Goal: Task Accomplishment & Management: Complete application form

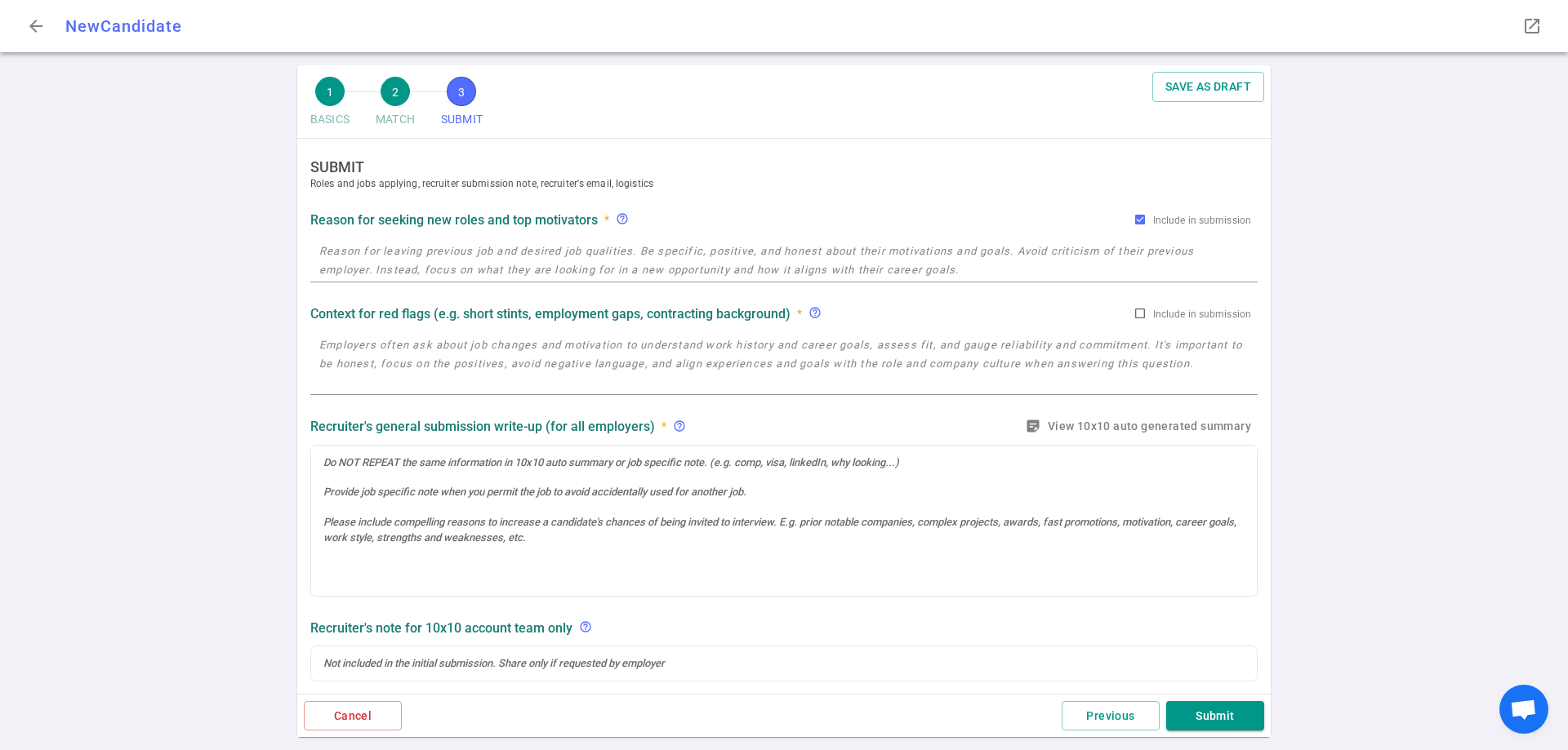
radio input "true"
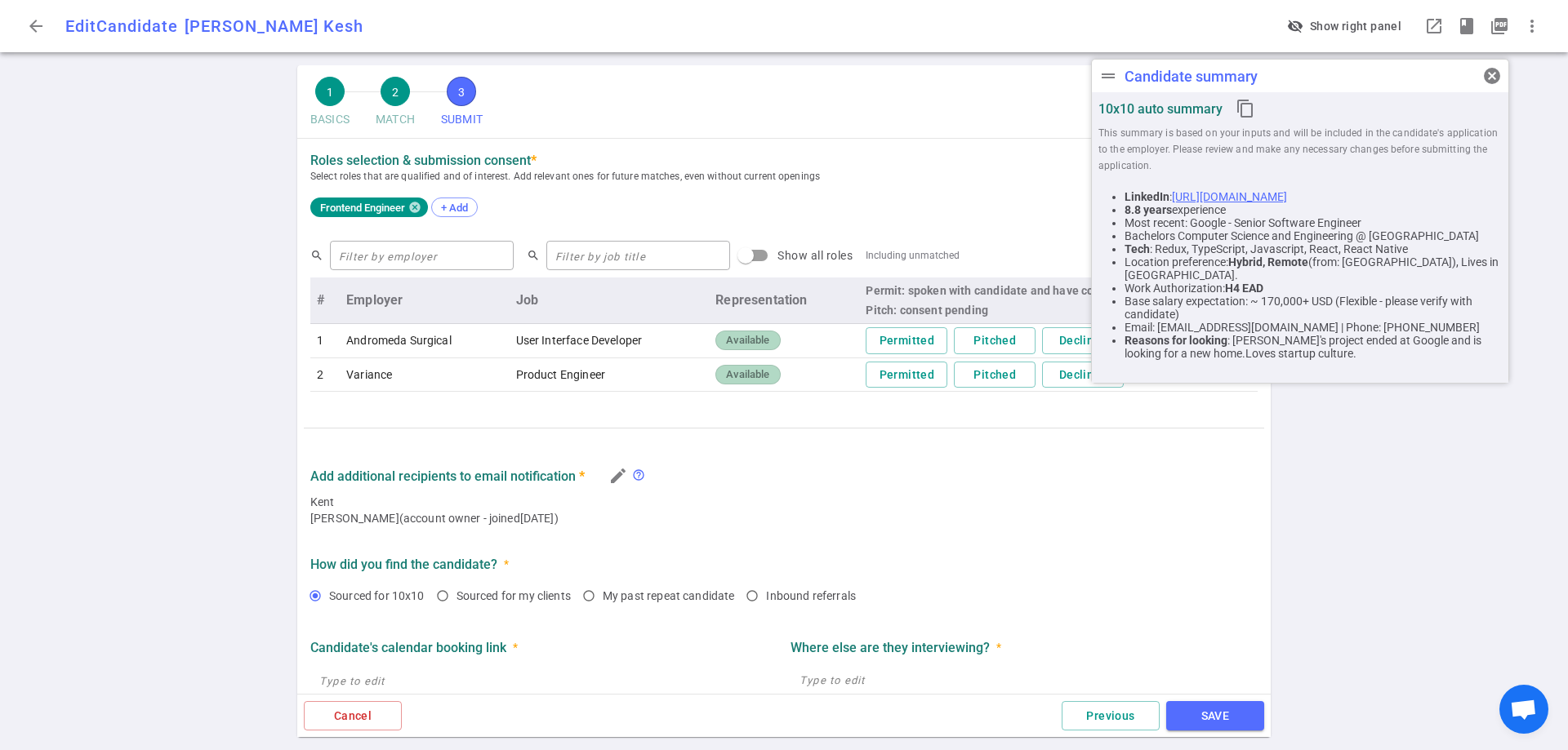
scroll to position [636, 0]
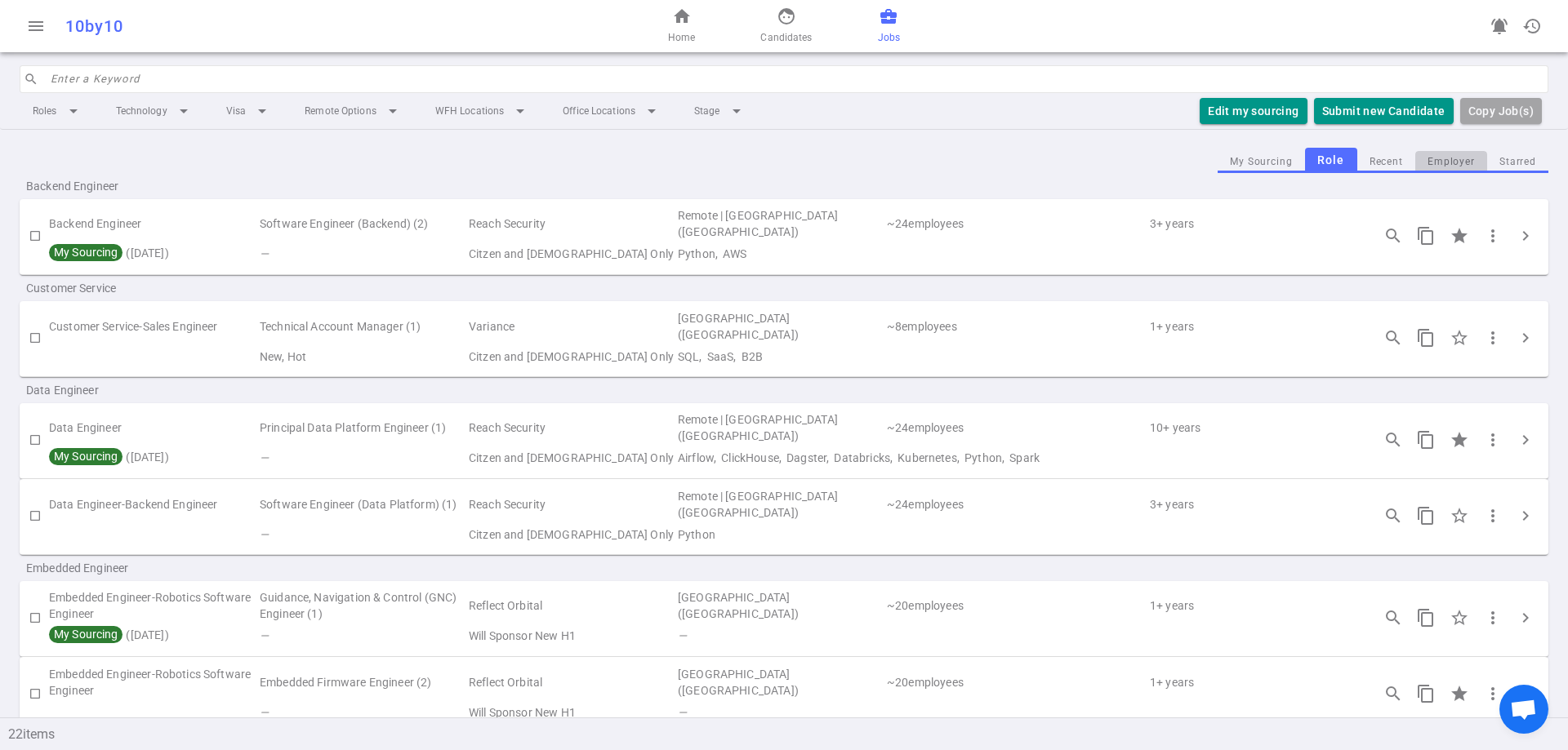
click at [1433, 169] on button "Employer" at bounding box center [1451, 162] width 72 height 22
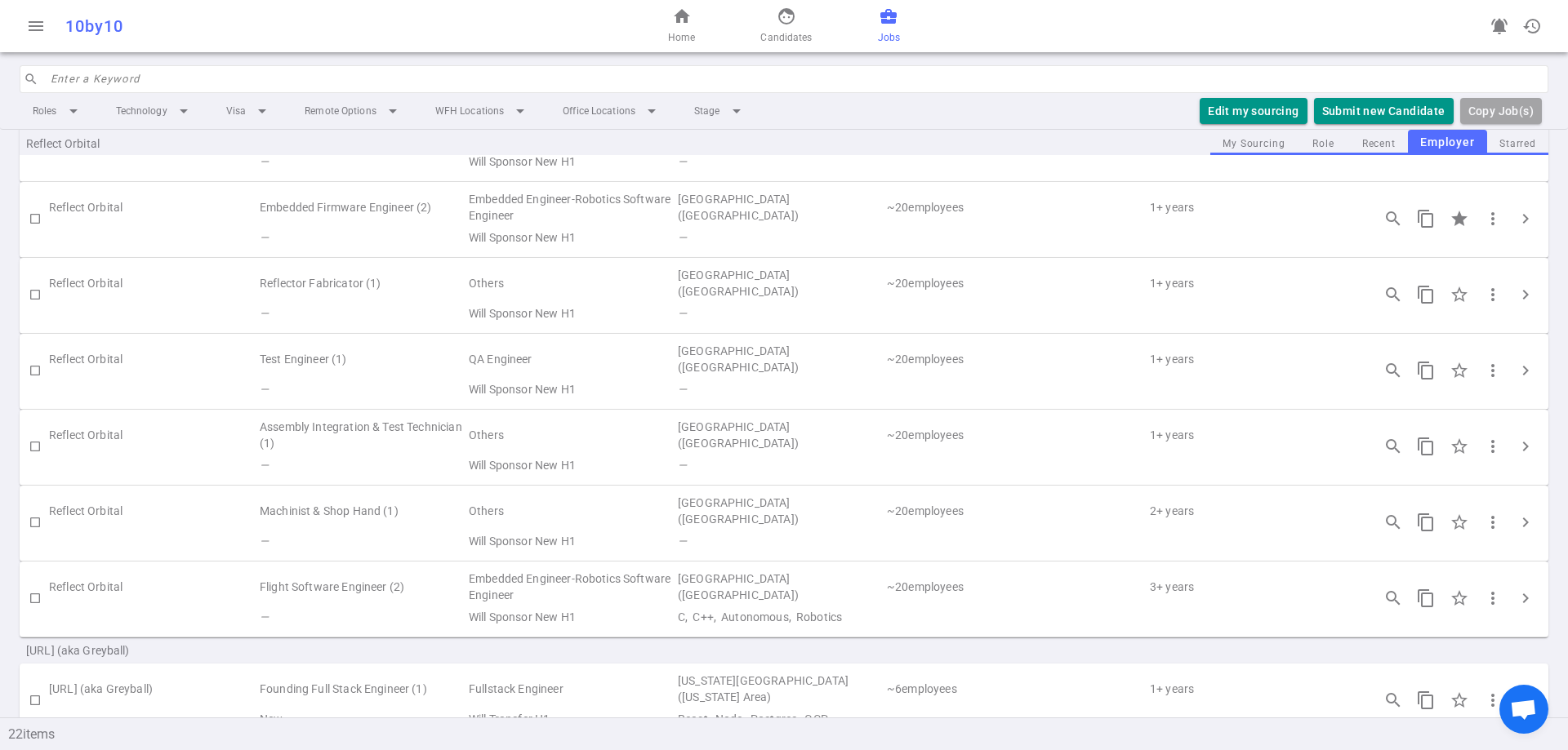
scroll to position [1302, 0]
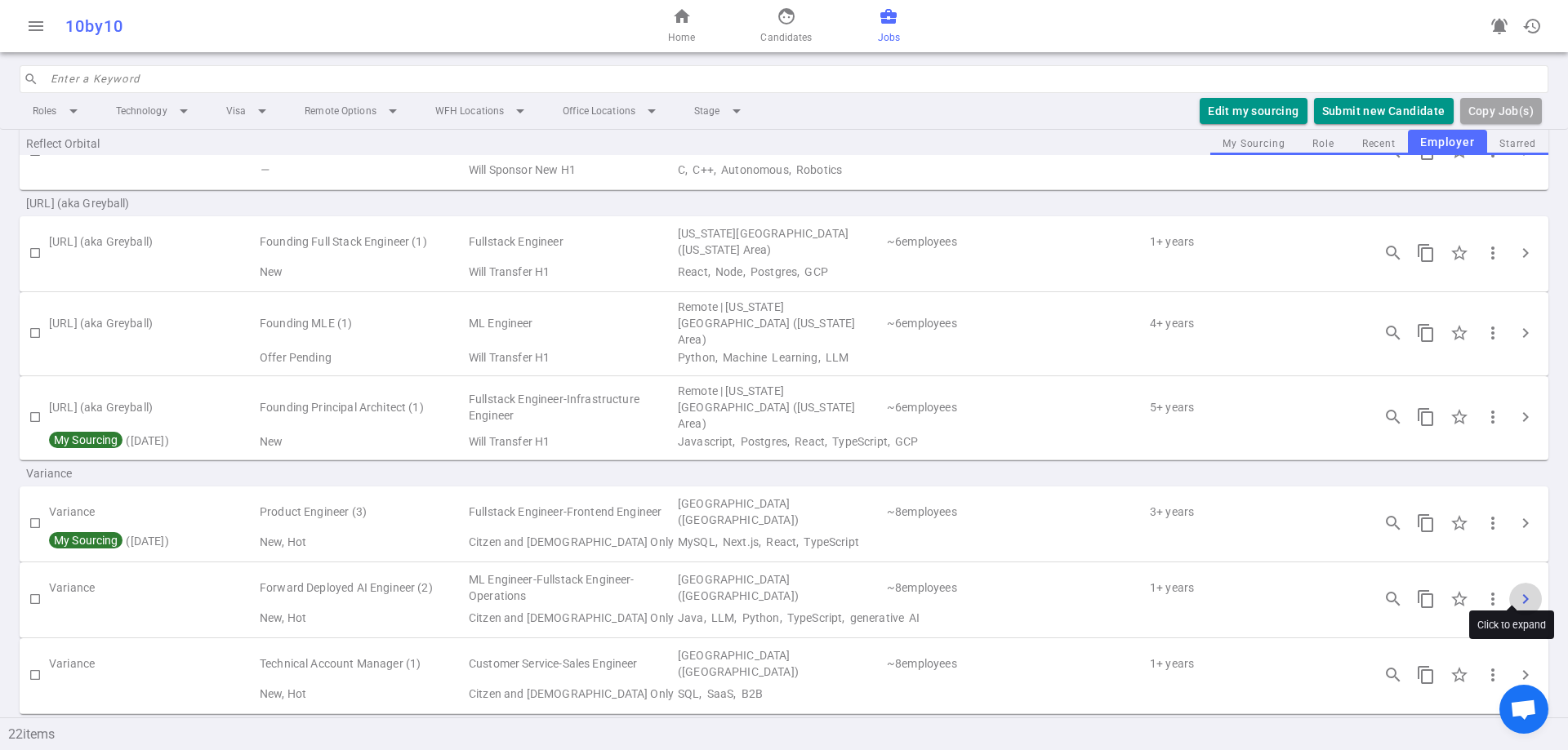
click at [1517, 590] on span "chevron_right" at bounding box center [1525, 600] width 19 height 19
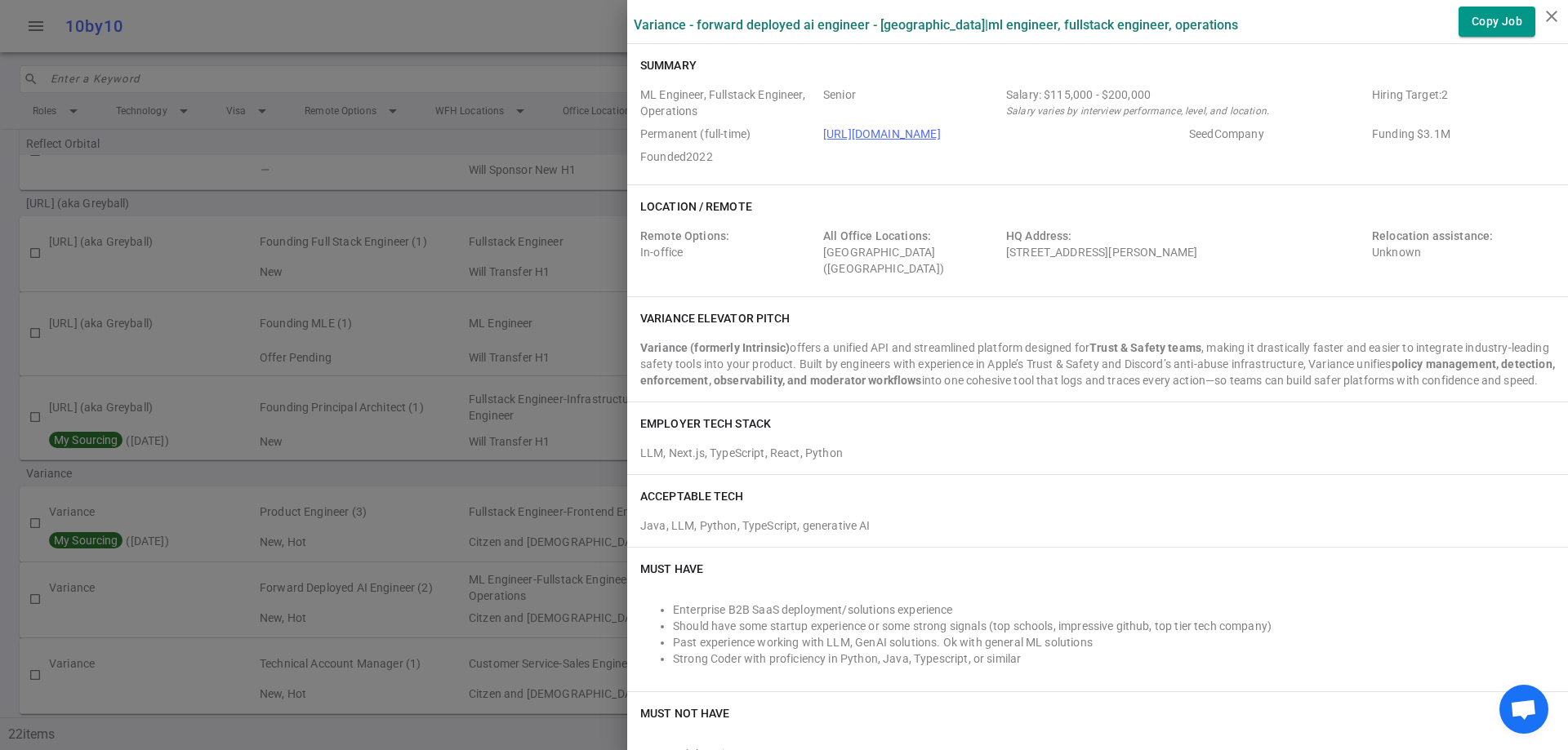
click at [502, 727] on div at bounding box center [784, 375] width 1568 height 750
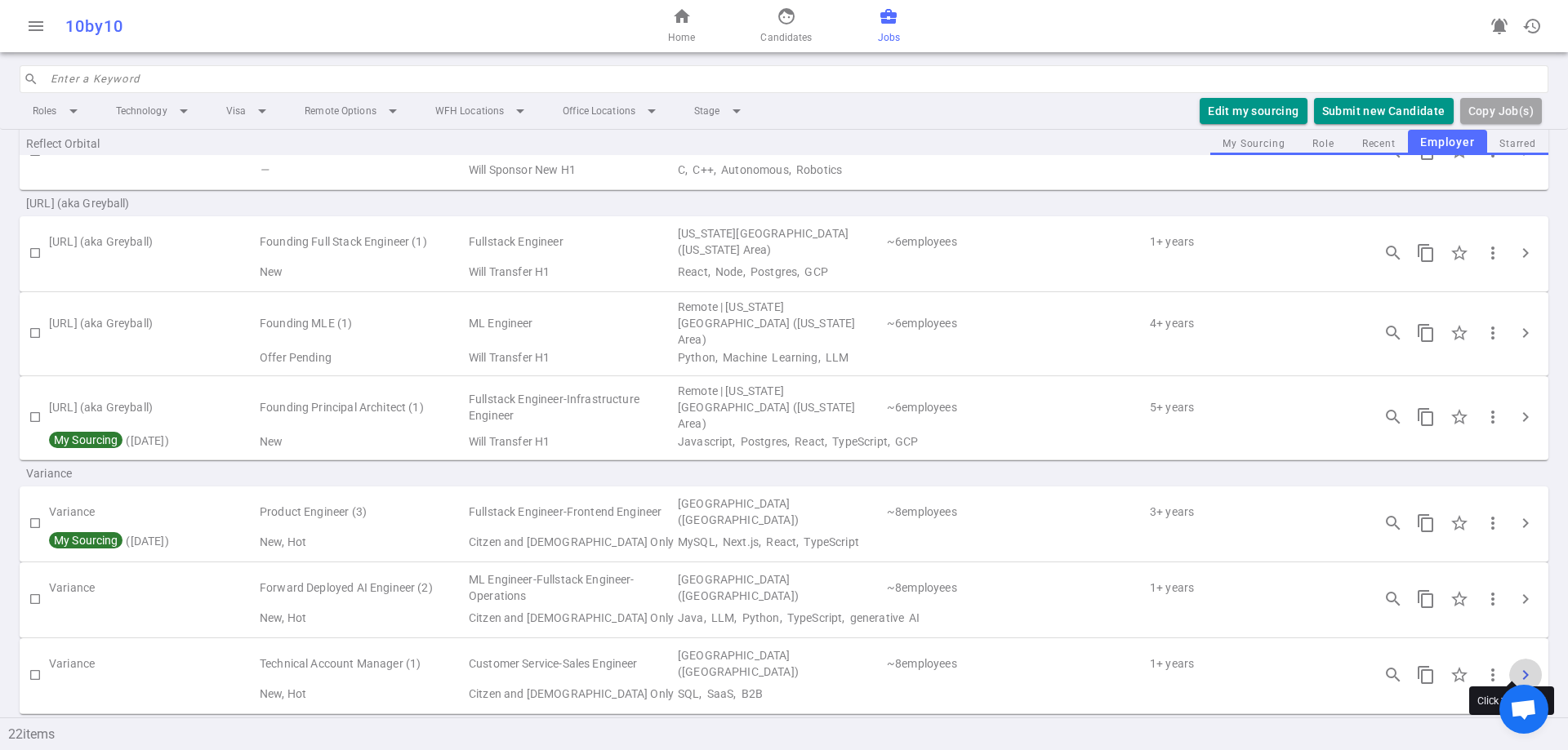
click at [1516, 667] on span "chevron_right" at bounding box center [1525, 675] width 19 height 19
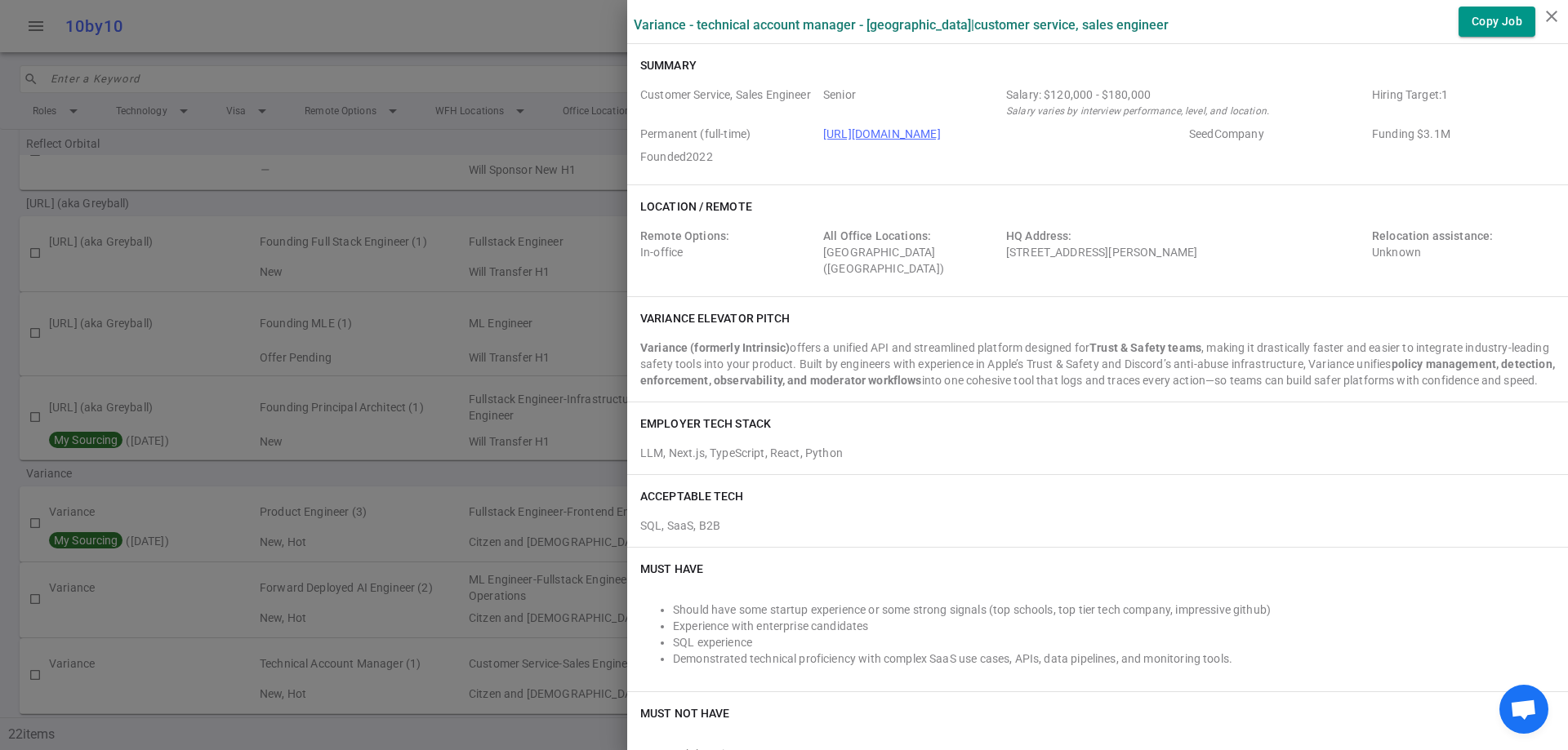
click at [503, 731] on div at bounding box center [784, 375] width 1568 height 750
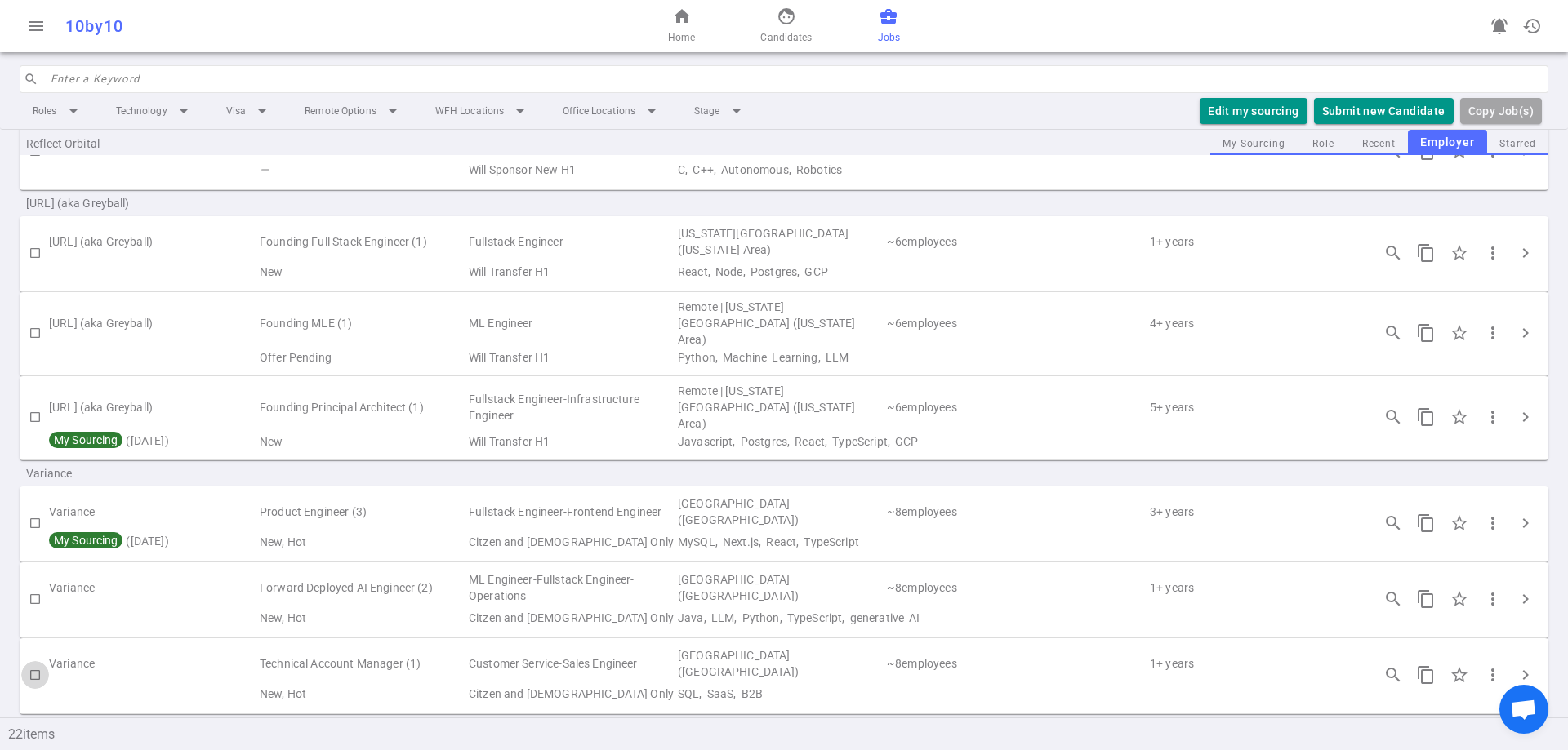
click at [35, 662] on input "checkbox" at bounding box center [35, 675] width 28 height 28
checkbox input "true"
click at [1442, 662] on input "Click to Starred" at bounding box center [1458, 674] width 34 height 34
click at [1516, 513] on span "chevron_right" at bounding box center [1525, 523] width 19 height 19
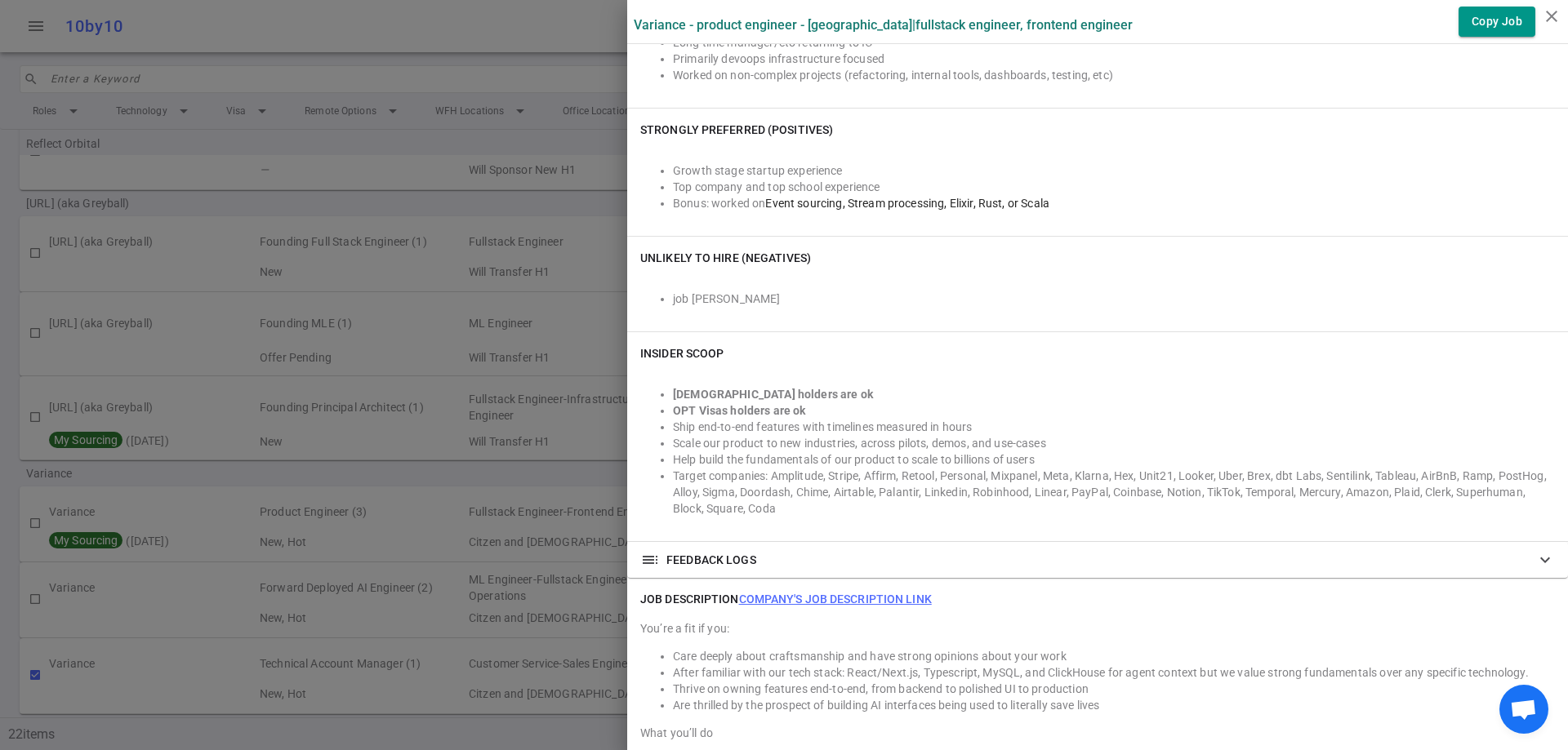
scroll to position [0, 0]
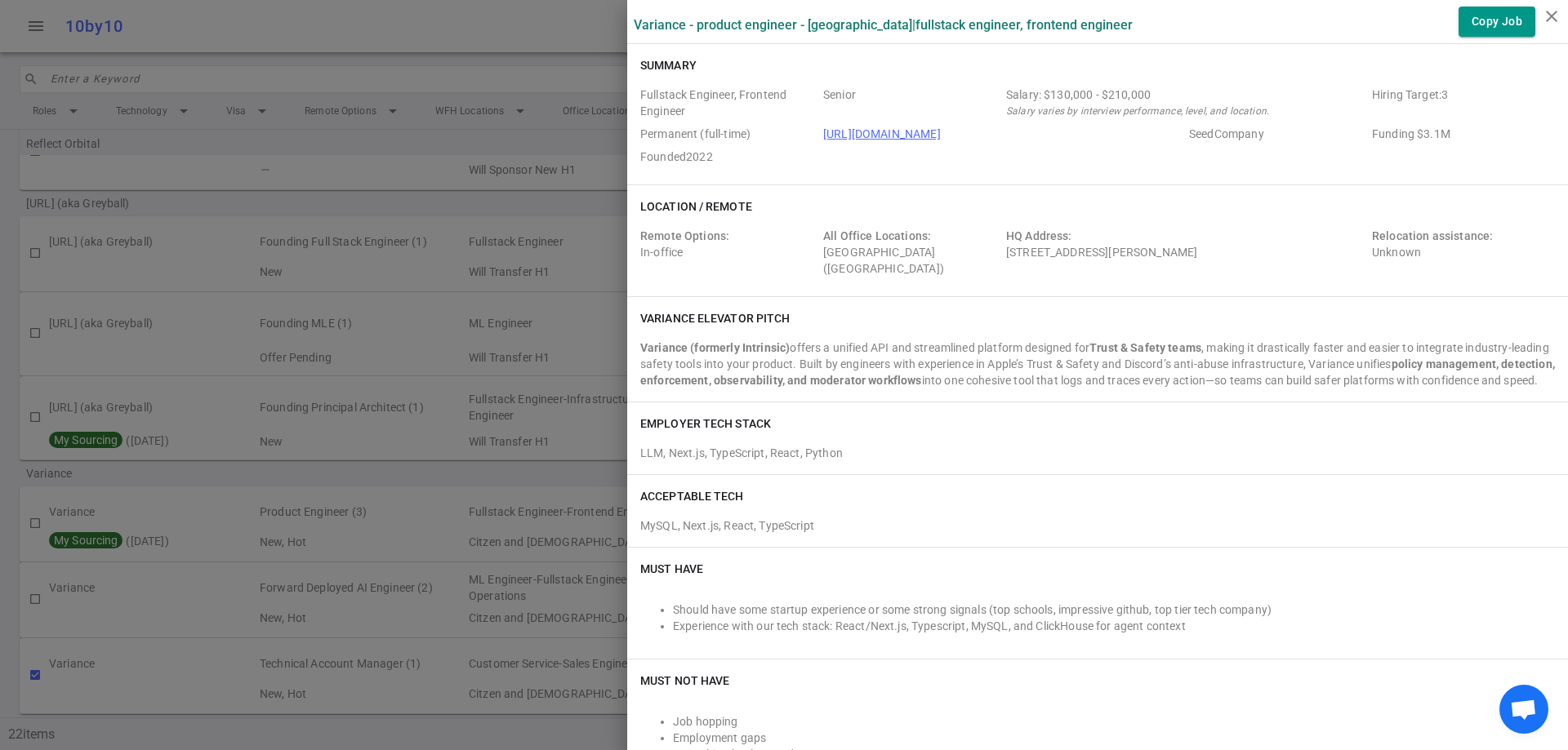
click at [357, 462] on div at bounding box center [784, 375] width 1568 height 750
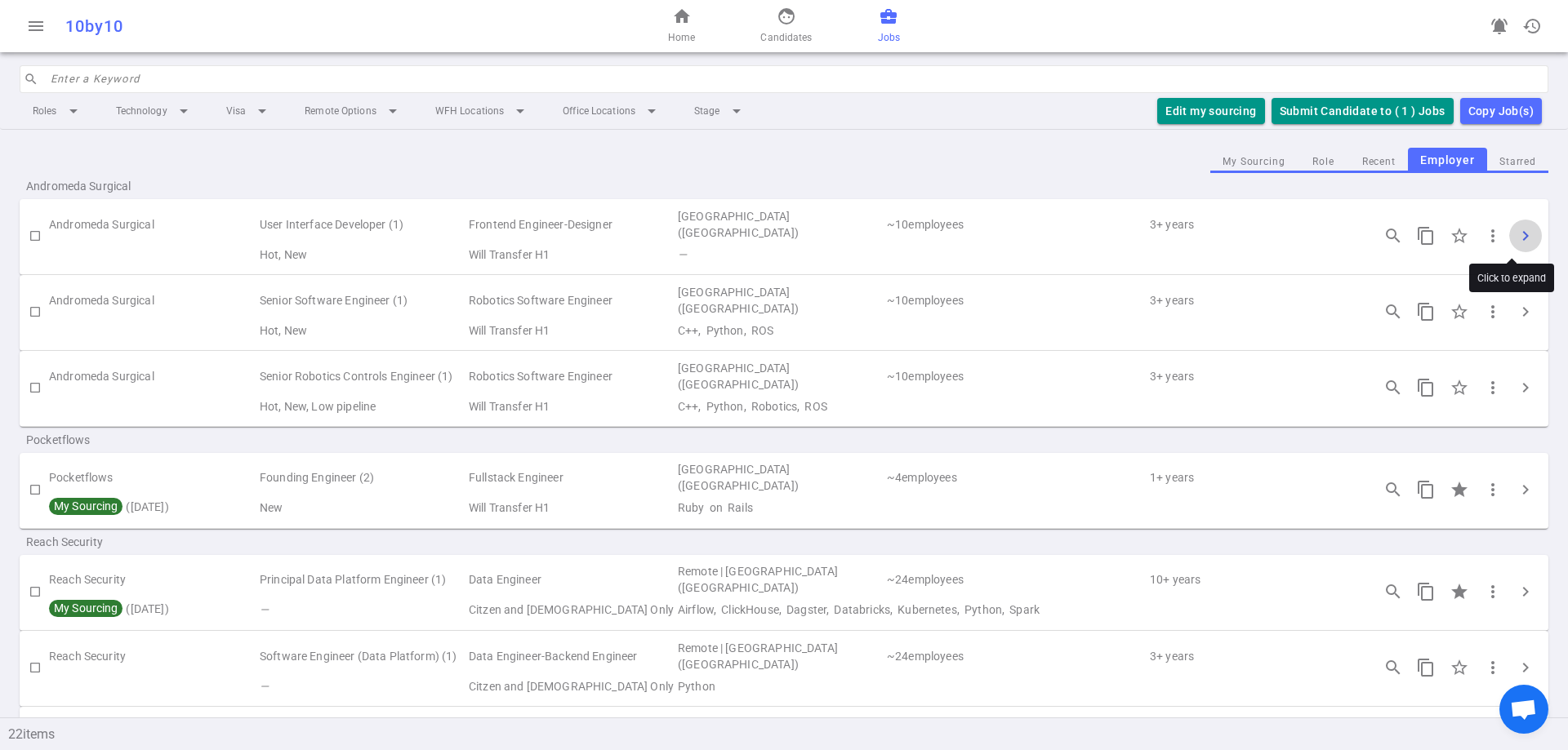
click at [1516, 229] on span "chevron_right" at bounding box center [1525, 236] width 19 height 19
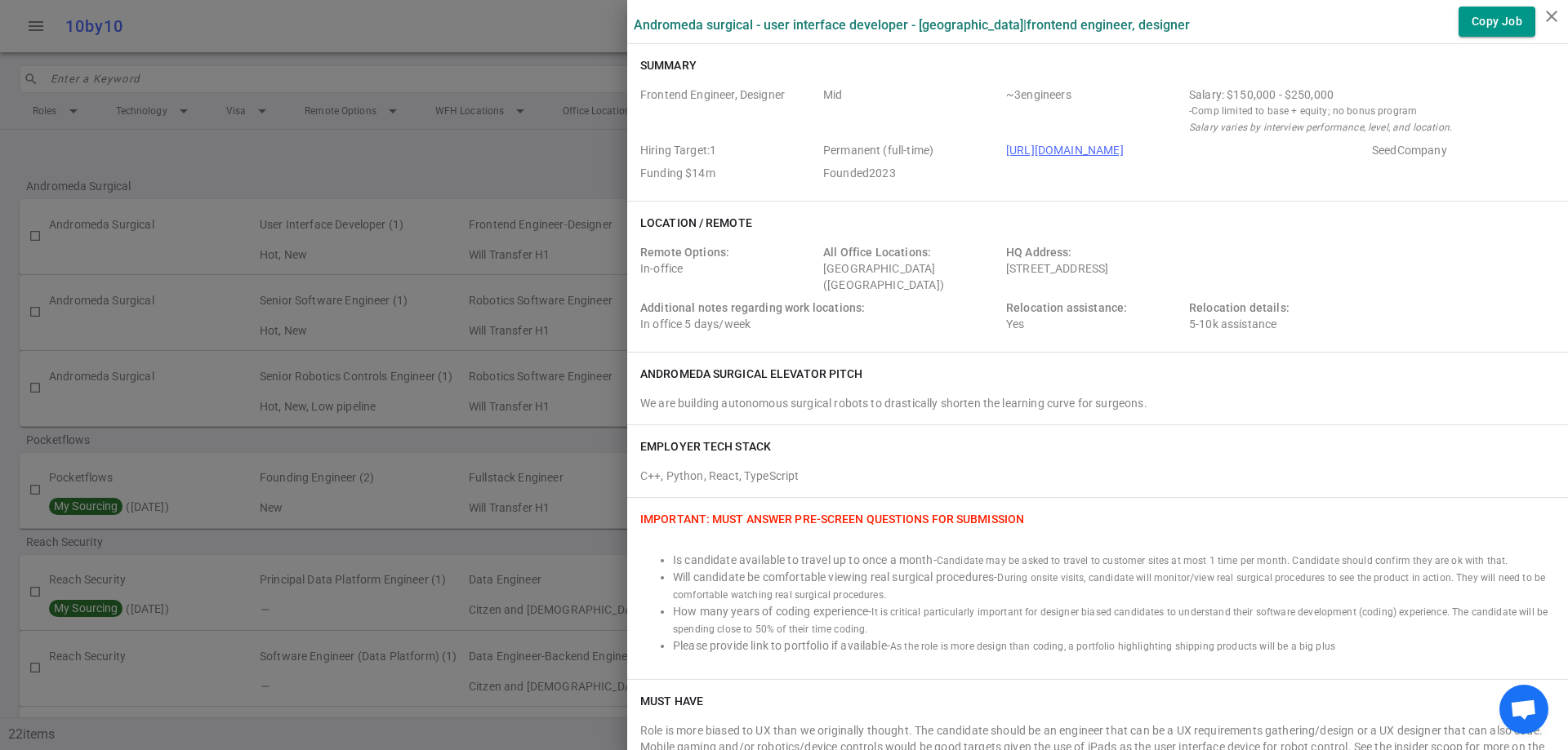
click at [517, 163] on div at bounding box center [784, 375] width 1568 height 750
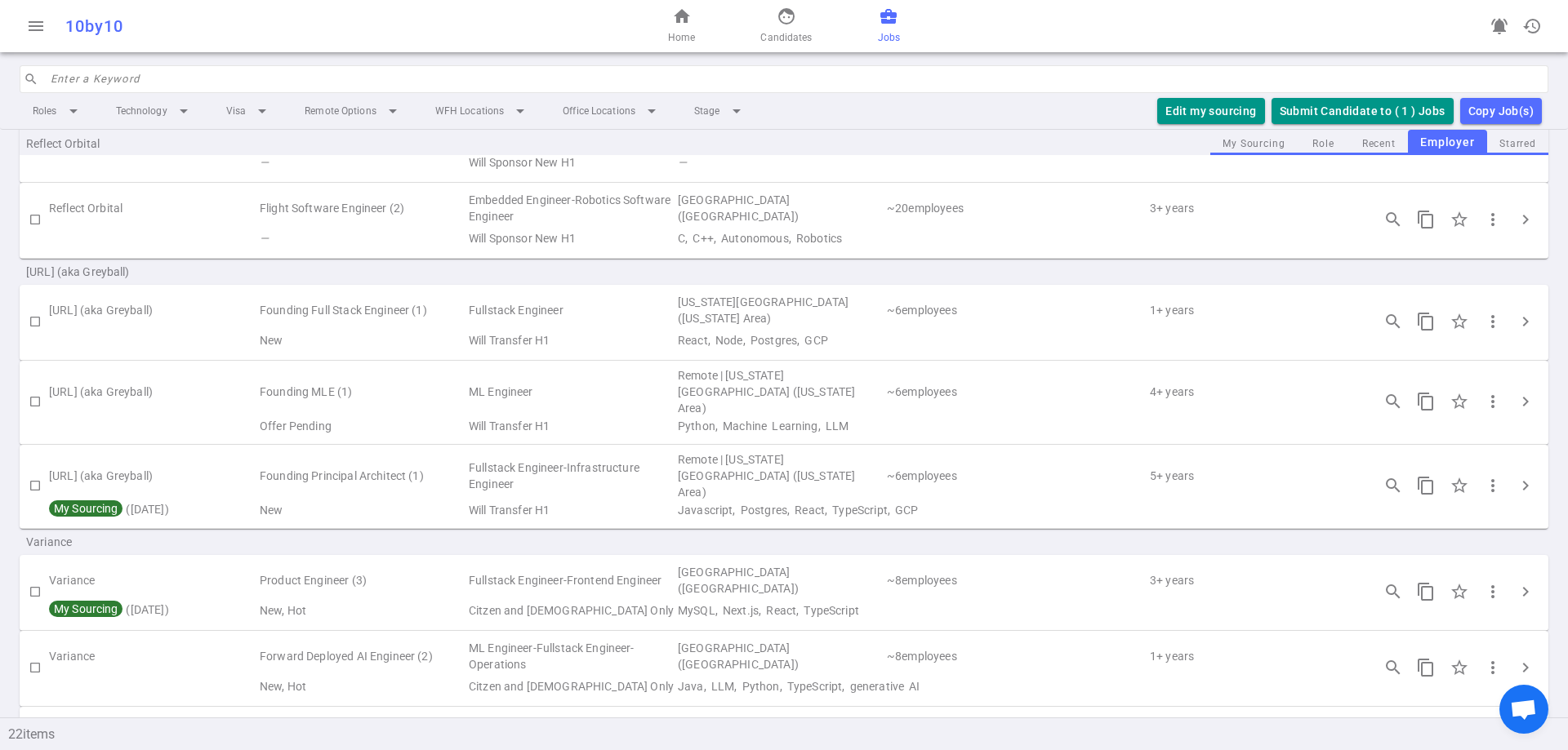
scroll to position [1302, 0]
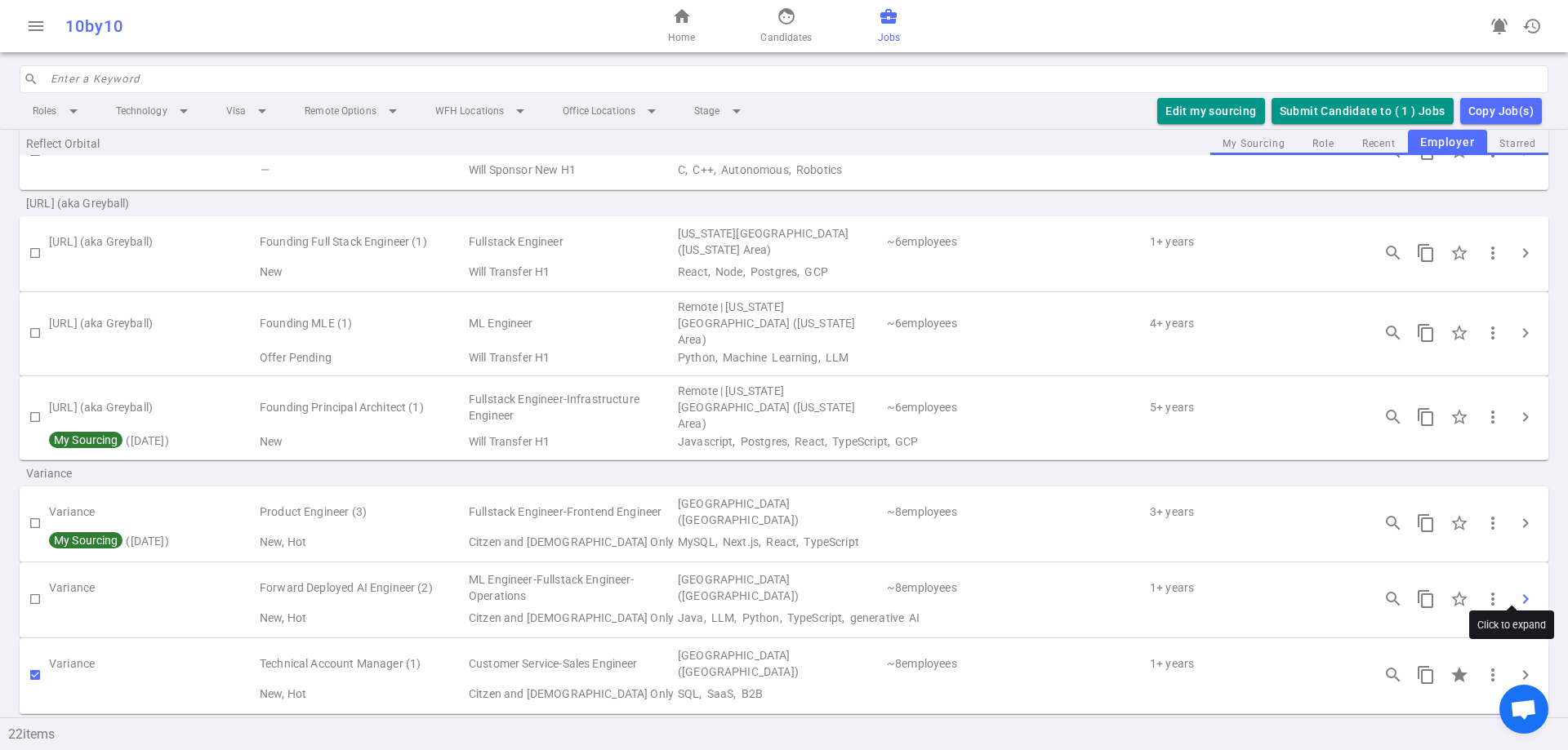
click at [1516, 590] on span "chevron_right" at bounding box center [1525, 600] width 19 height 19
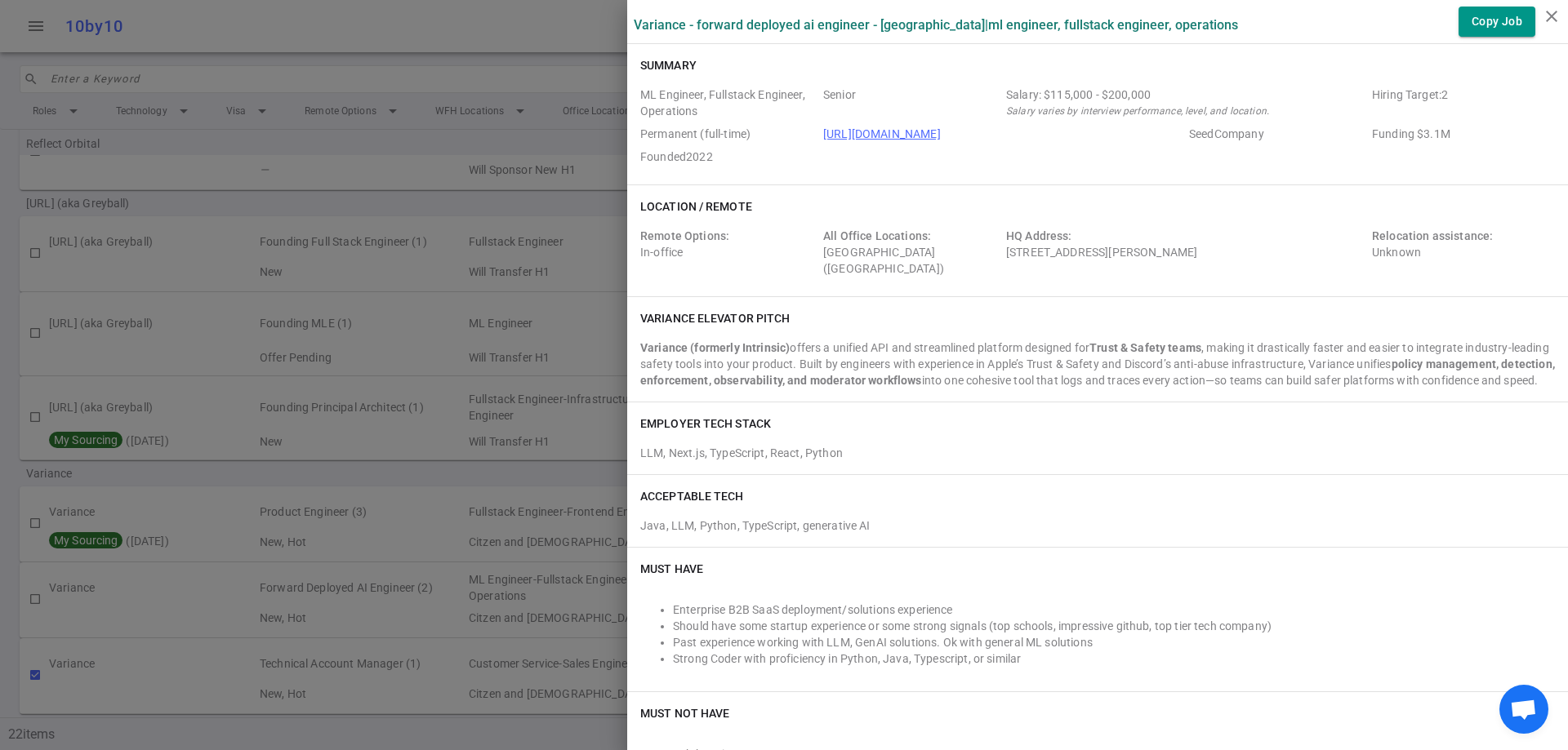
click at [293, 734] on div at bounding box center [784, 375] width 1568 height 750
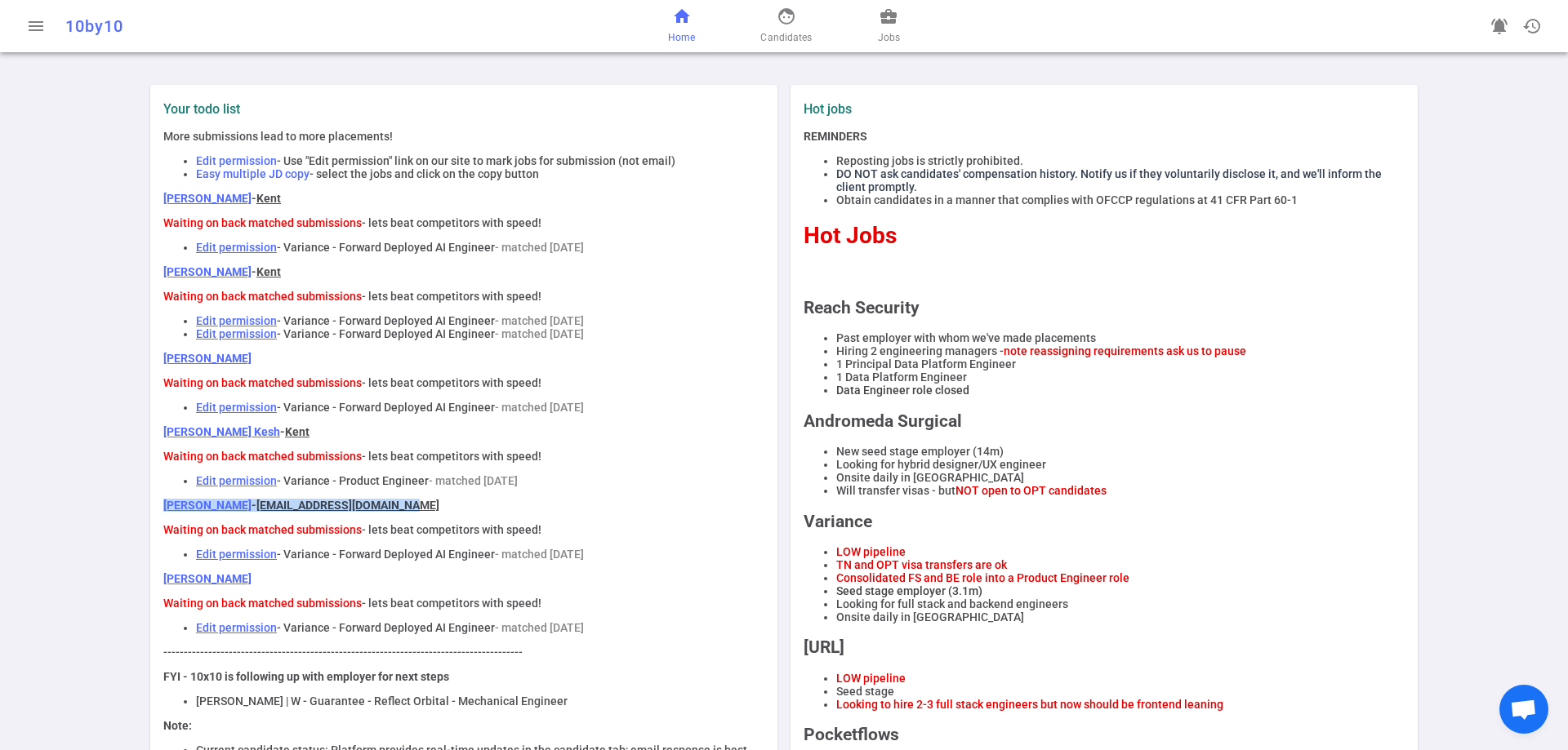
click at [235, 512] on link "[PERSON_NAME]" at bounding box center [207, 505] width 88 height 13
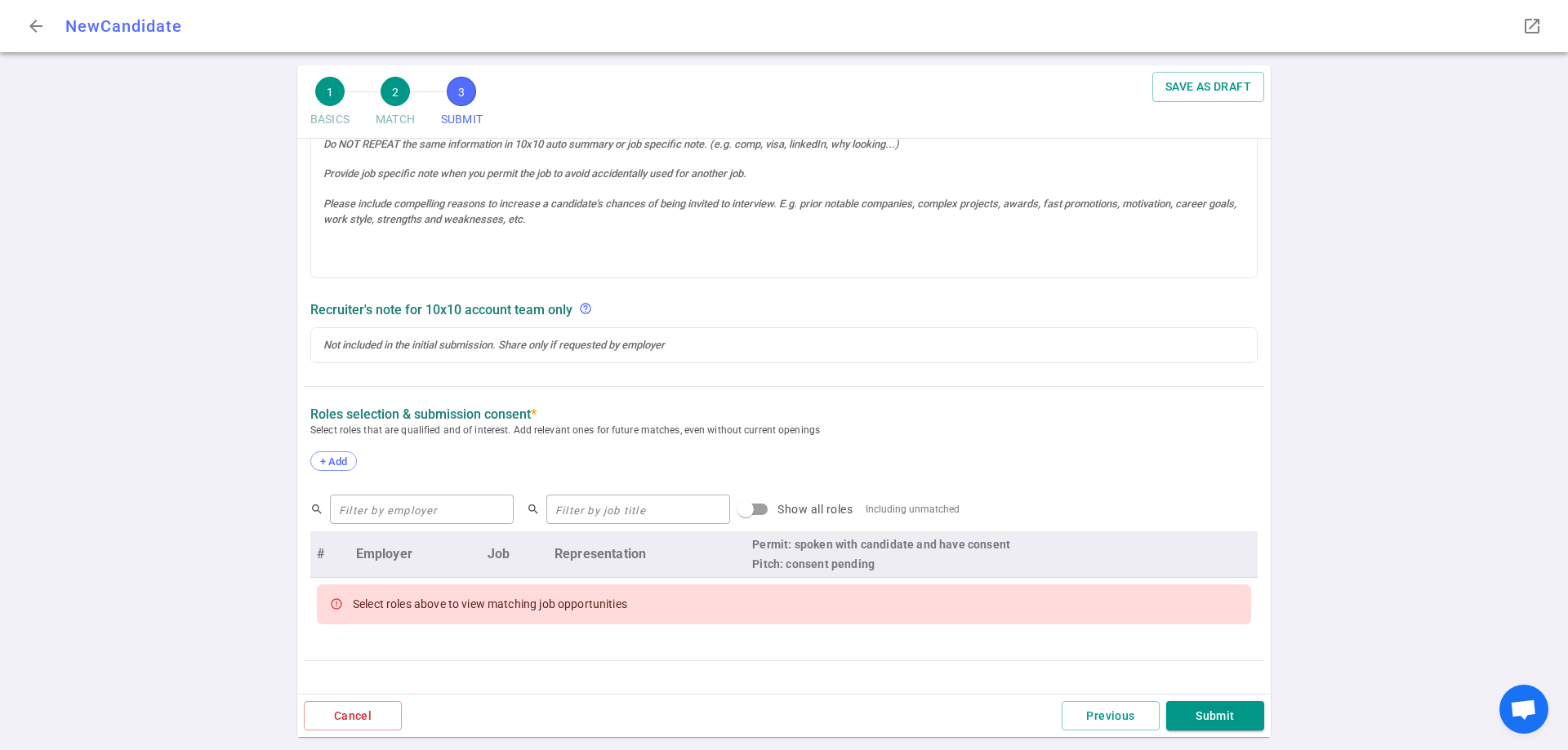
scroll to position [636, 0]
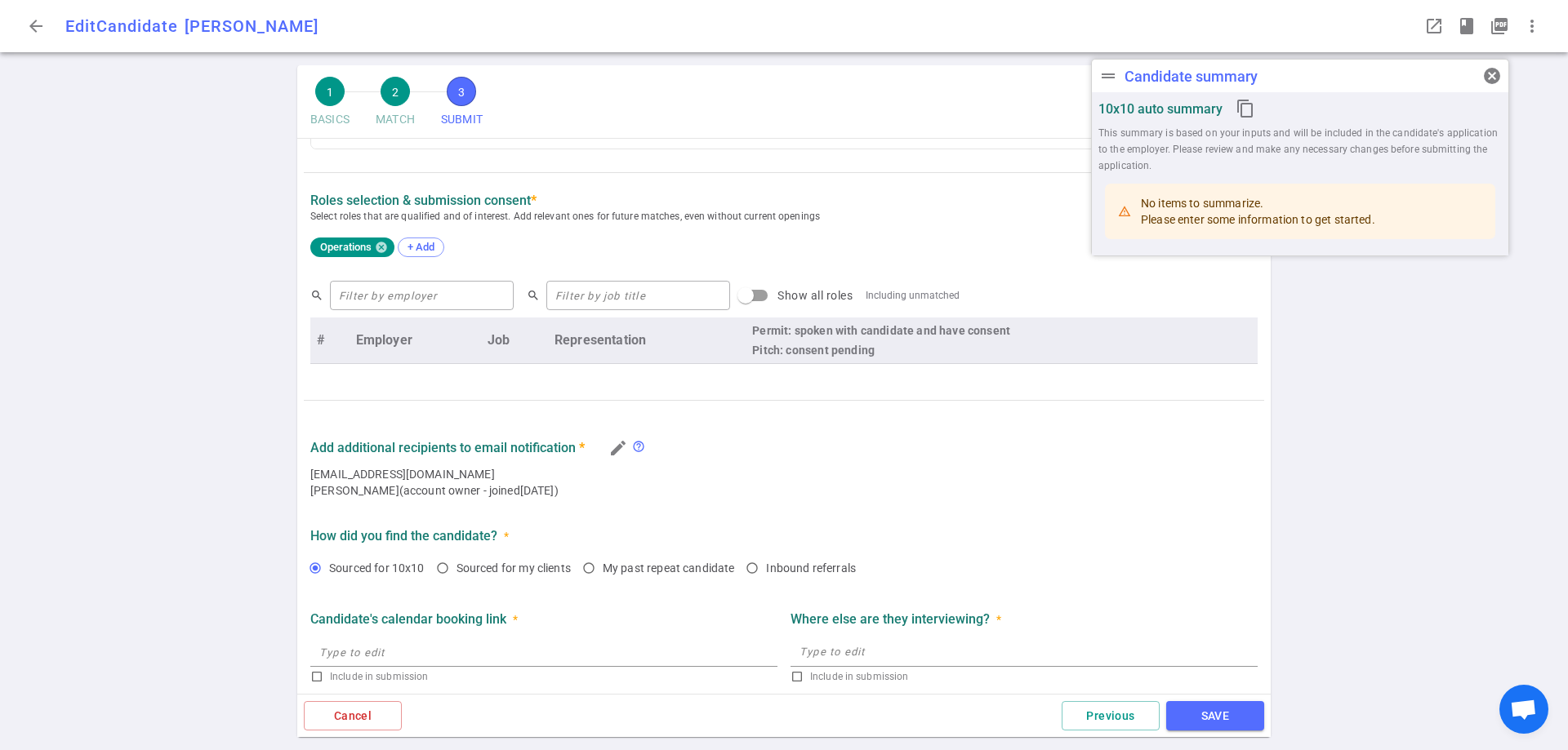
type textarea "At Lumin they just finished going through Series B and he said it was a shift i…"
type textarea "While he worked for Boston Consulting Group, it was a temporary strategic move …"
radio input "true"
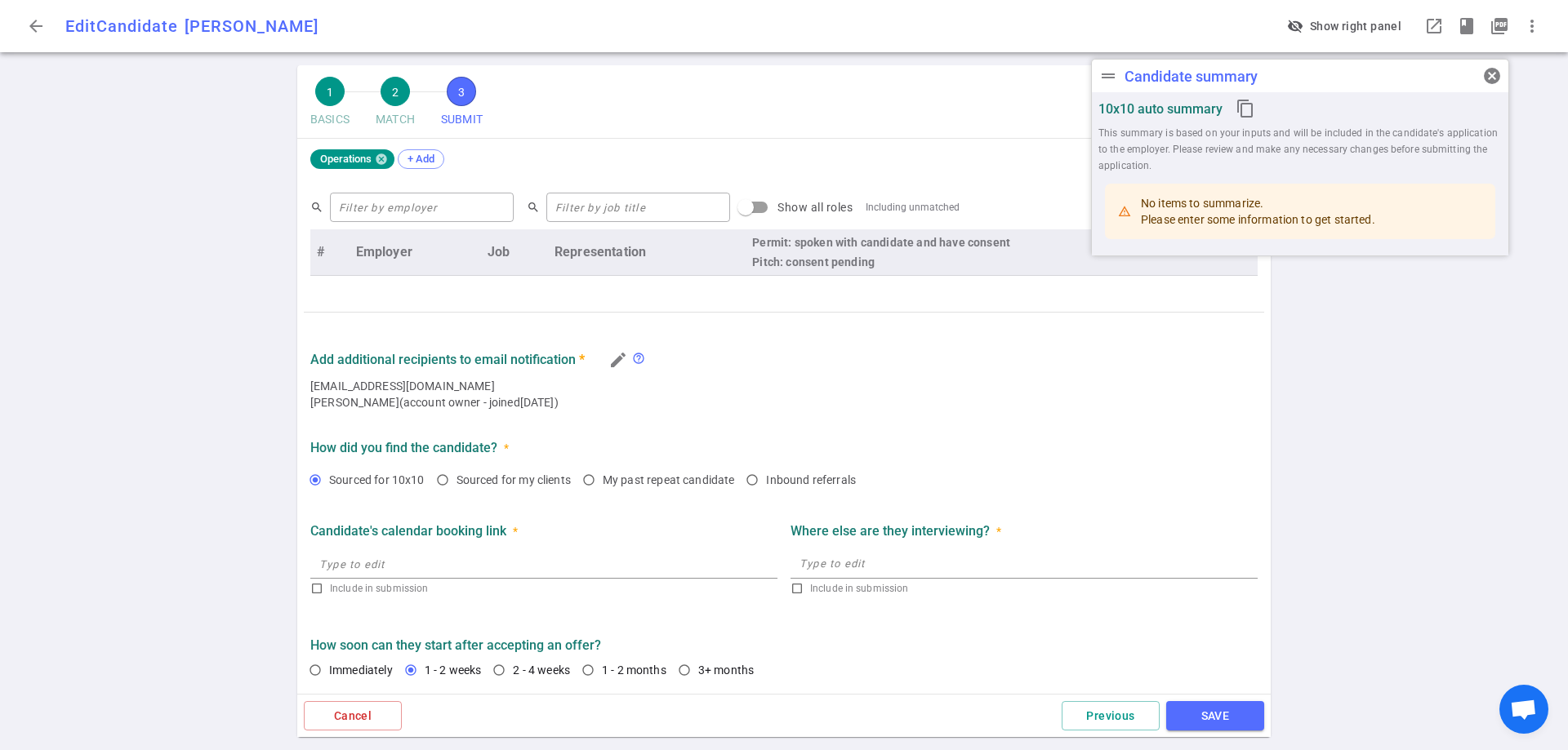
scroll to position [756, 0]
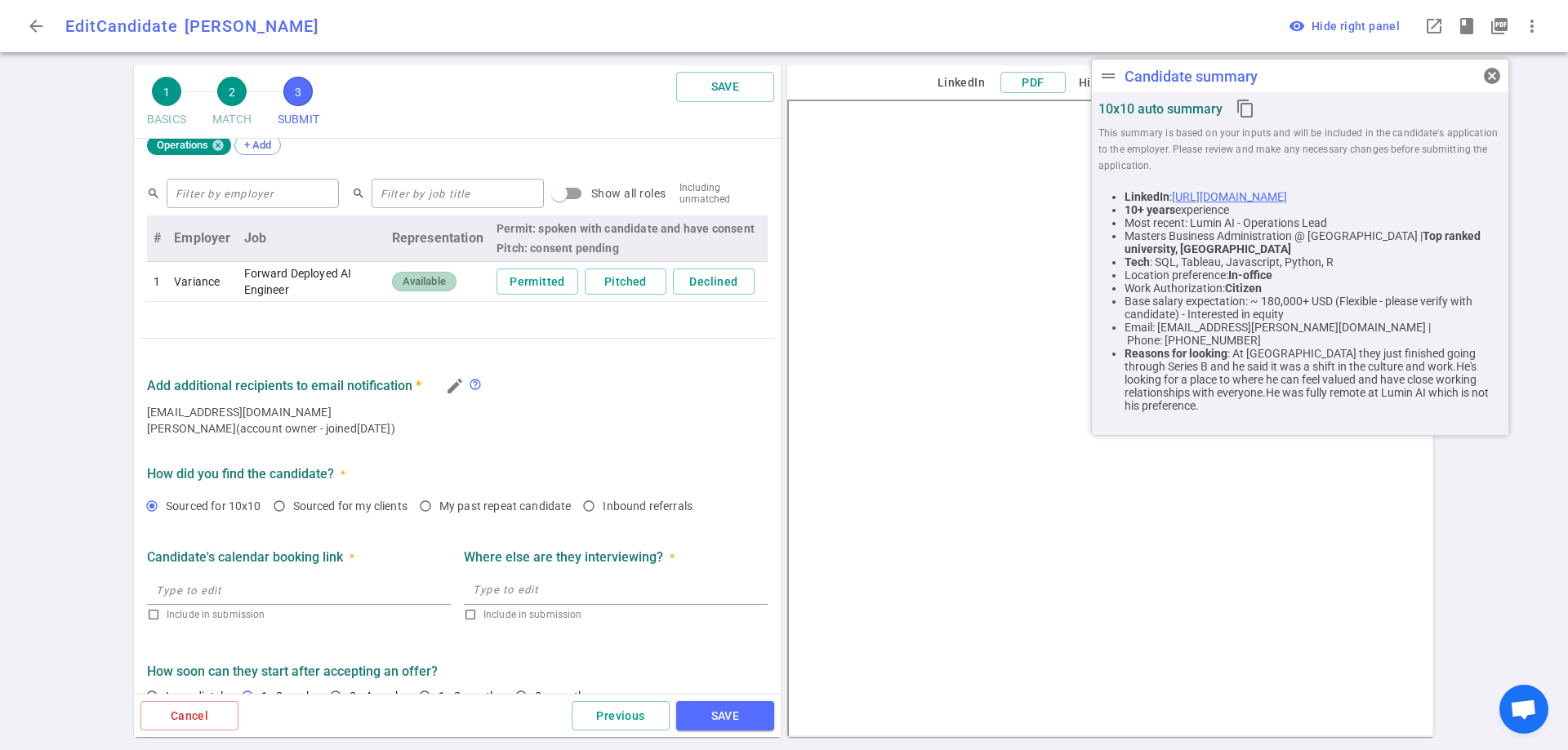
click at [1287, 198] on link "https://www.linkedin.com/in/ashwinmudaliar" at bounding box center [1228, 196] width 115 height 13
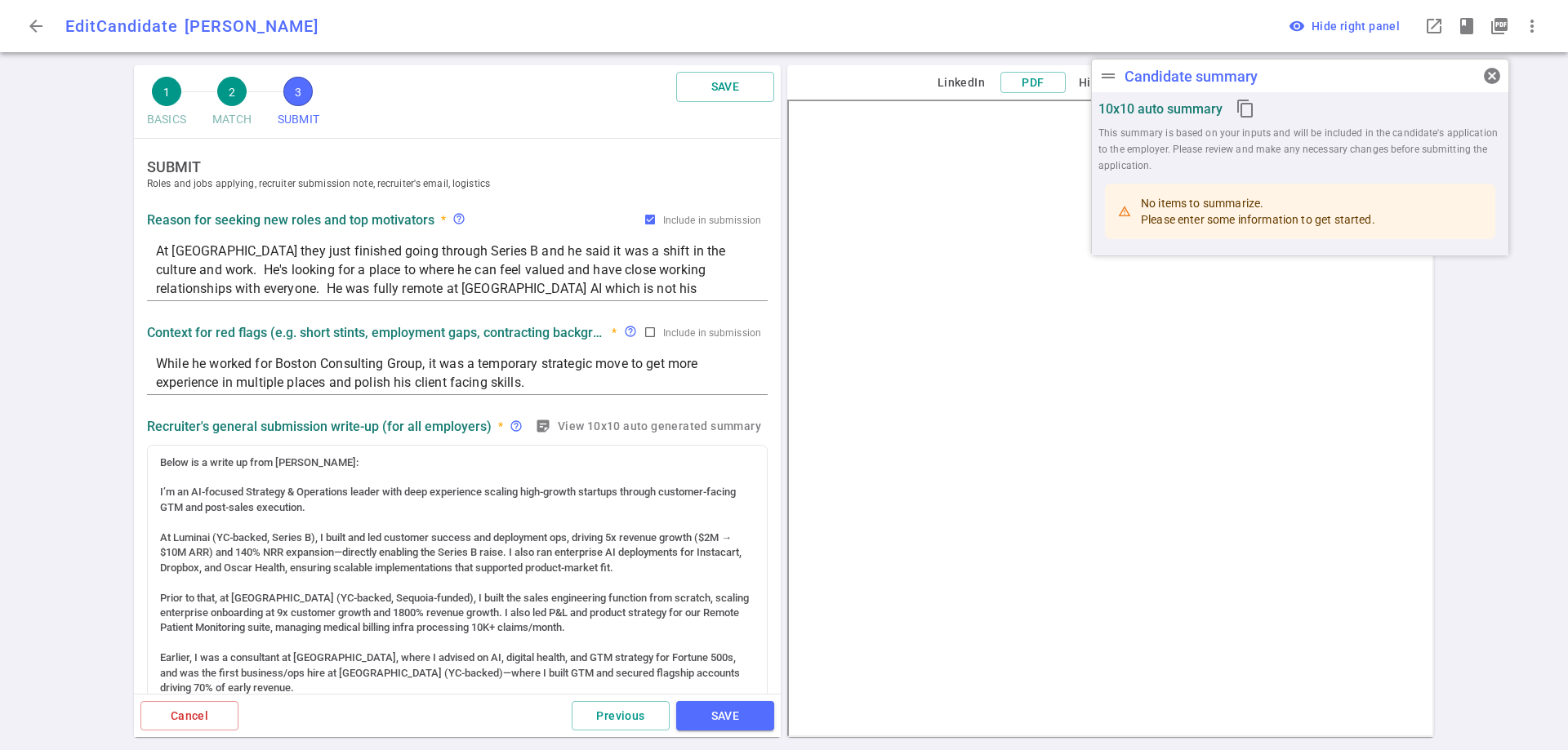
scroll to position [654, 0]
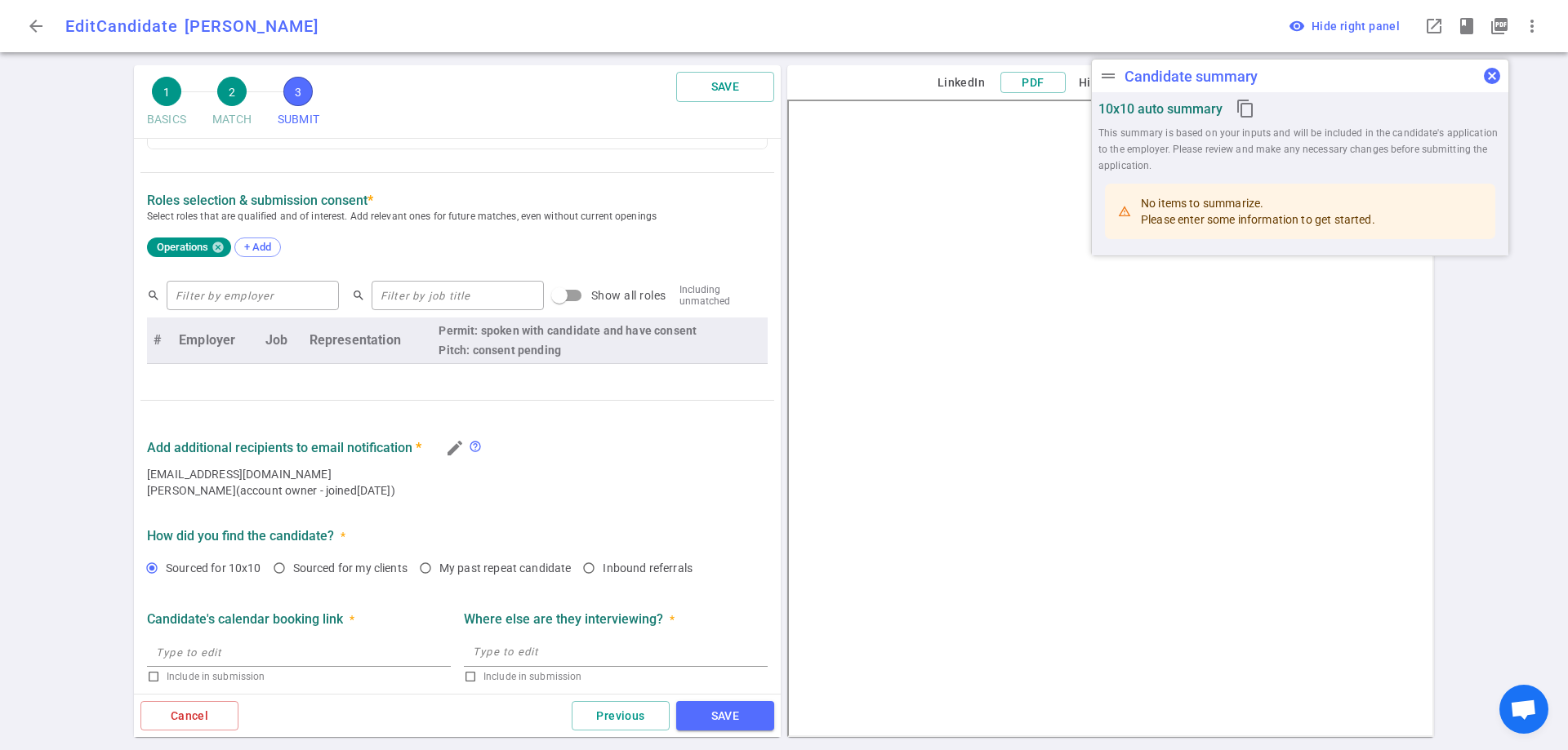
click at [1496, 86] on button "cancel" at bounding box center [1491, 76] width 33 height 33
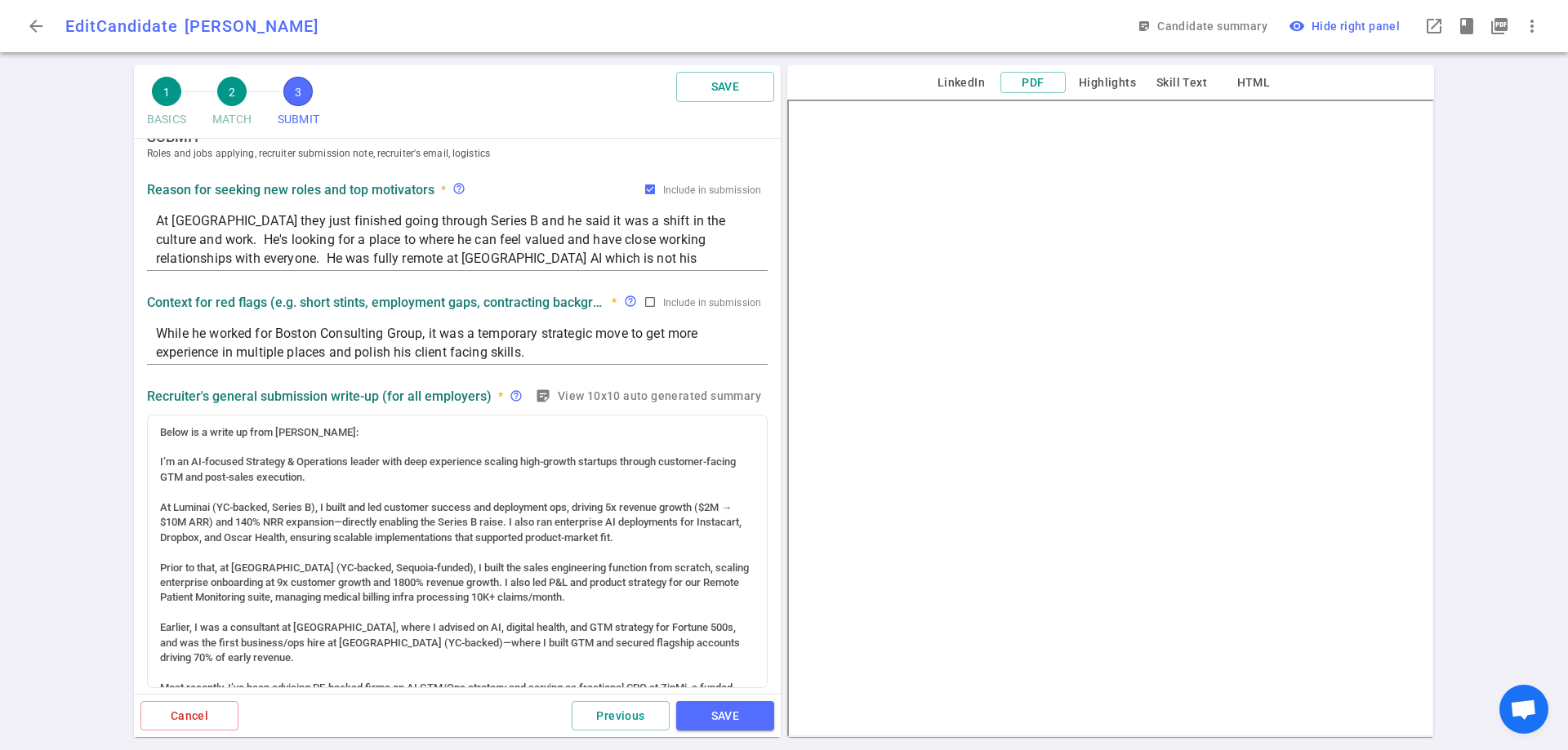
scroll to position [0, 0]
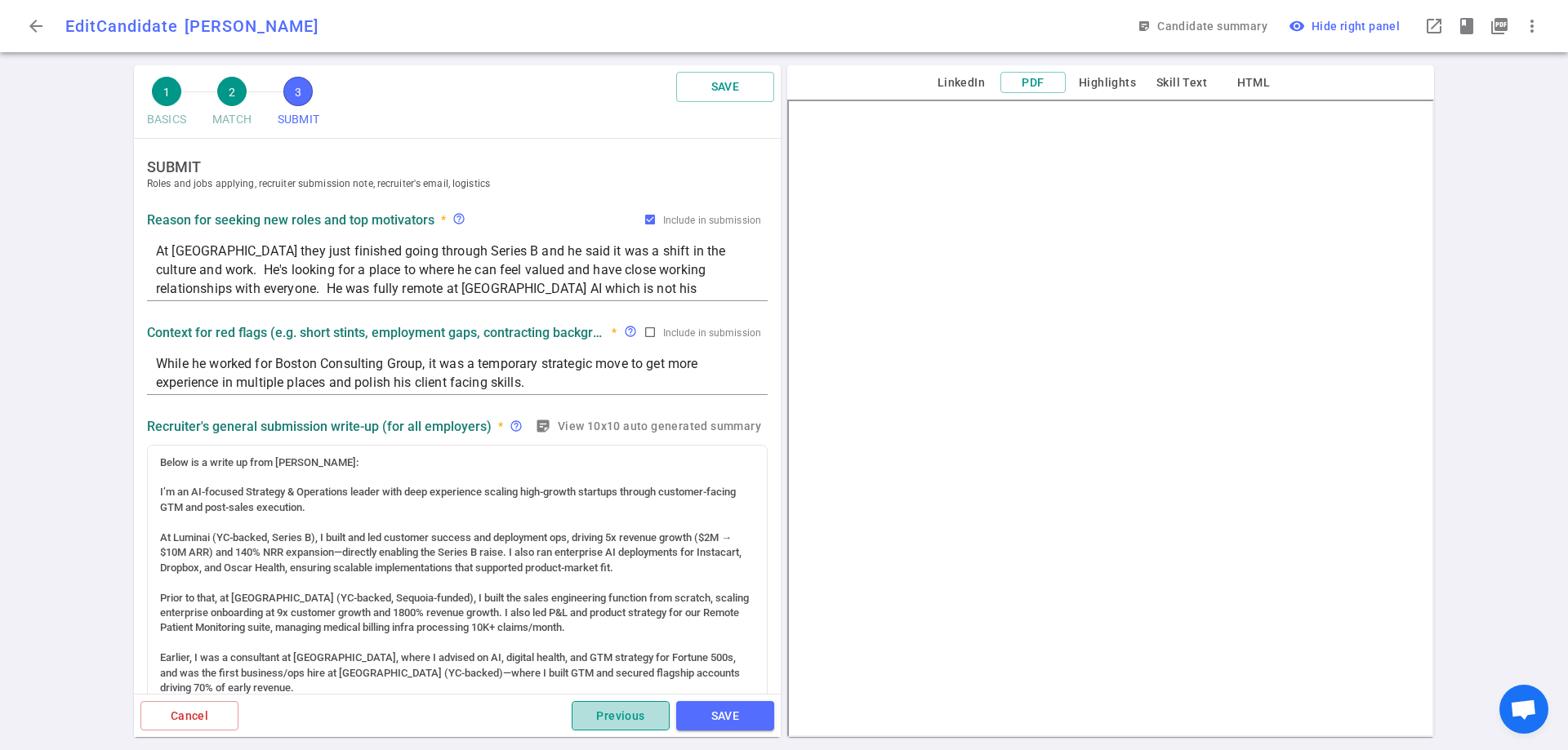
click at [631, 714] on button "Previous" at bounding box center [620, 716] width 98 height 30
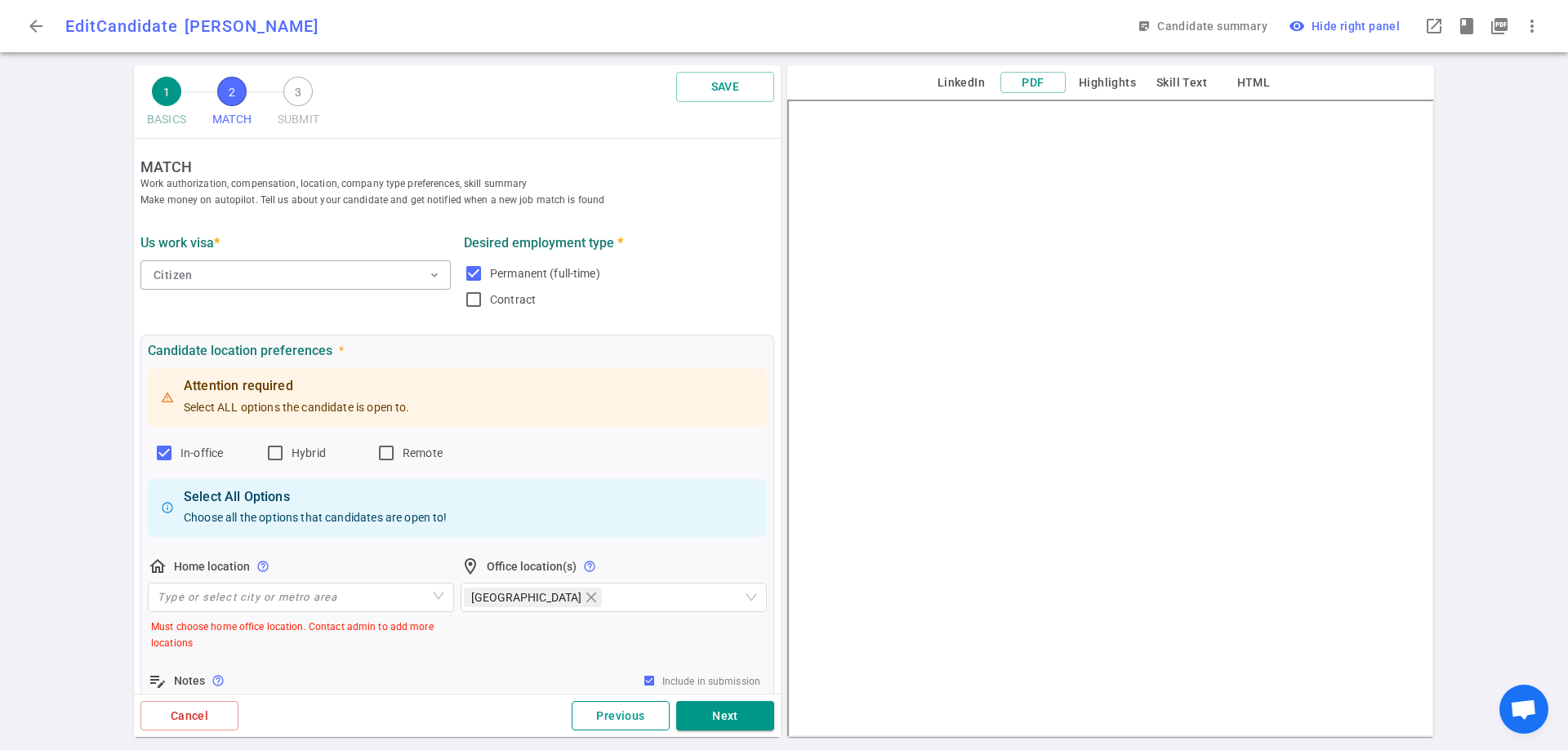
click at [631, 714] on button "Previous" at bounding box center [620, 716] width 98 height 30
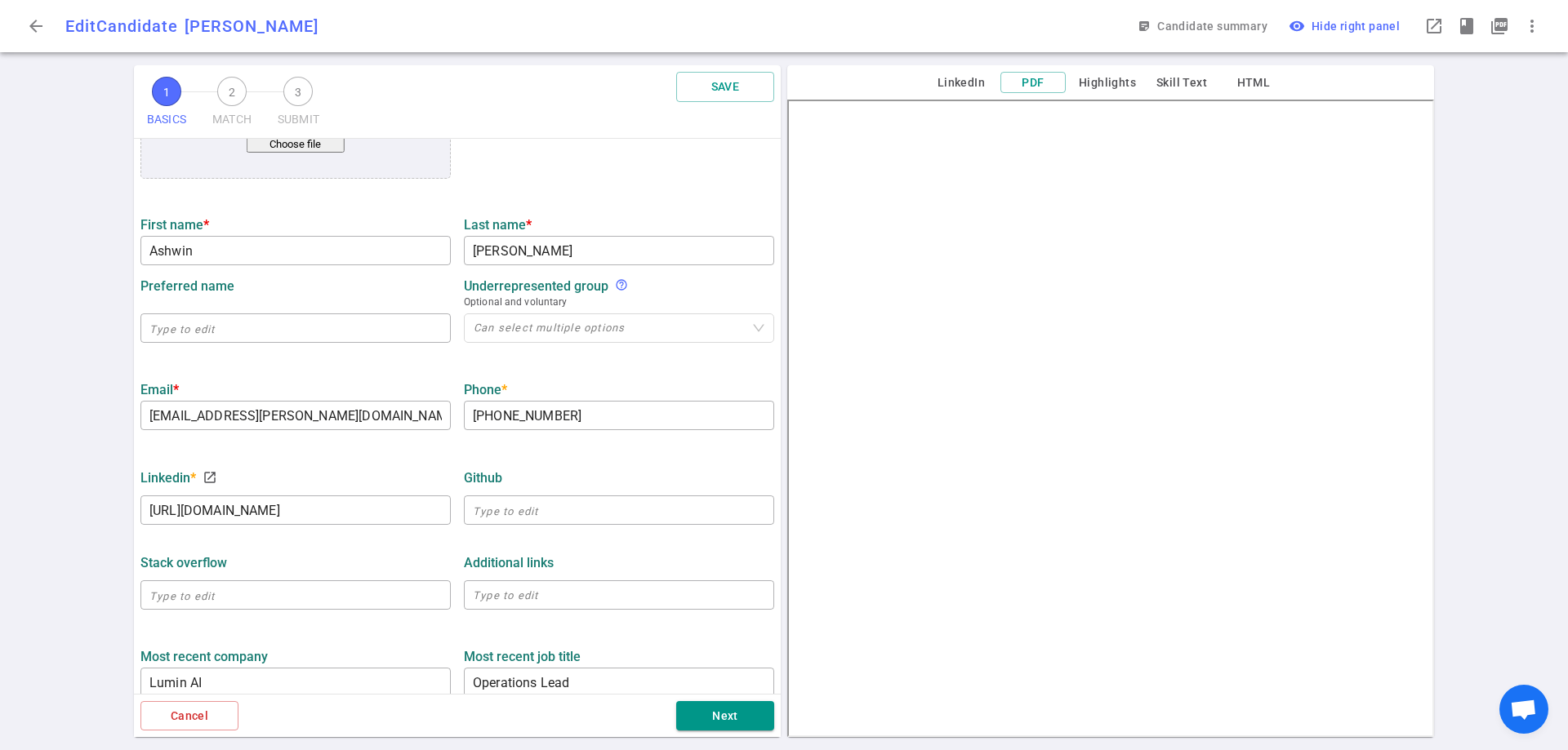
scroll to position [275, 0]
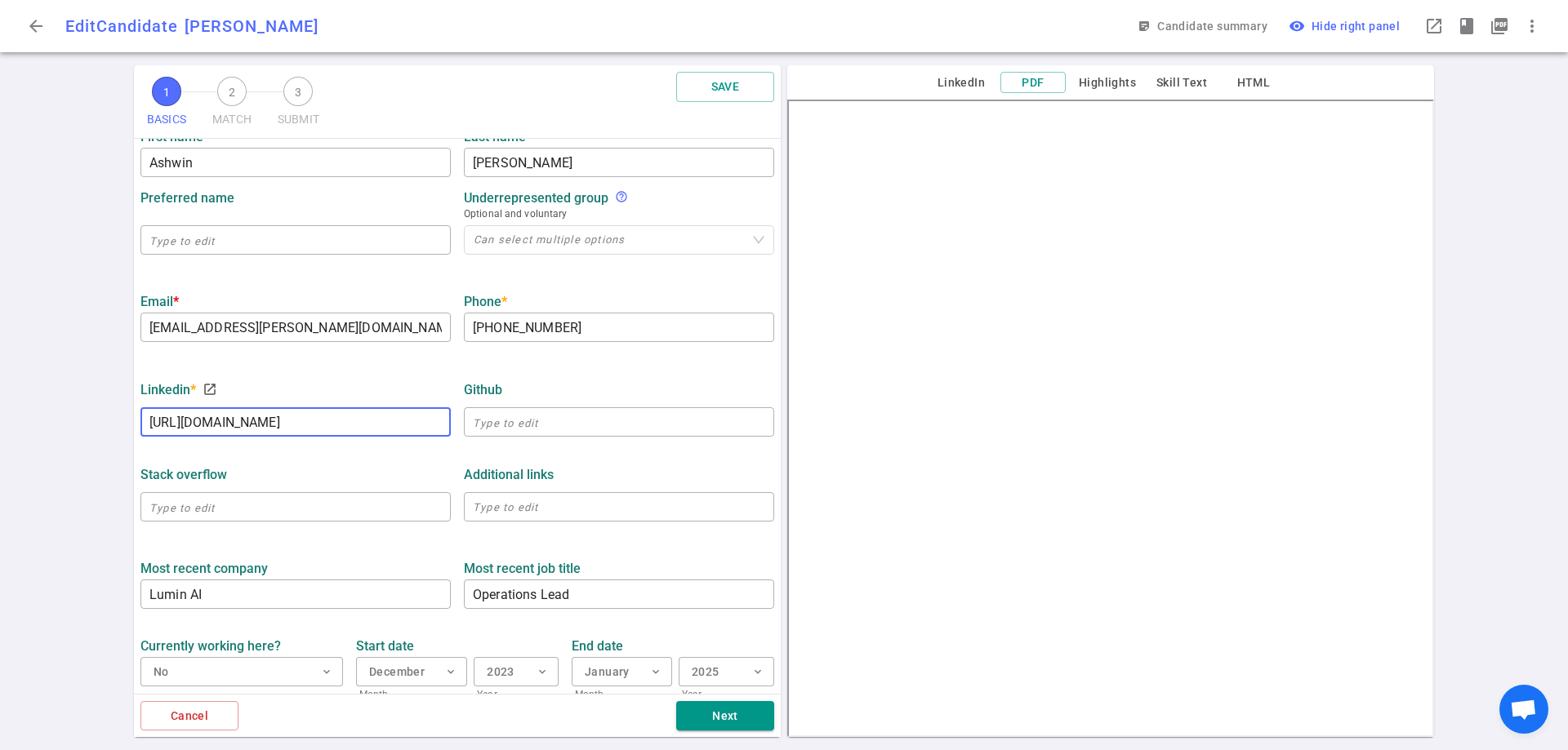
drag, startPoint x: 424, startPoint y: 425, endPoint x: 139, endPoint y: 408, distance: 285.5
click at [139, 408] on div "LinkedIn * launch https://www.linkedin.com/in/ashwinmudaliar ​" at bounding box center [295, 407] width 323 height 65
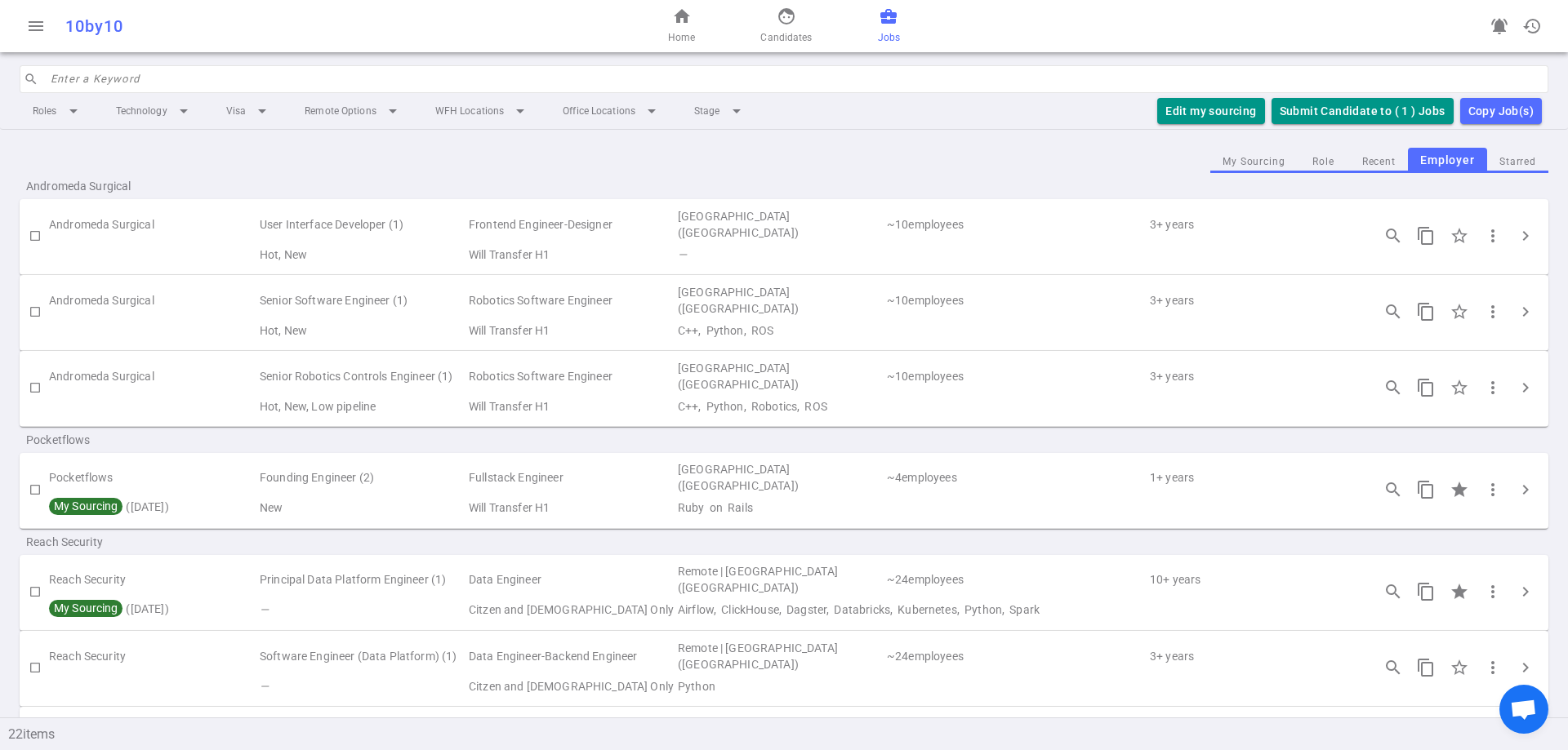
scroll to position [1302, 0]
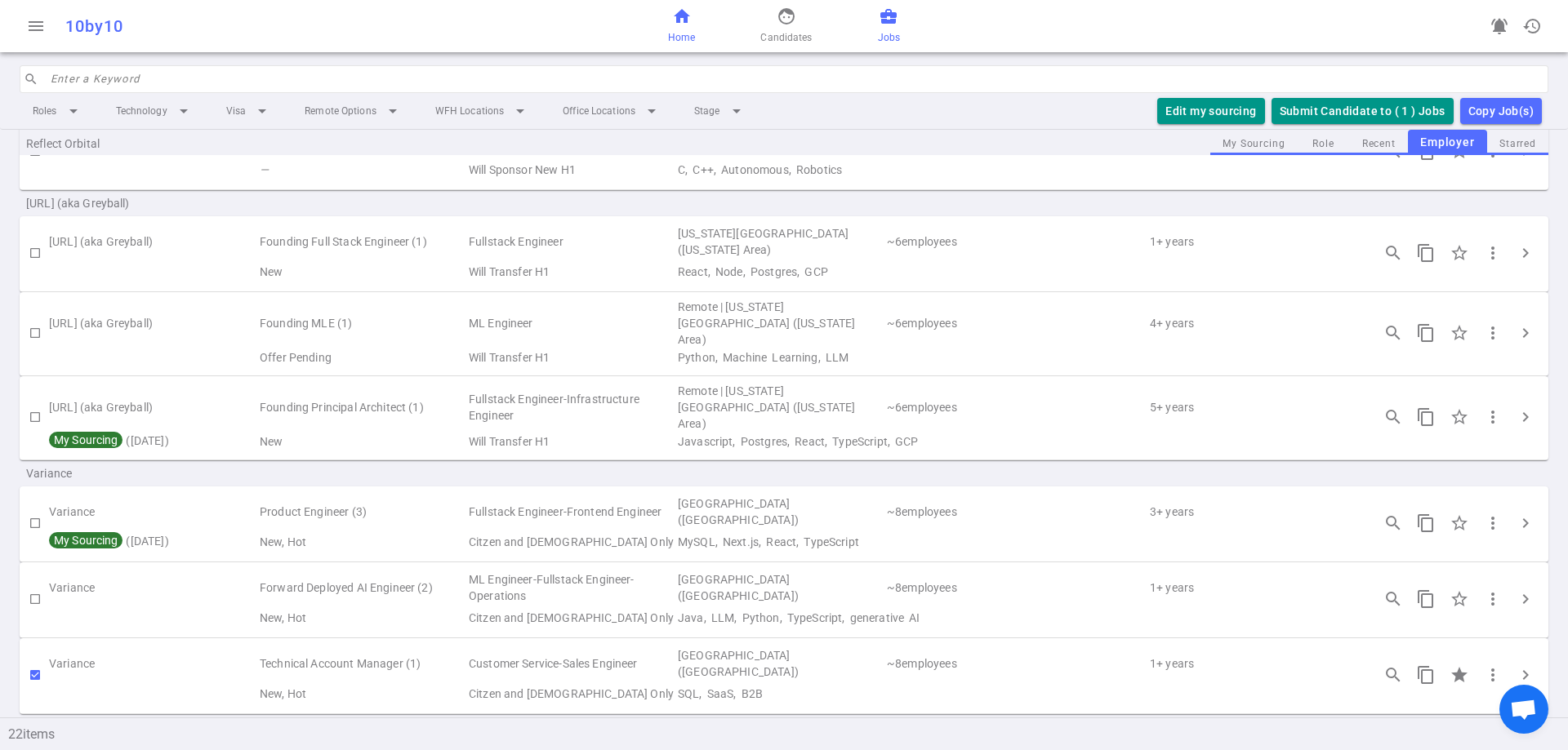
click at [681, 42] on span "Home" at bounding box center [681, 37] width 27 height 16
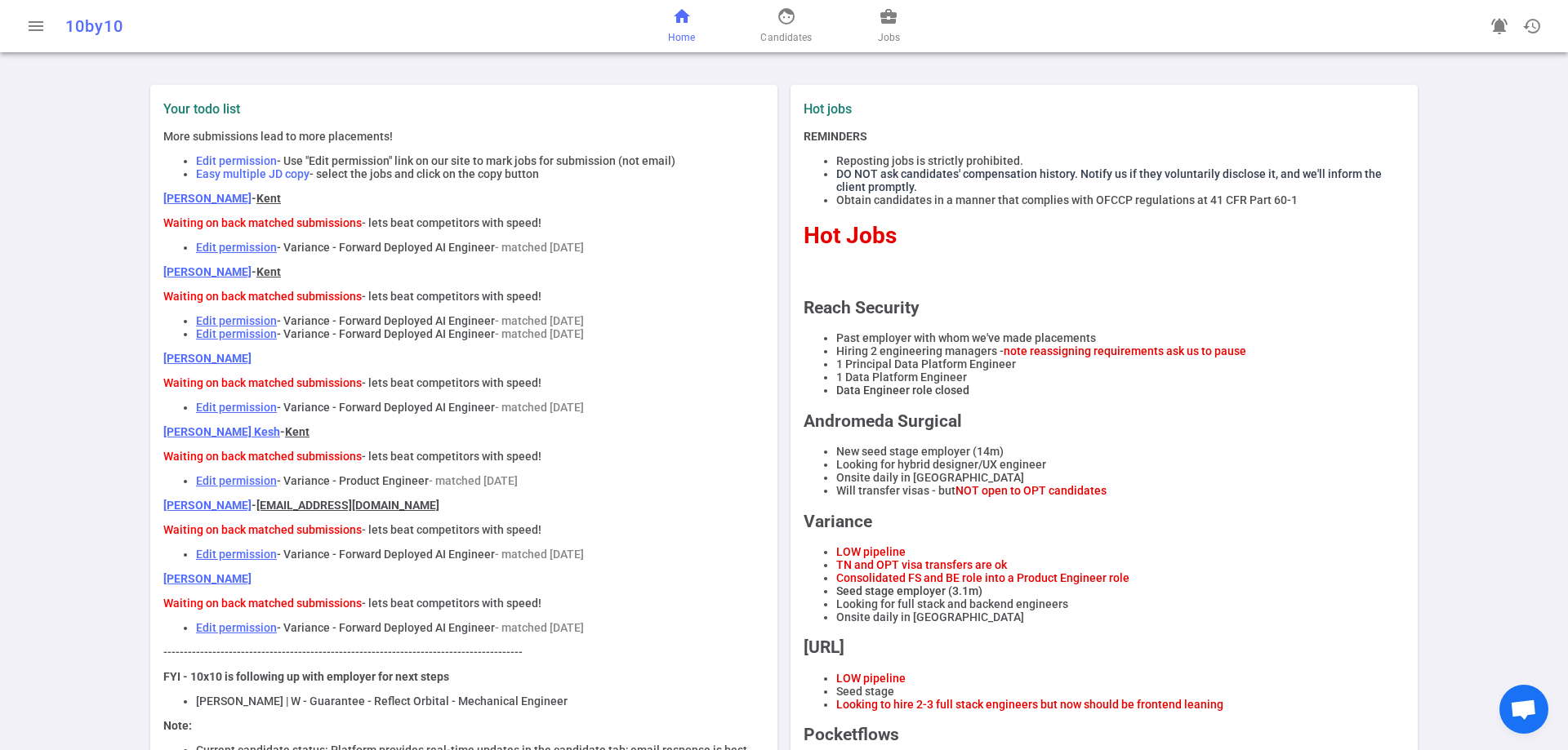
click at [202, 278] on link "Fabricio Costa" at bounding box center [207, 271] width 88 height 13
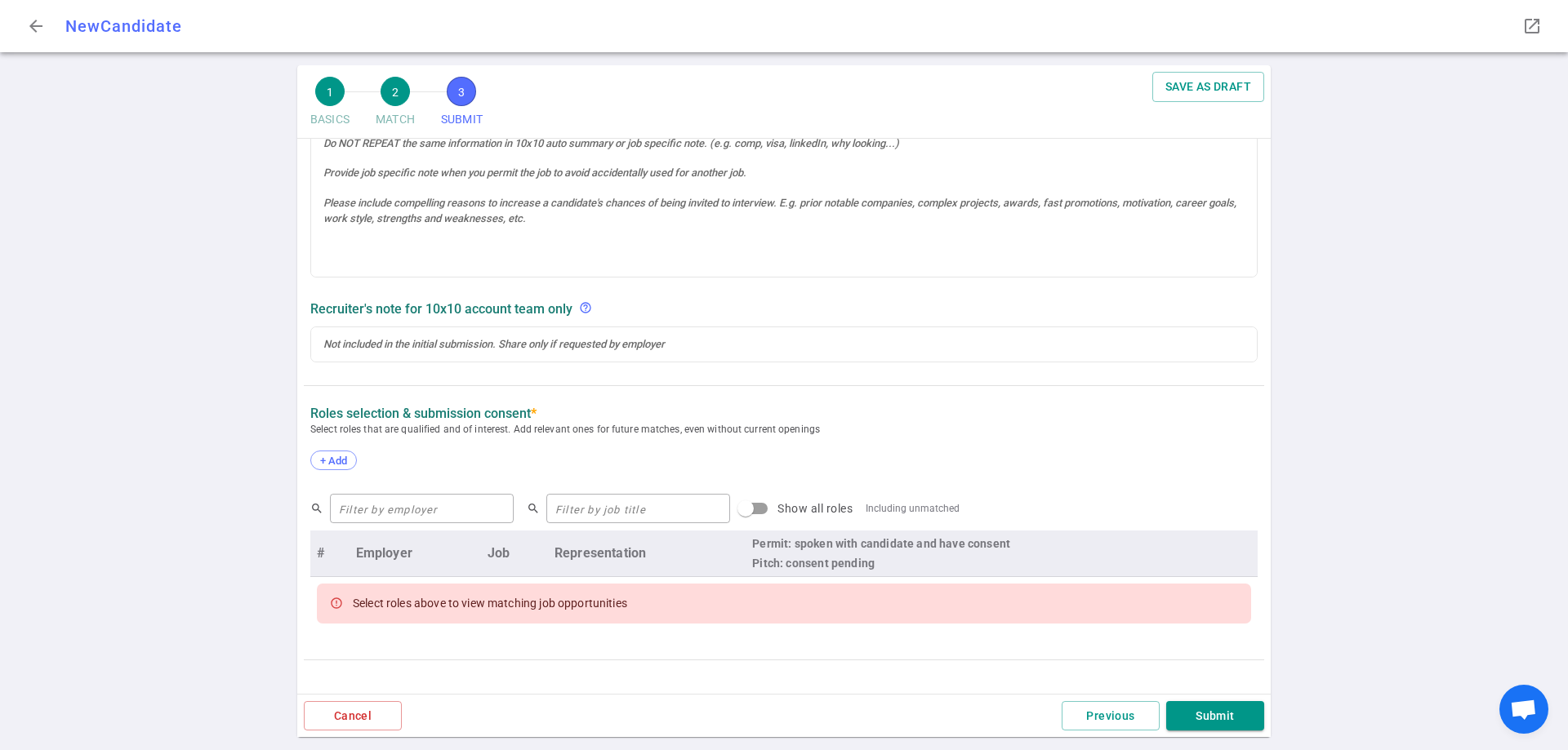
scroll to position [636, 0]
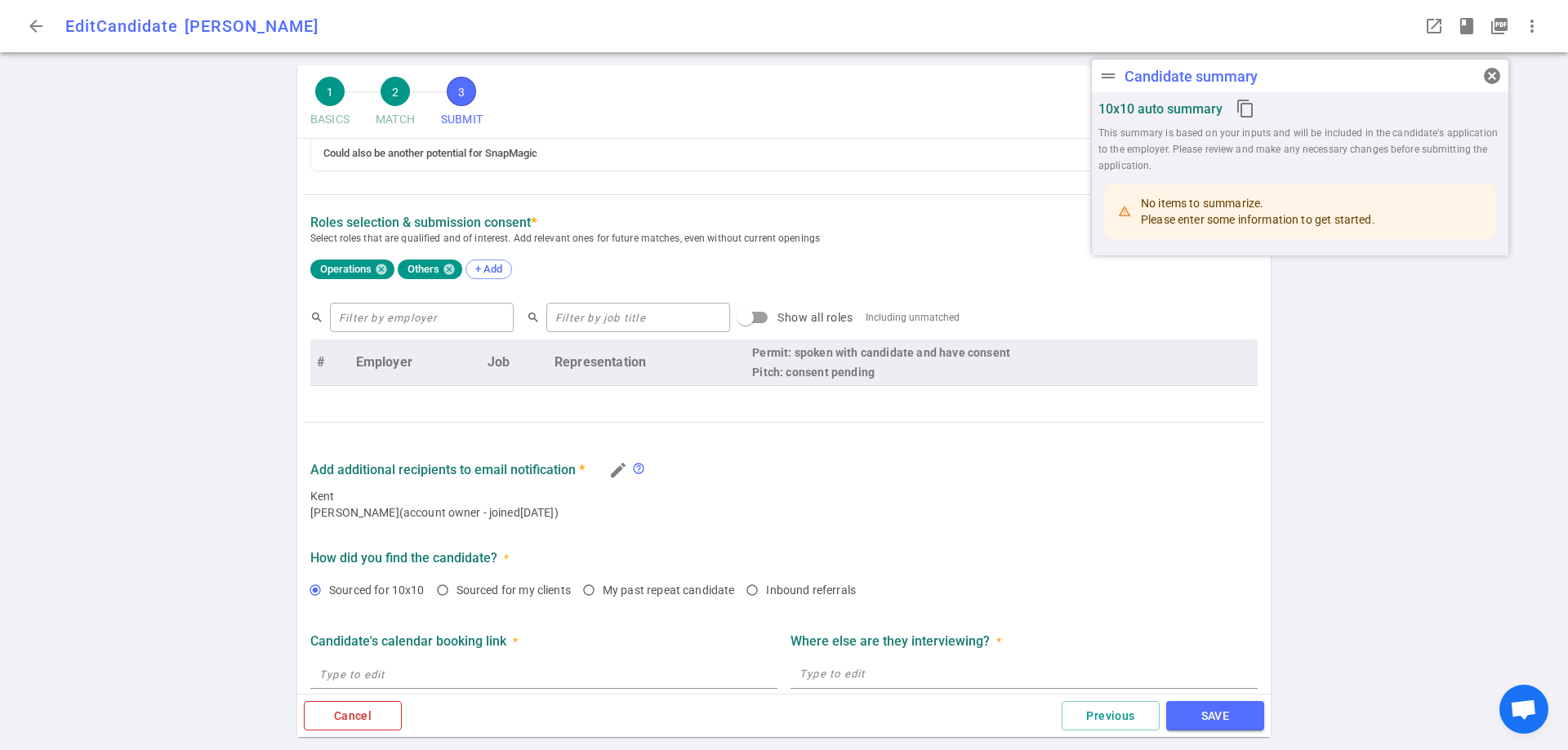
type textarea "He's actively searching for a new home in an AI startup and Decagon is a fantas…"
type textarea "Since [PERSON_NAME] he's had some shorter stints as a contractor. The shorter r…"
radio input "true"
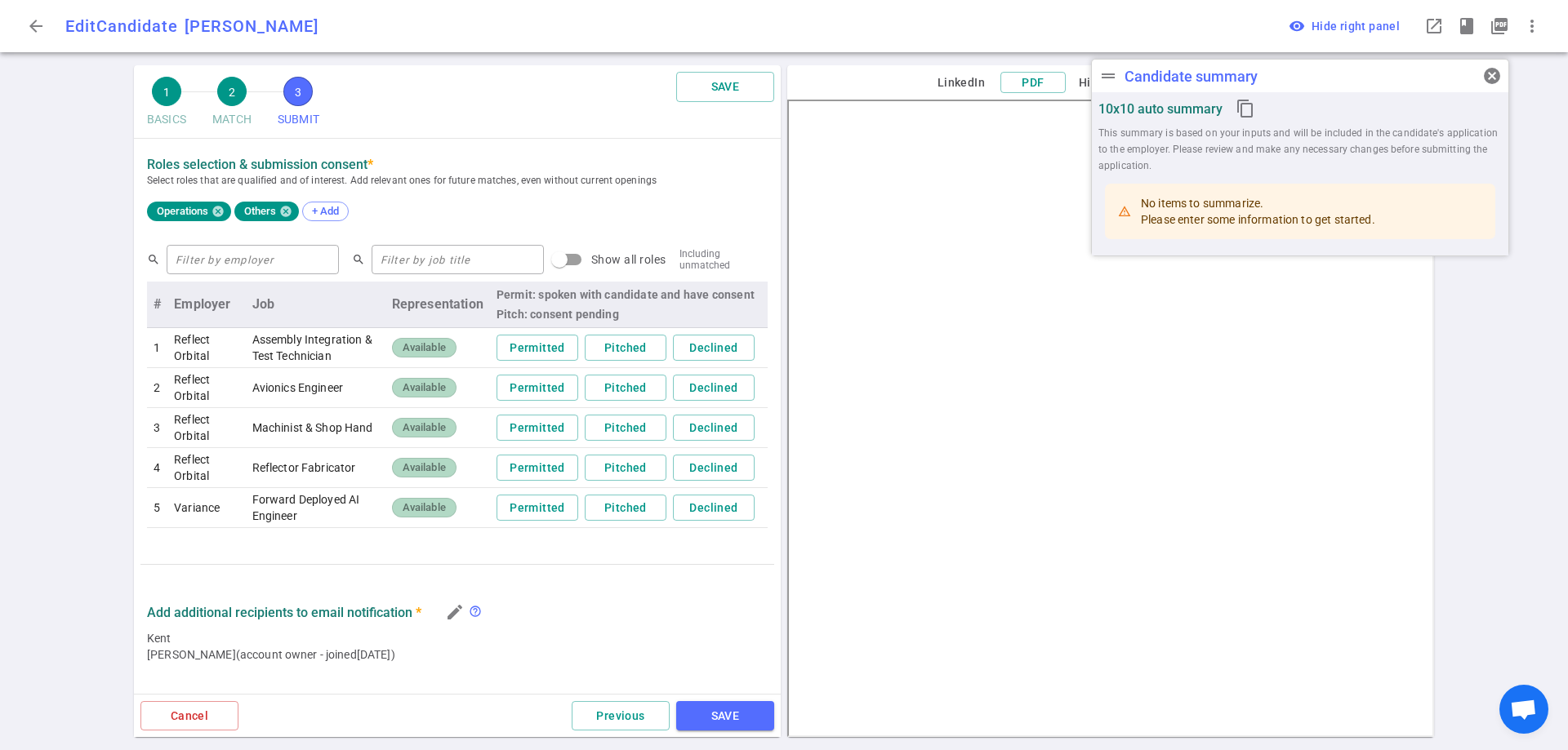
scroll to position [812, 0]
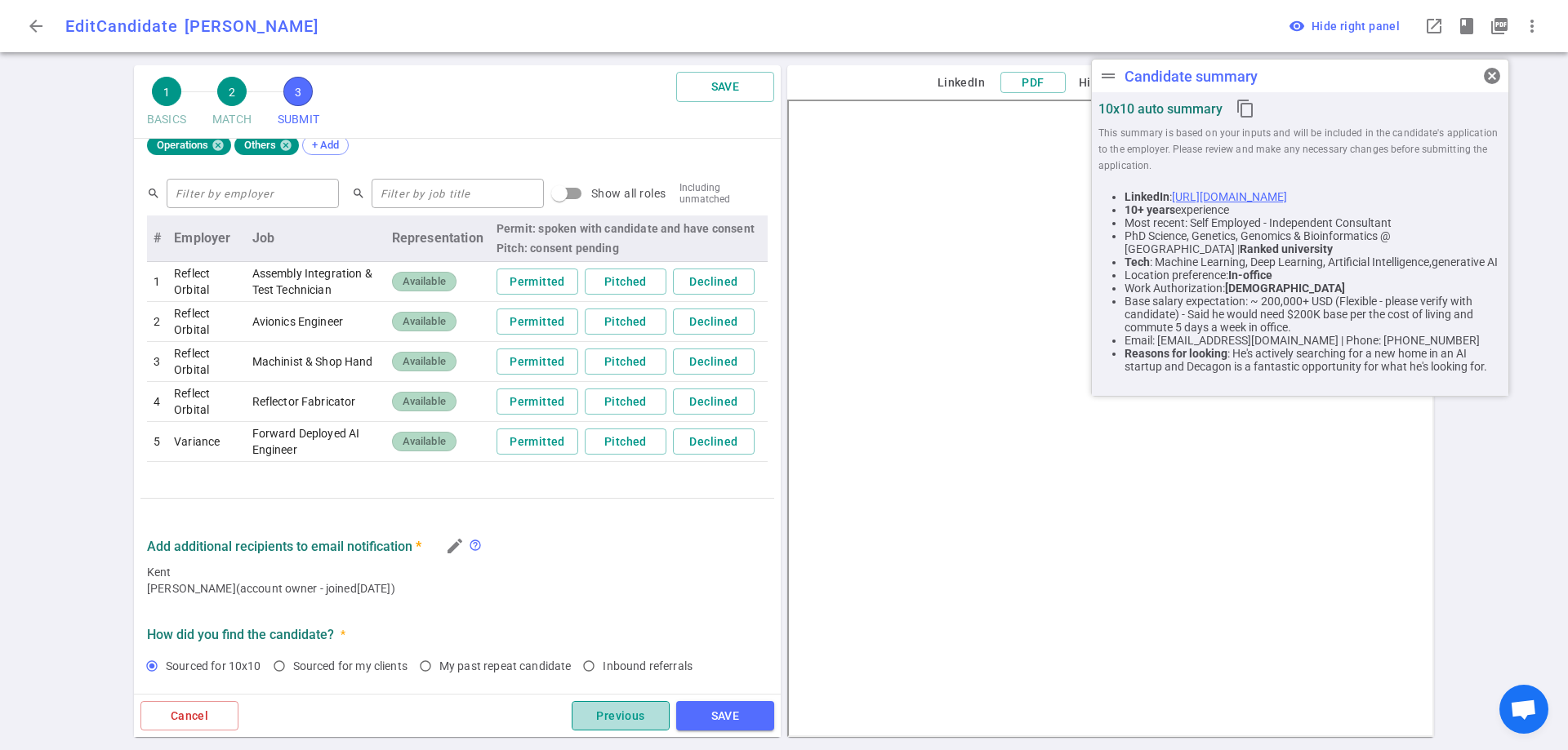
click at [620, 719] on button "Previous" at bounding box center [620, 716] width 98 height 30
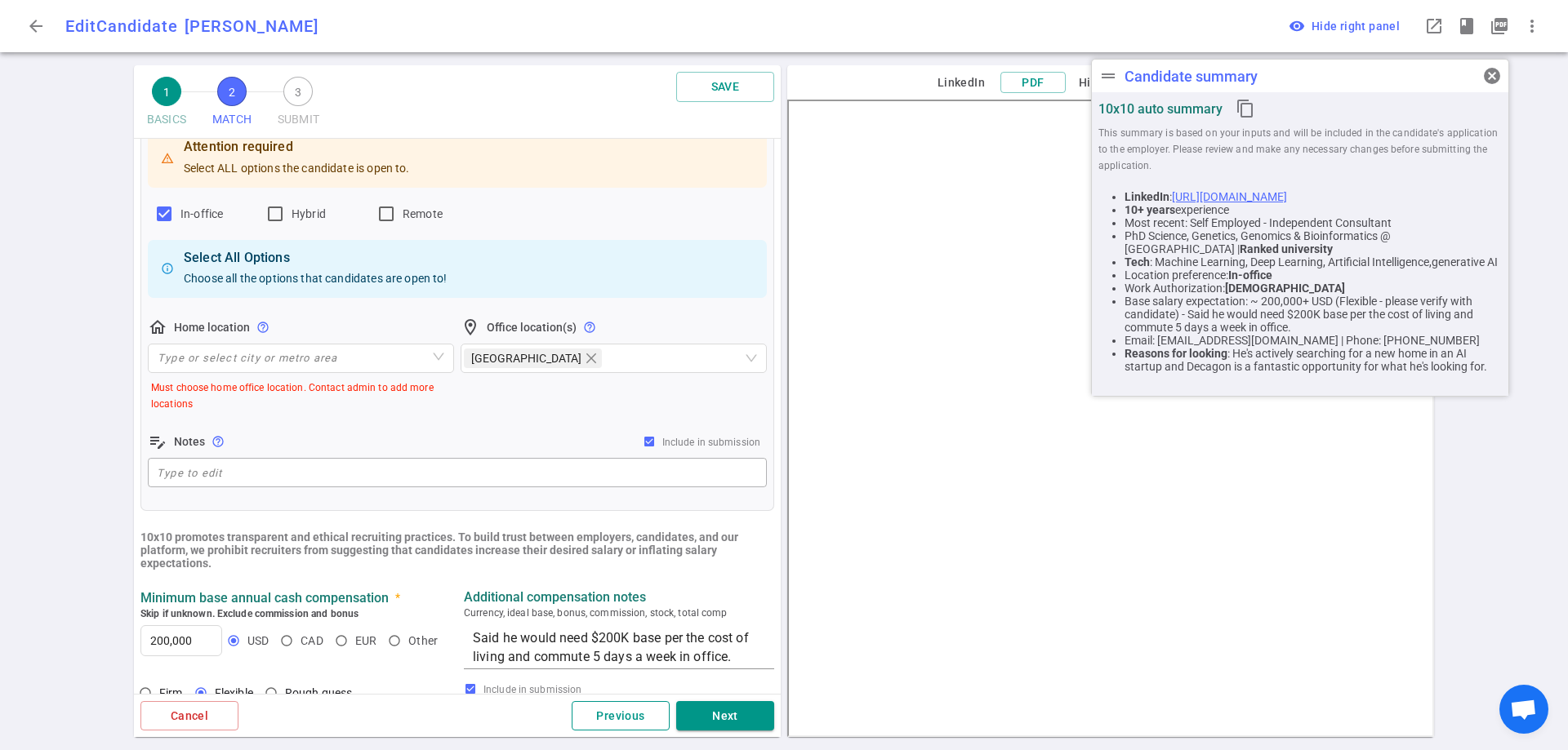
scroll to position [0, 0]
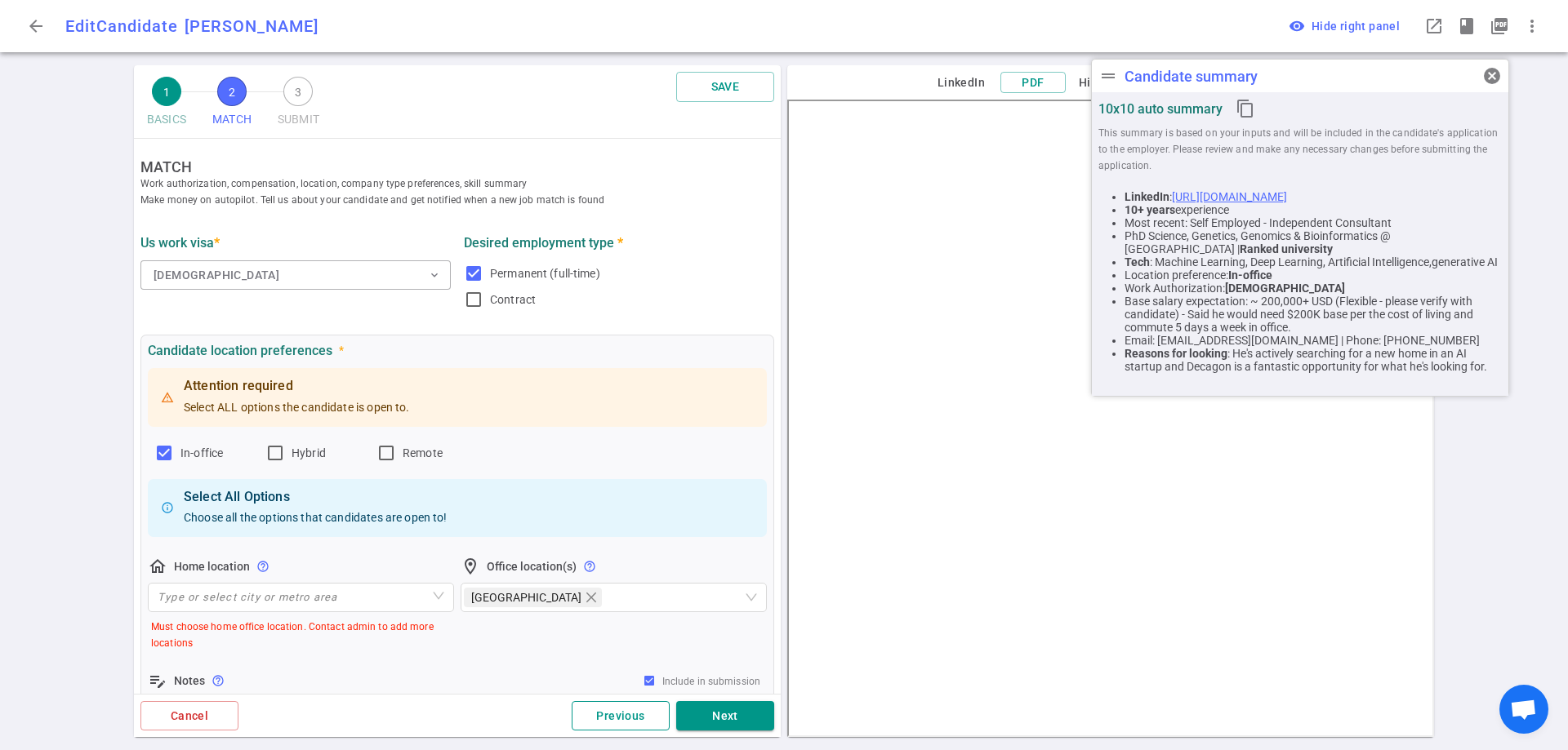
click at [620, 719] on button "Previous" at bounding box center [620, 716] width 98 height 30
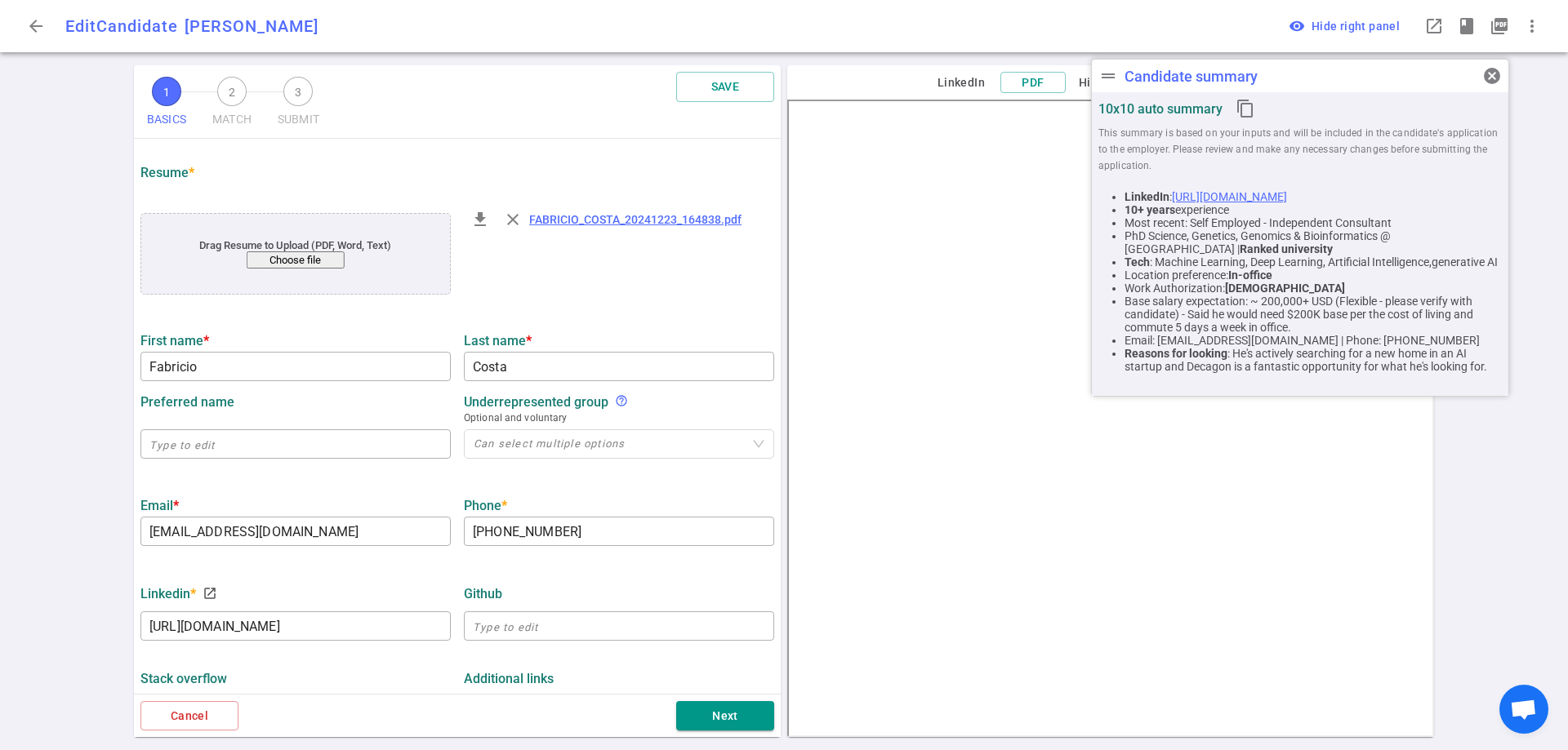
scroll to position [88, 0]
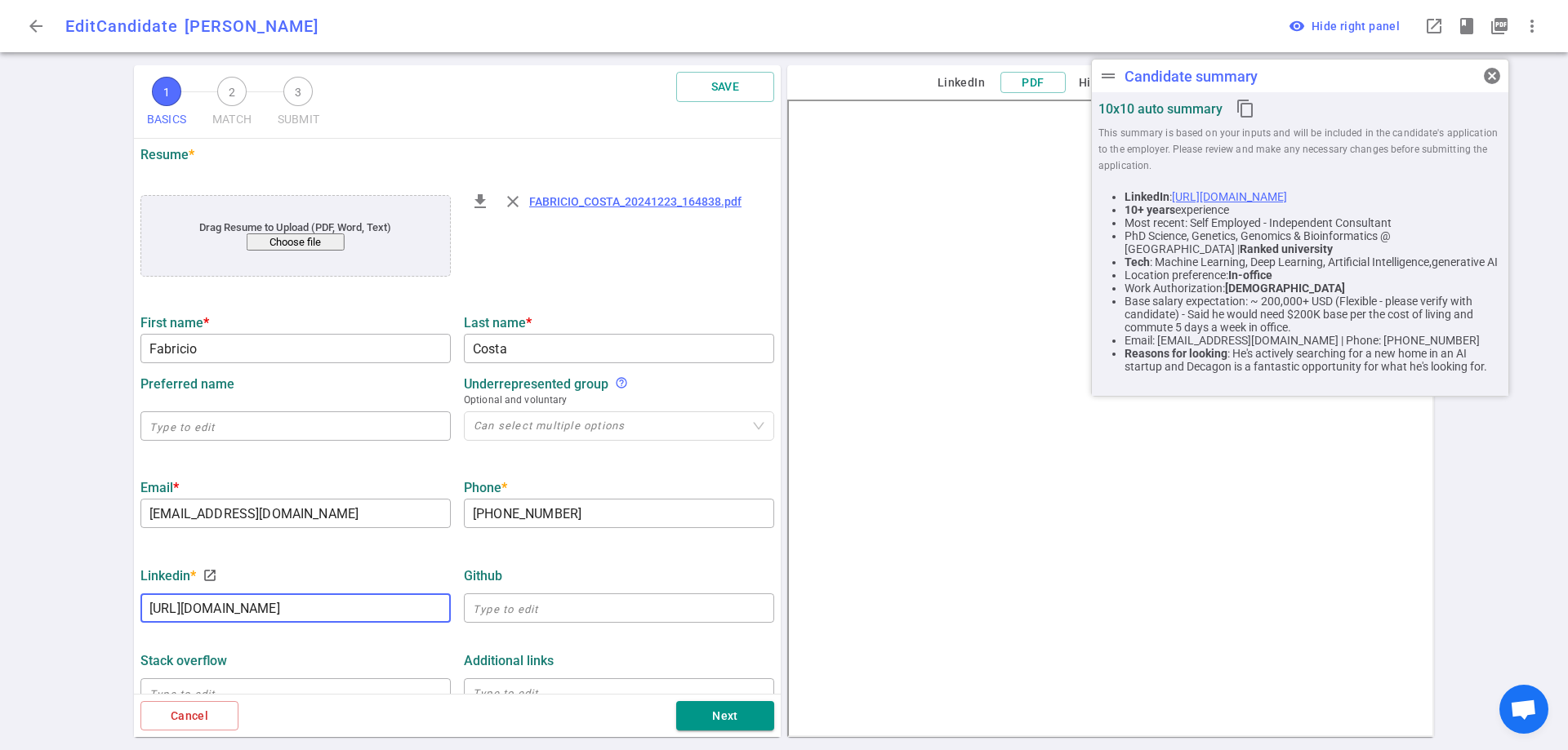
drag, startPoint x: 421, startPoint y: 615, endPoint x: 87, endPoint y: 614, distance: 334.0
click at [87, 614] on div "1 BASICS 2 MATCH 3 SUBMIT SAVE BASICS Resume, contact information, work history…" at bounding box center [784, 408] width 1568 height 685
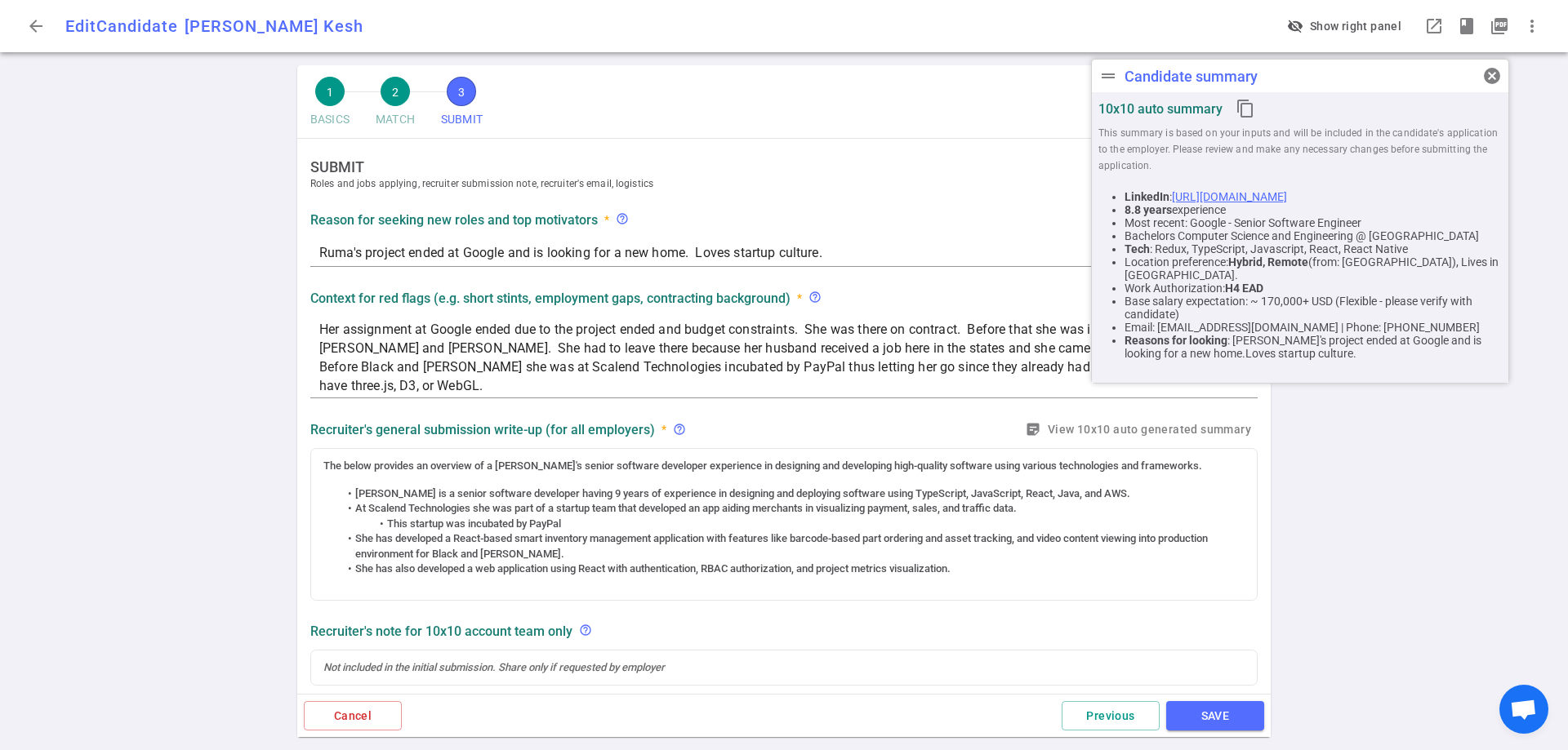
scroll to position [636, 0]
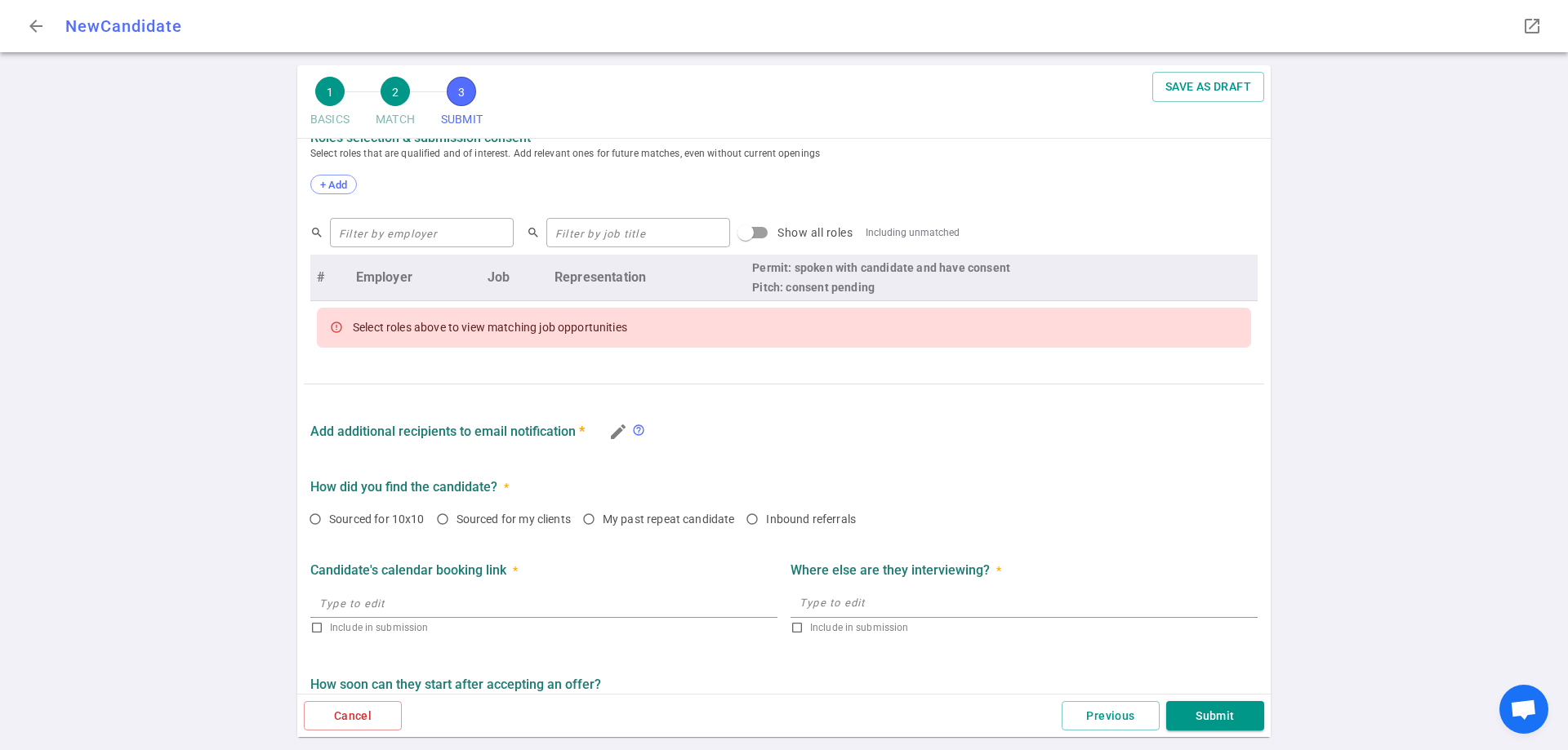
scroll to position [636, 0]
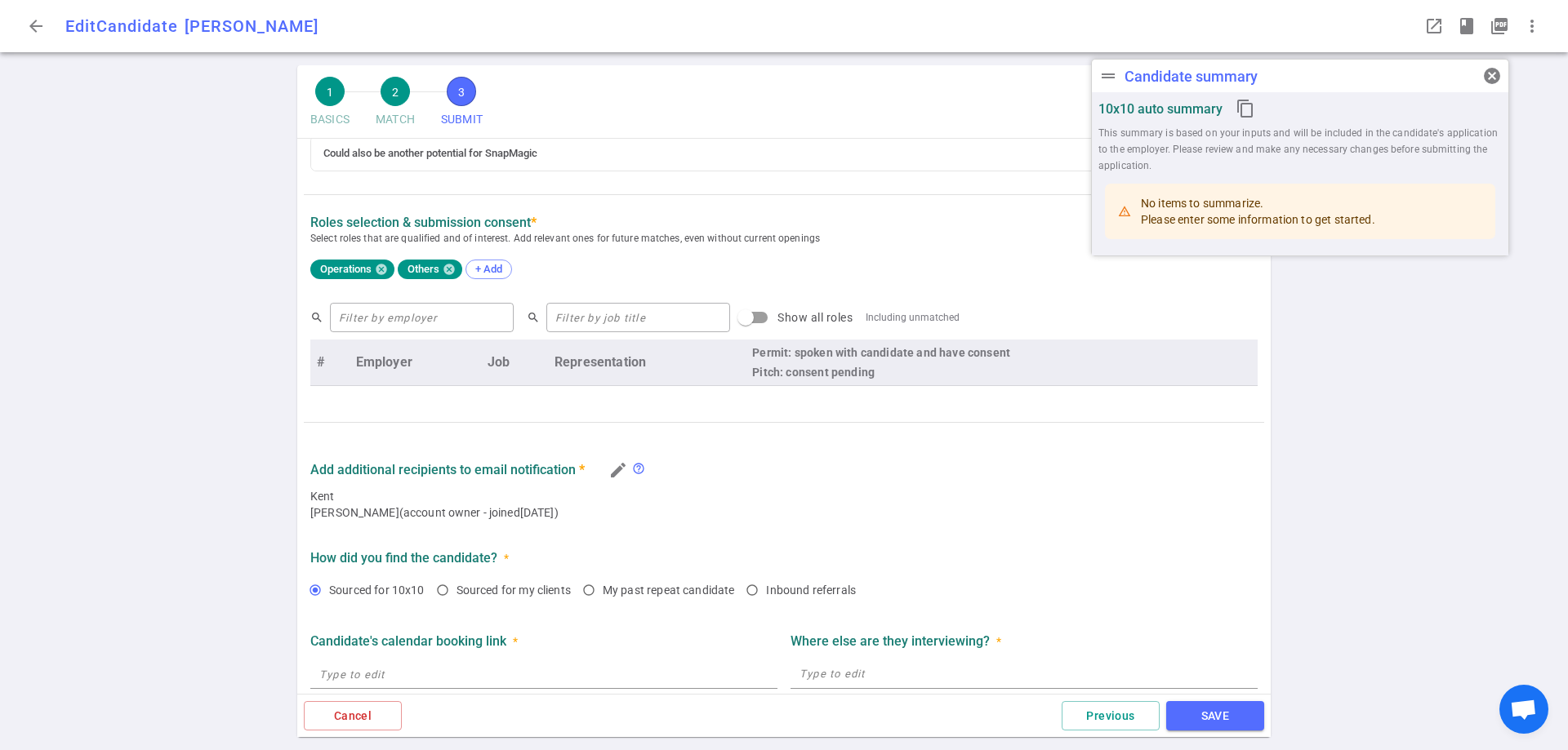
type textarea "He's actively searching for a new home in an AI startup and Decagon is a fantas…"
type textarea "Since [PERSON_NAME] he's had some shorter stints as a contractor. The shorter r…"
radio input "true"
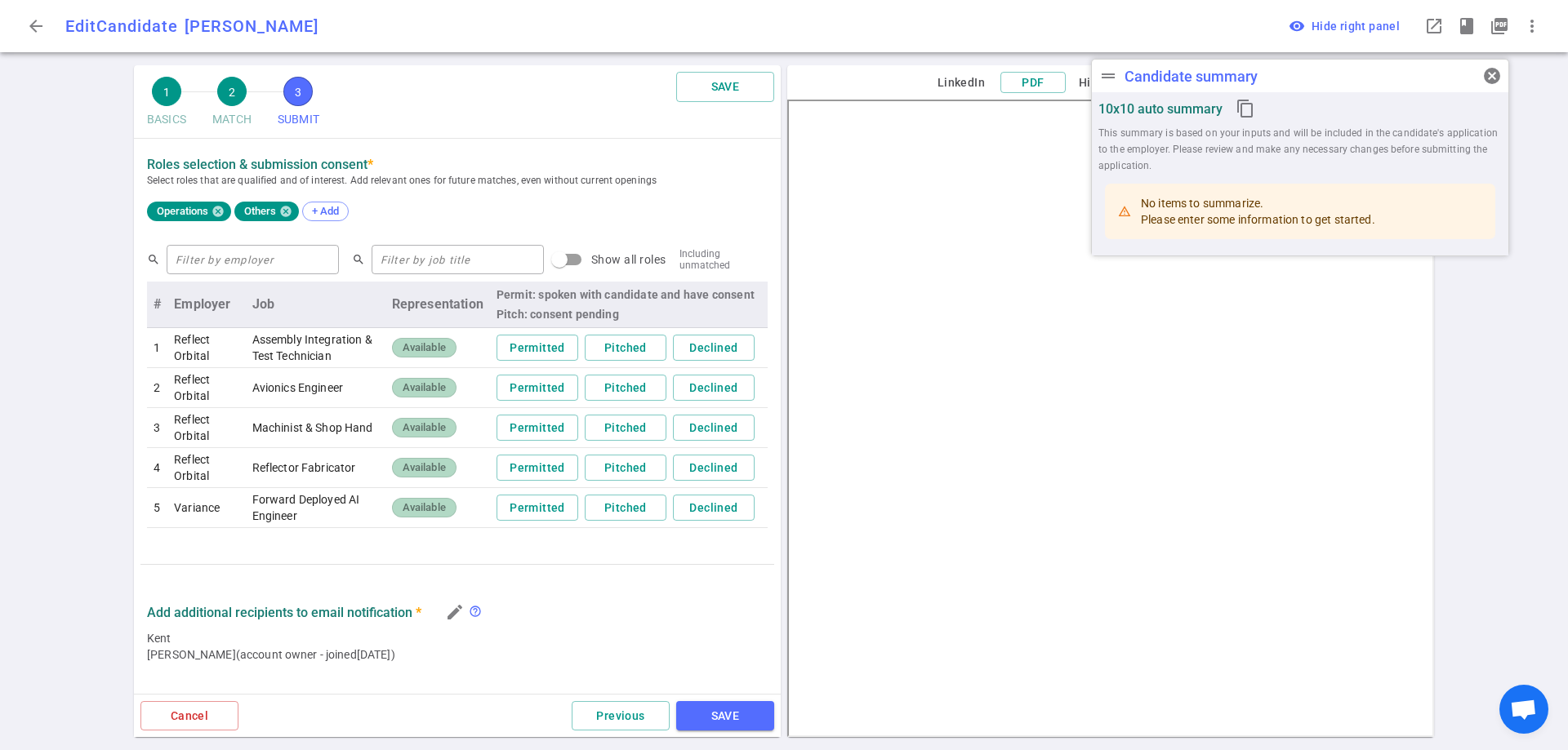
scroll to position [812, 0]
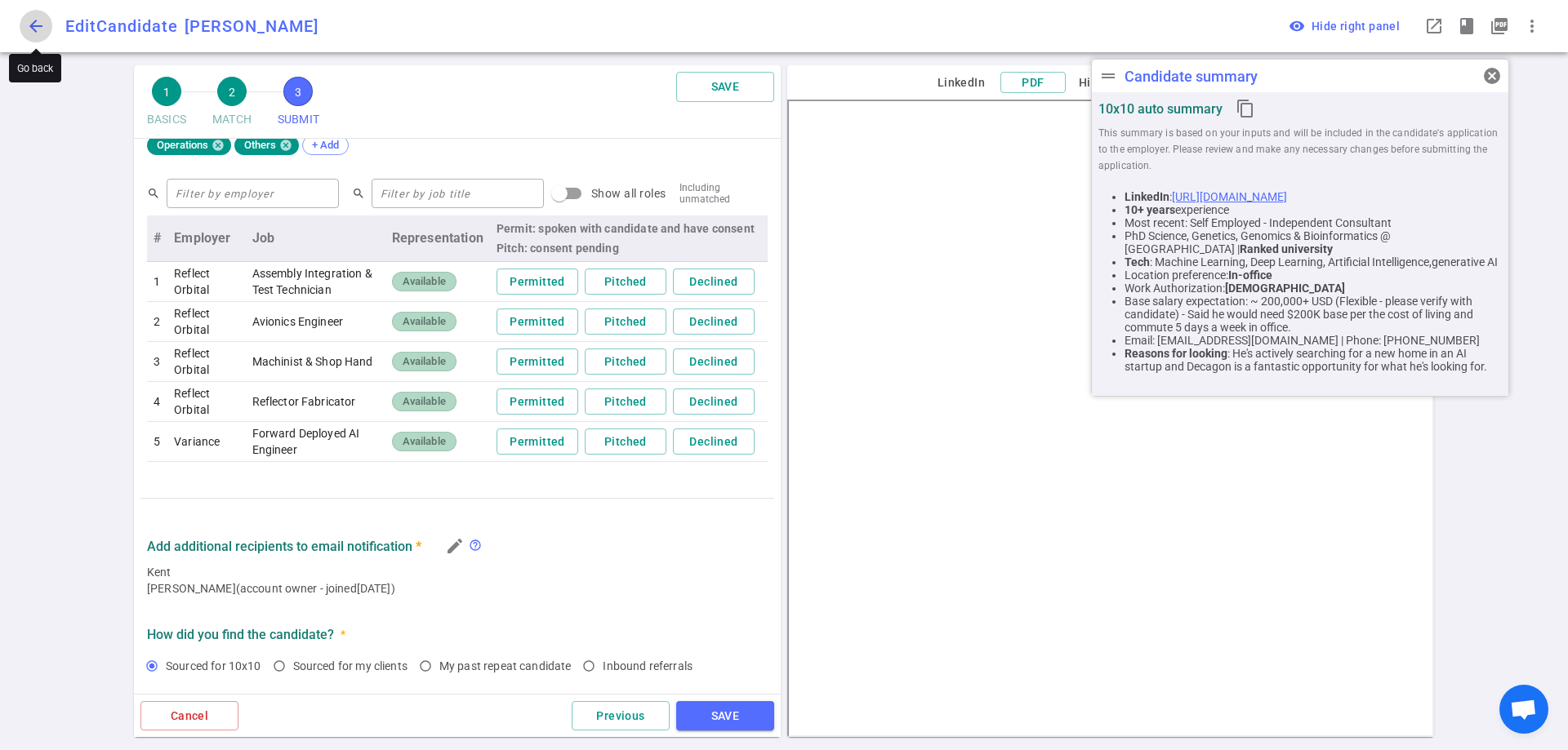
click at [27, 28] on span "arrow_back" at bounding box center [36, 26] width 19 height 19
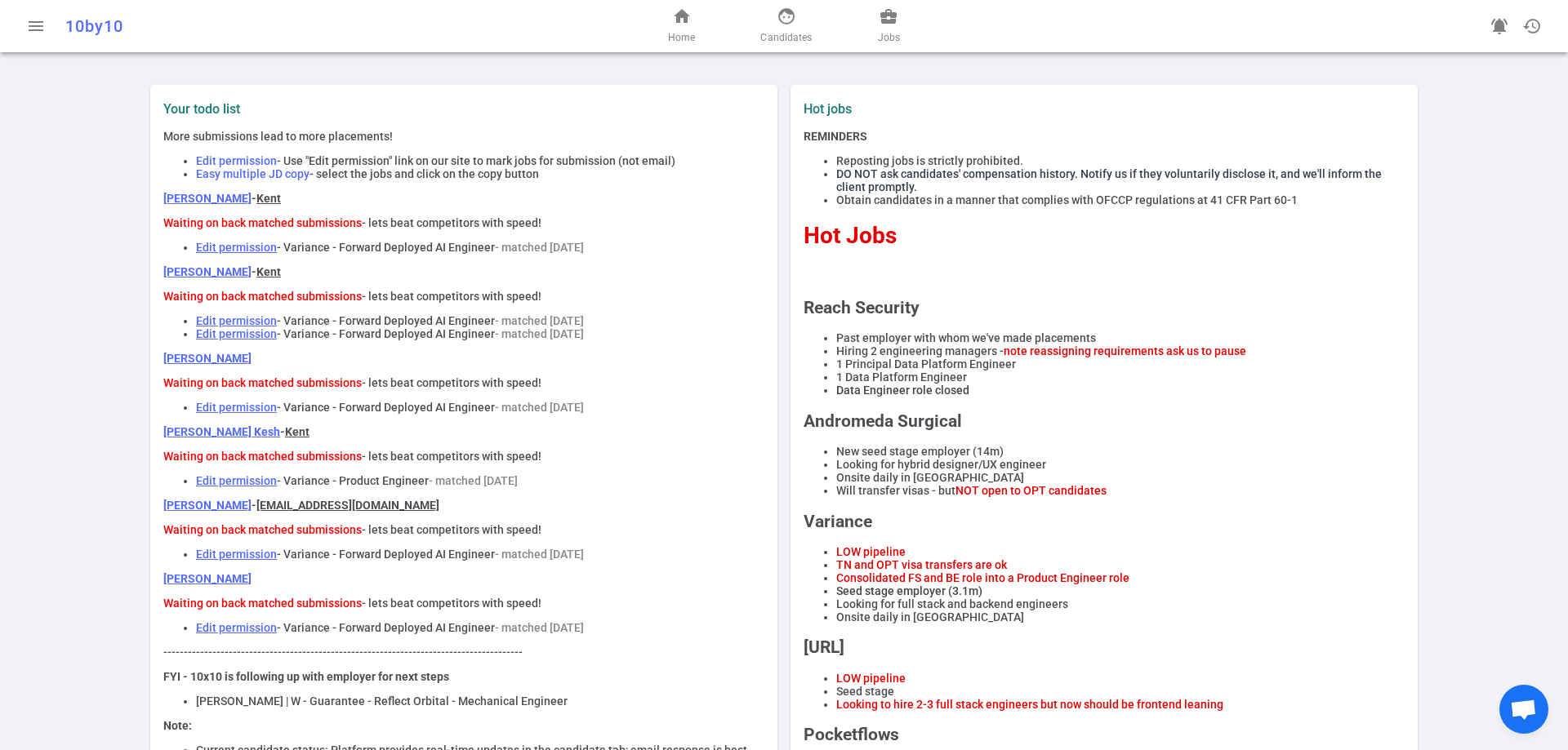
click at [175, 205] on link "[PERSON_NAME]" at bounding box center [207, 198] width 88 height 13
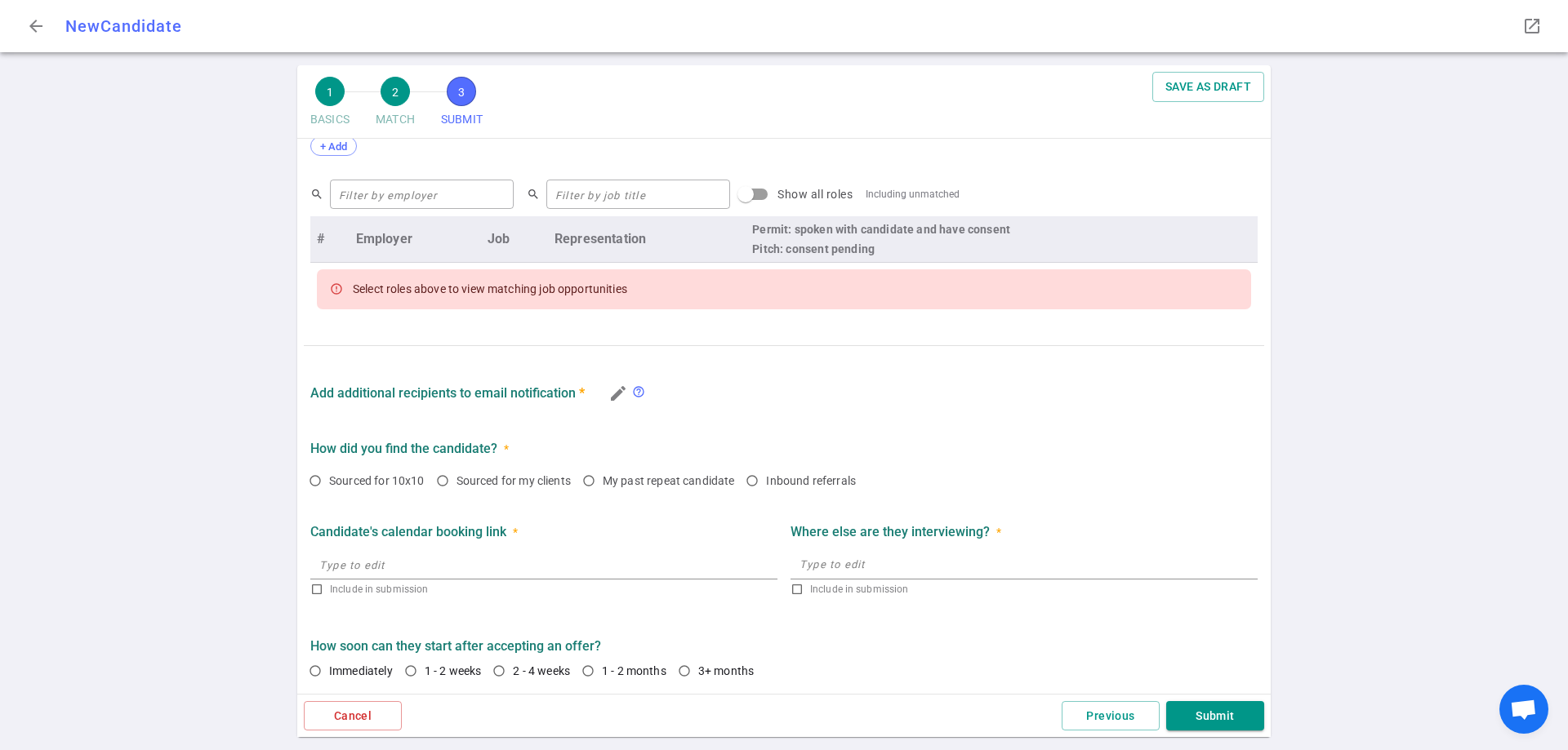
scroll to position [636, 0]
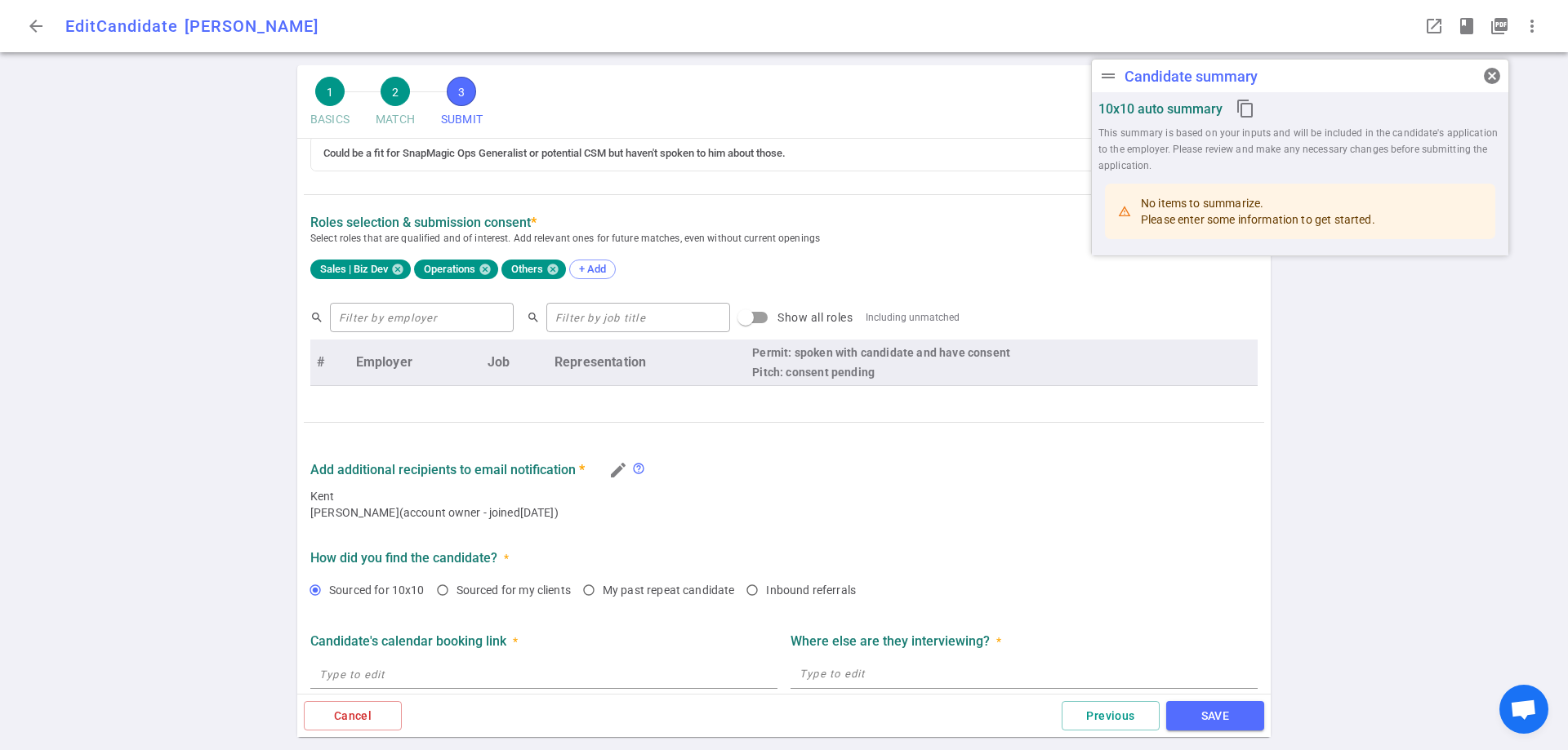
type textarea "[PERSON_NAME] is actively looking for his next home in an AI startup. His final…"
type textarea "There is a gap on his resume from [DATE] to [DATE]. At this time he was in the …"
radio input "true"
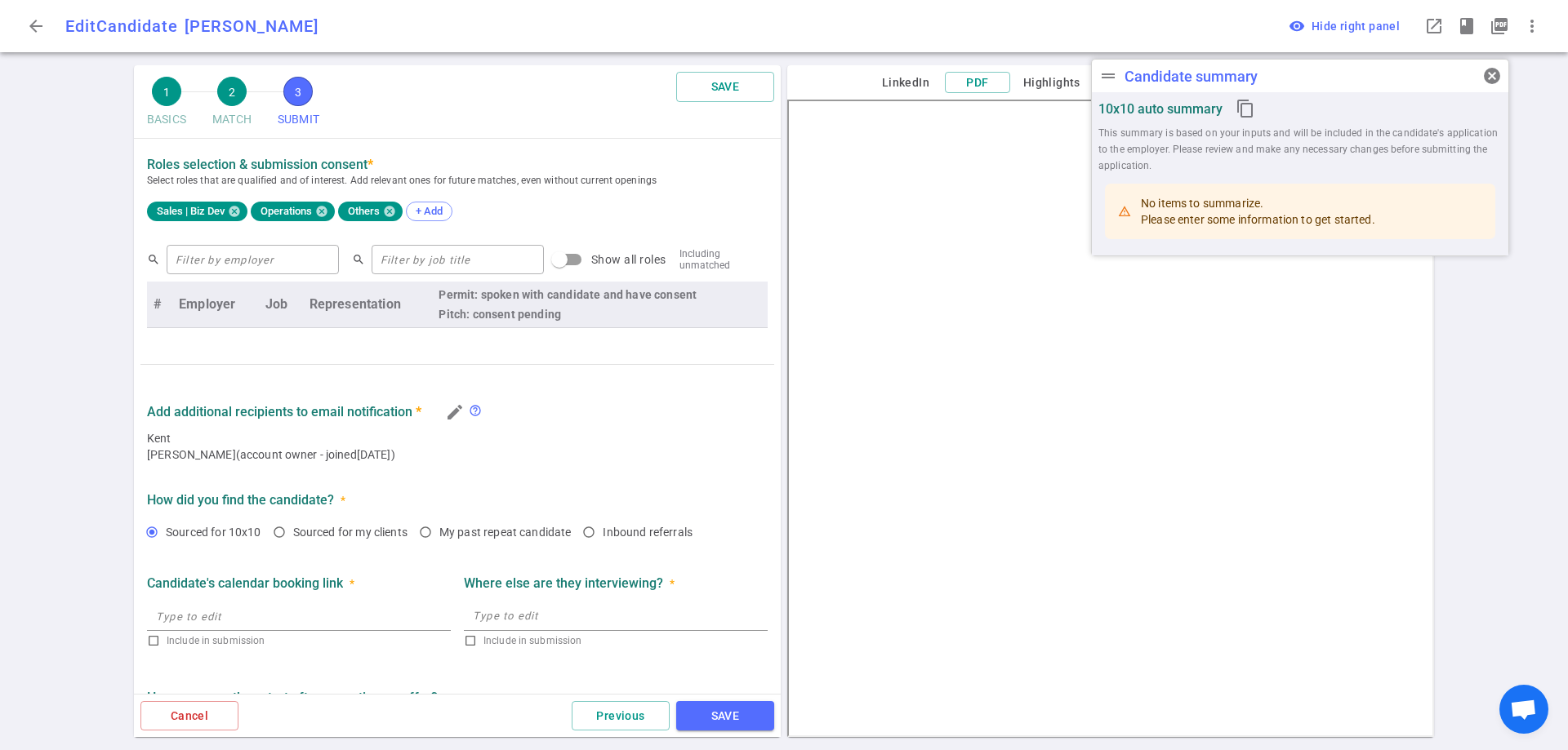
scroll to position [812, 0]
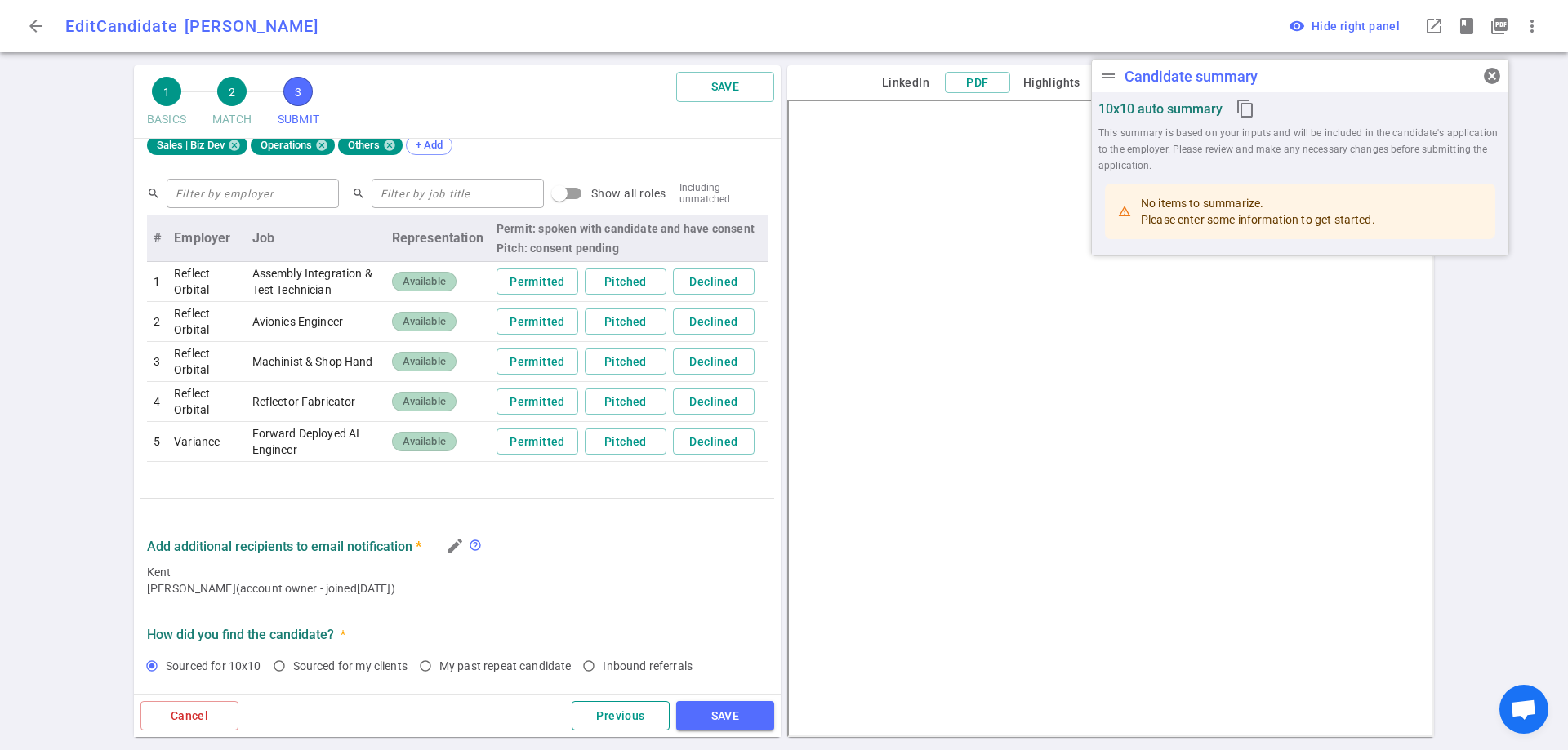
click at [624, 726] on button "Previous" at bounding box center [620, 716] width 98 height 30
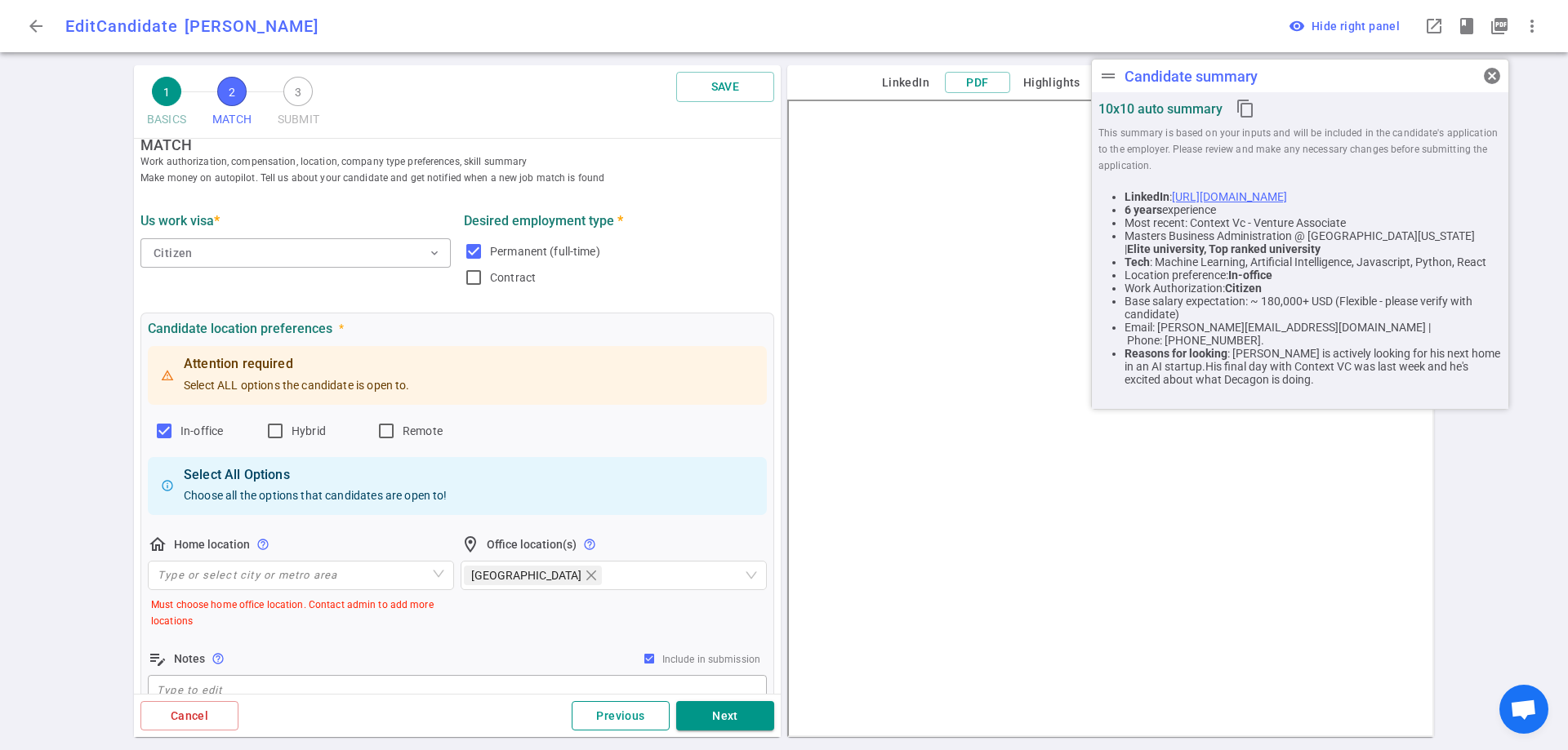
scroll to position [0, 0]
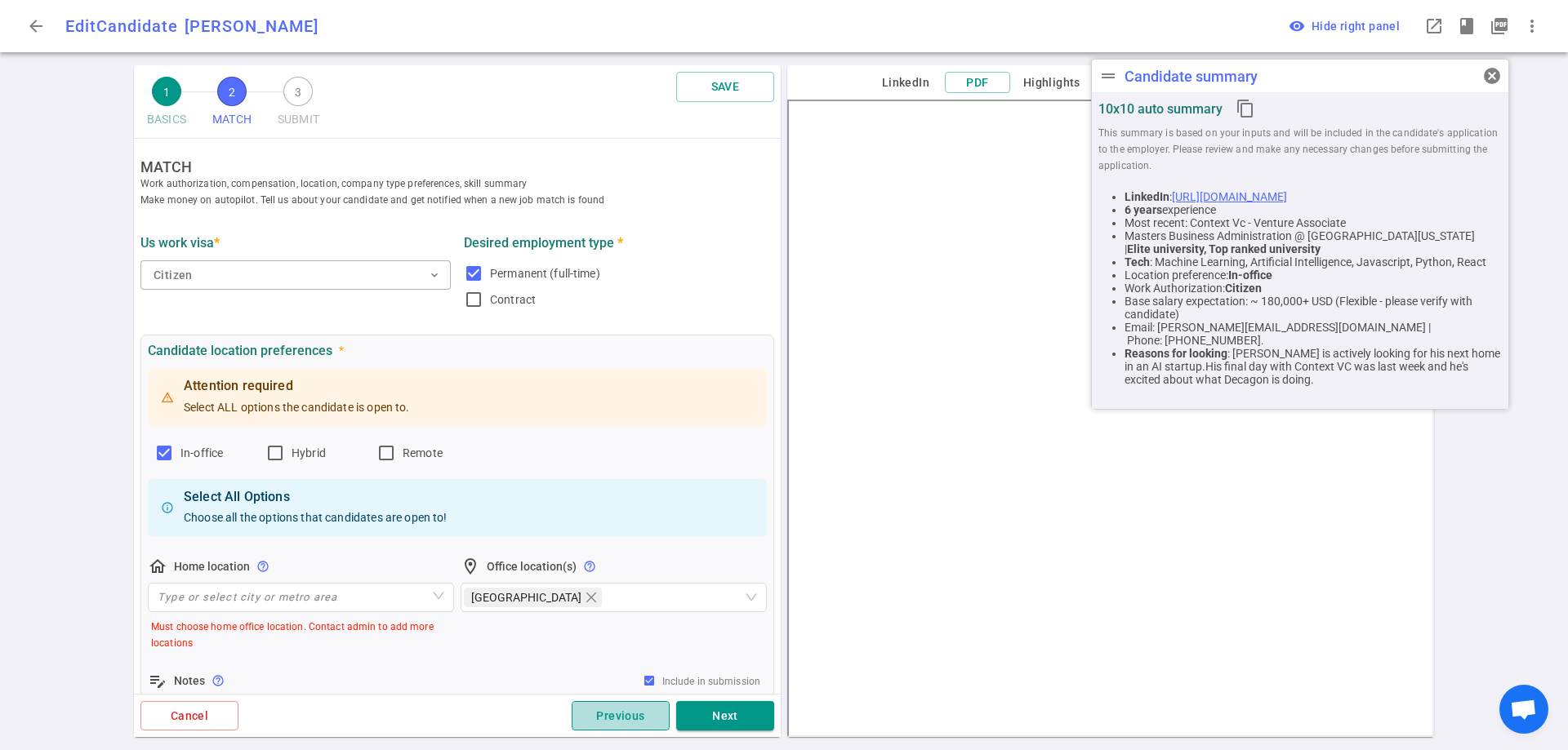
click at [624, 726] on button "Previous" at bounding box center [620, 716] width 98 height 30
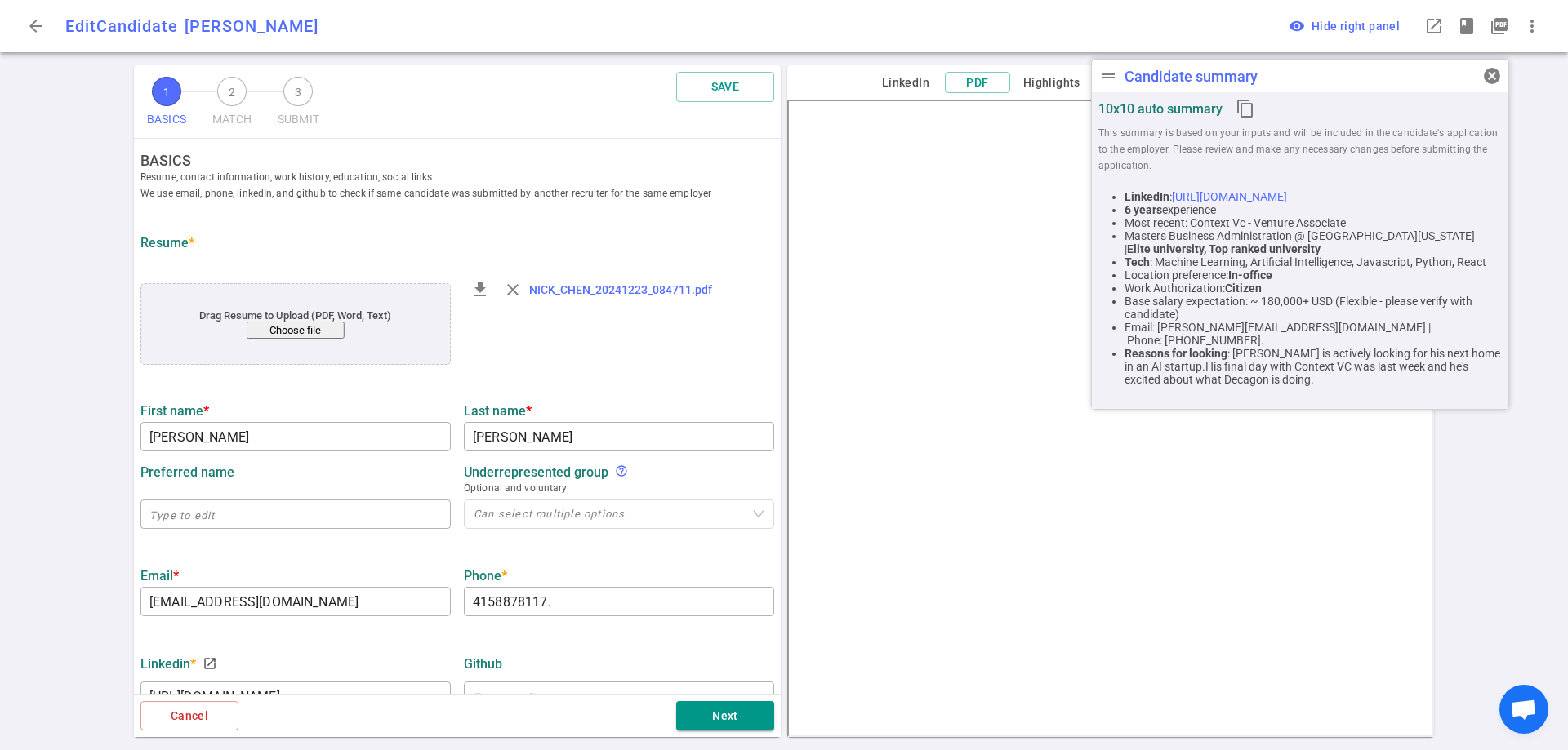
scroll to position [486, 0]
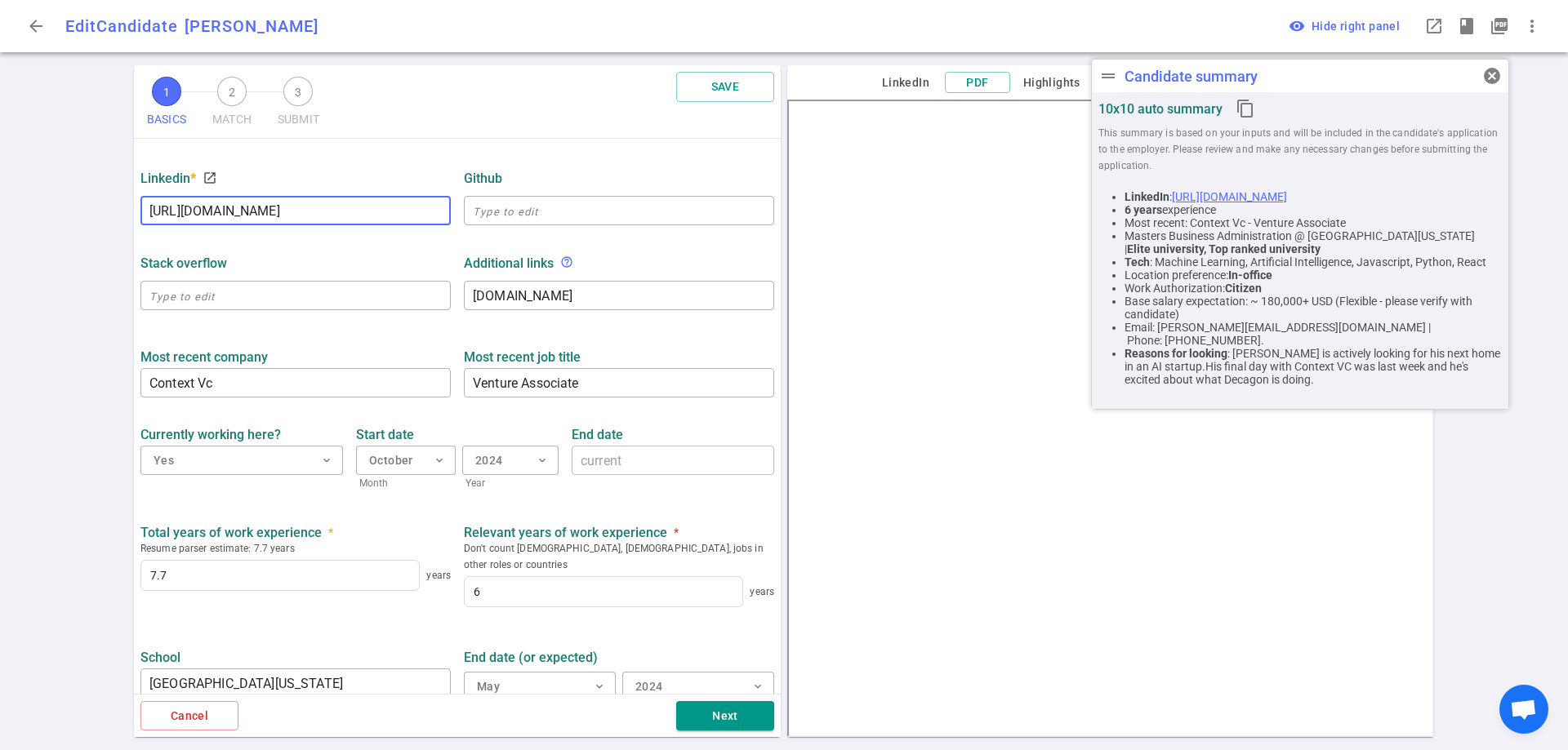
drag, startPoint x: 385, startPoint y: 218, endPoint x: 102, endPoint y: 210, distance: 283.1
click at [102, 210] on div "1 BASICS 2 MATCH 3 SUBMIT SAVE BASICS Resume, contact information, work history…" at bounding box center [784, 408] width 1568 height 685
type input "https://www.linkedin.com/in/nicholascrh"
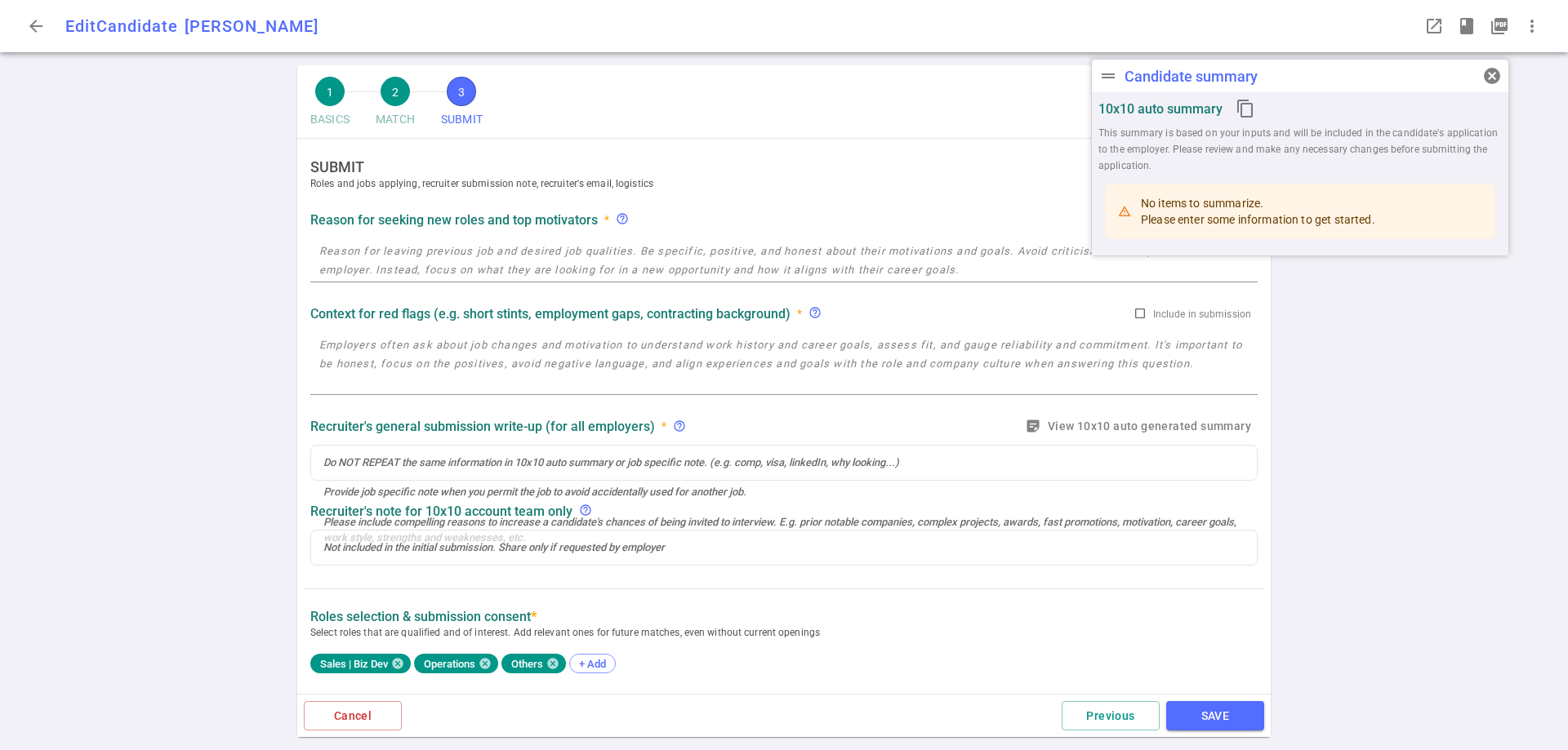
radio input "true"
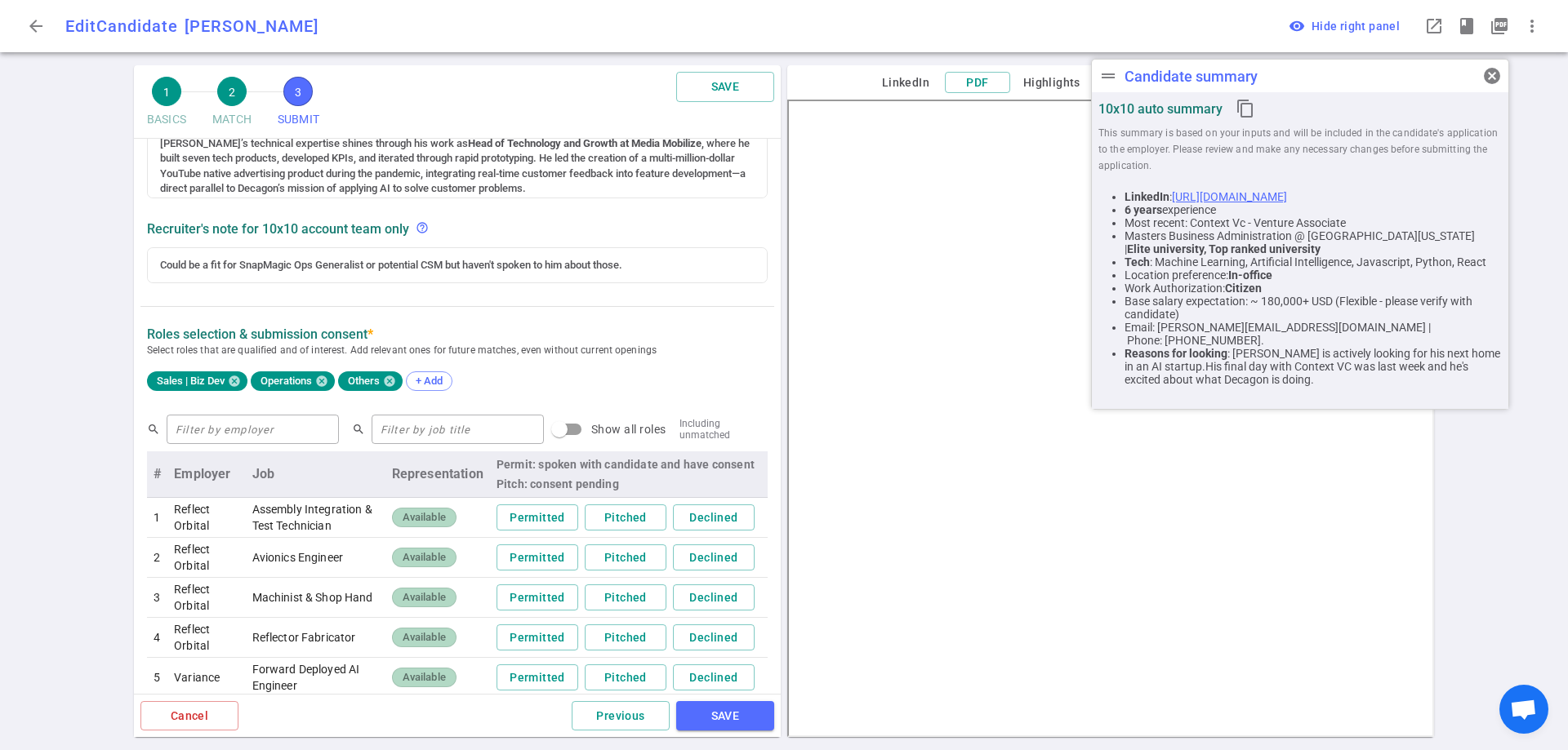
scroll to position [636, 0]
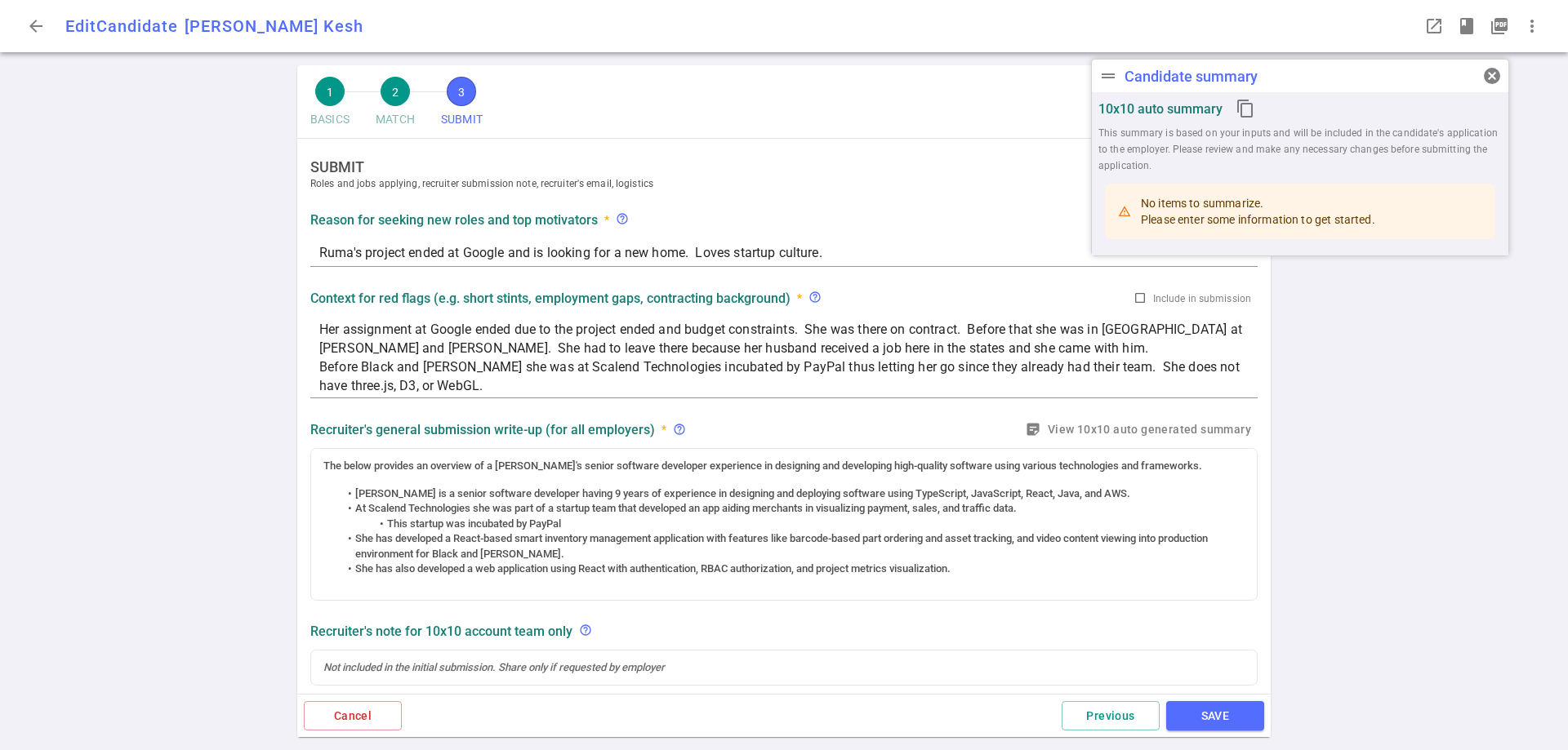
radio input "true"
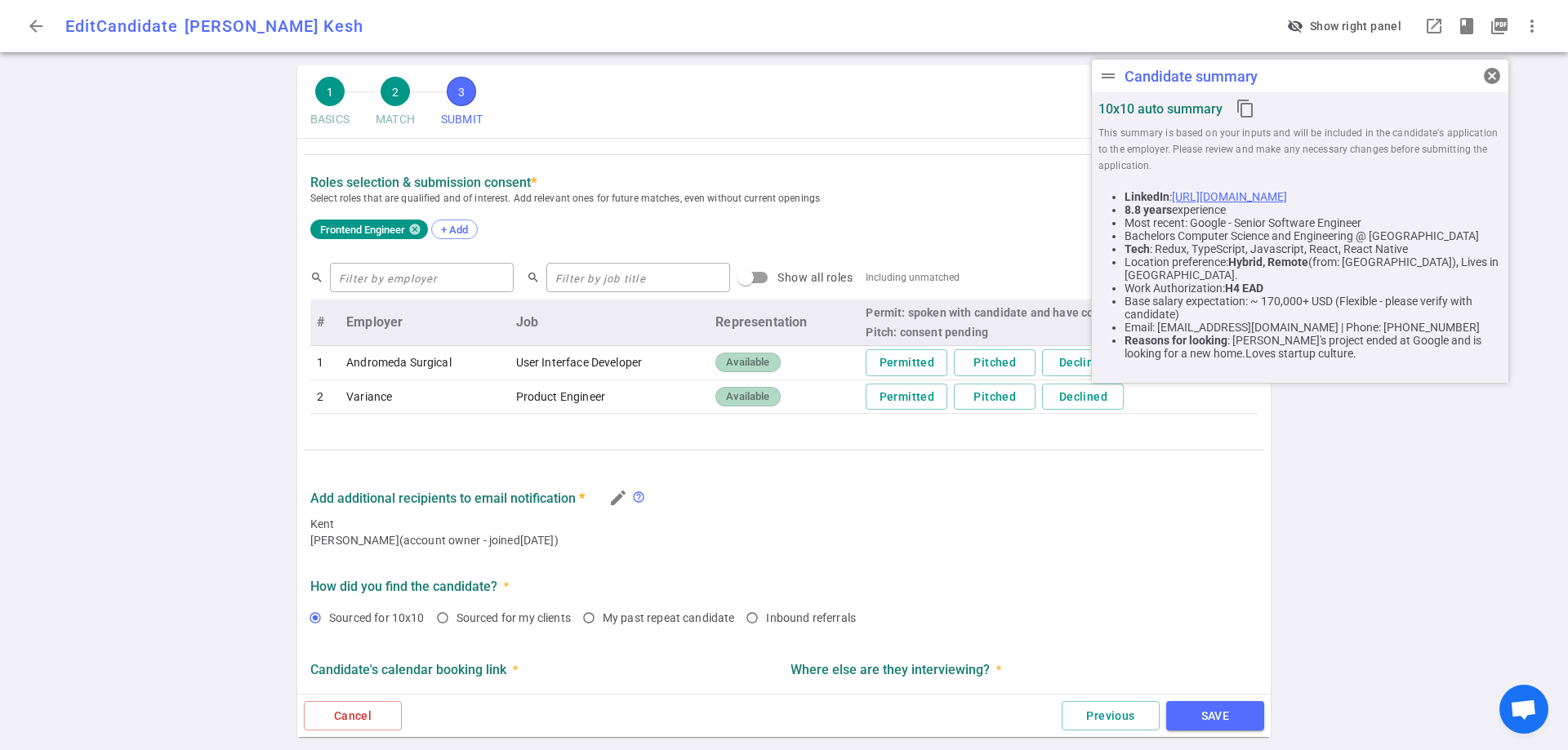
scroll to position [636, 0]
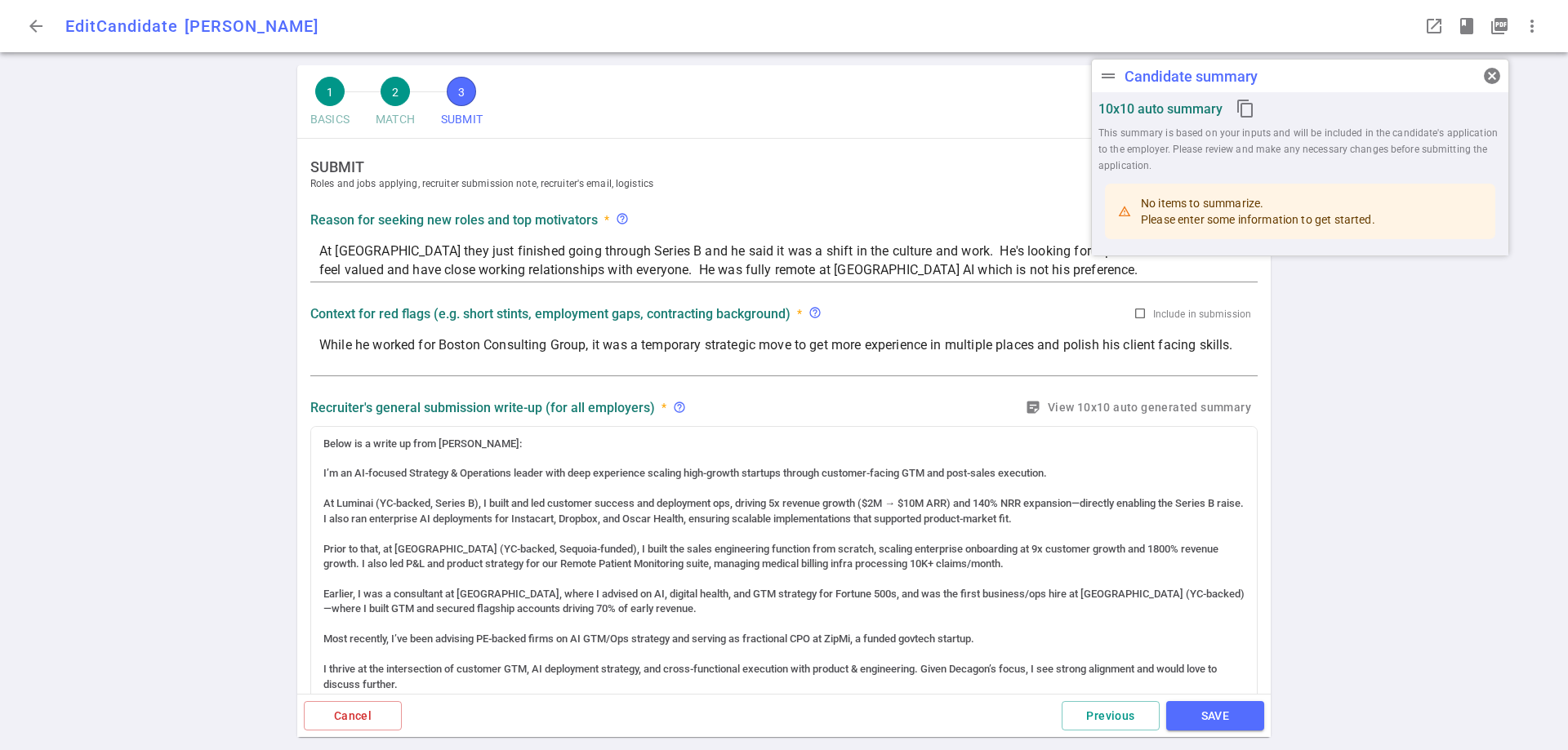
radio input "true"
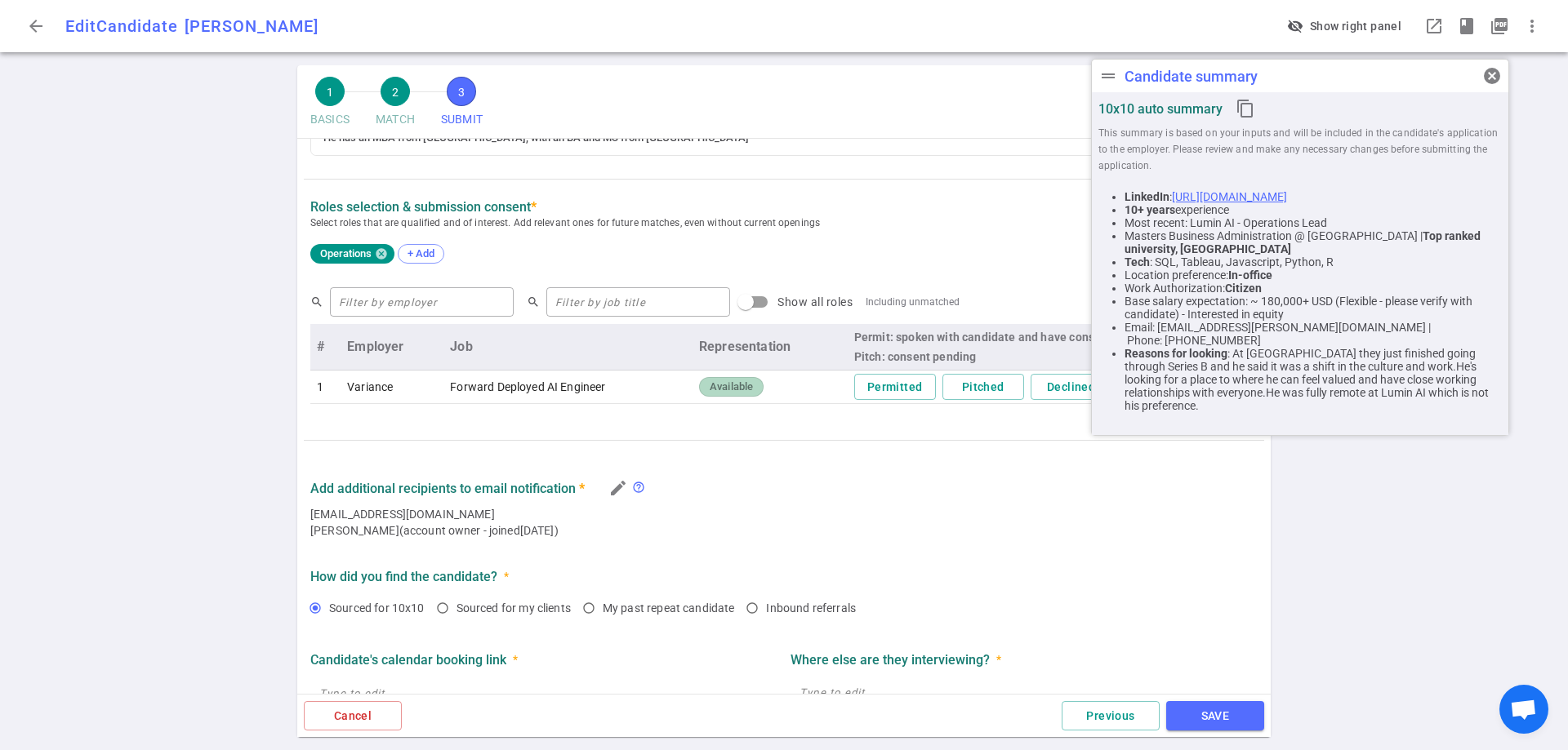
scroll to position [636, 0]
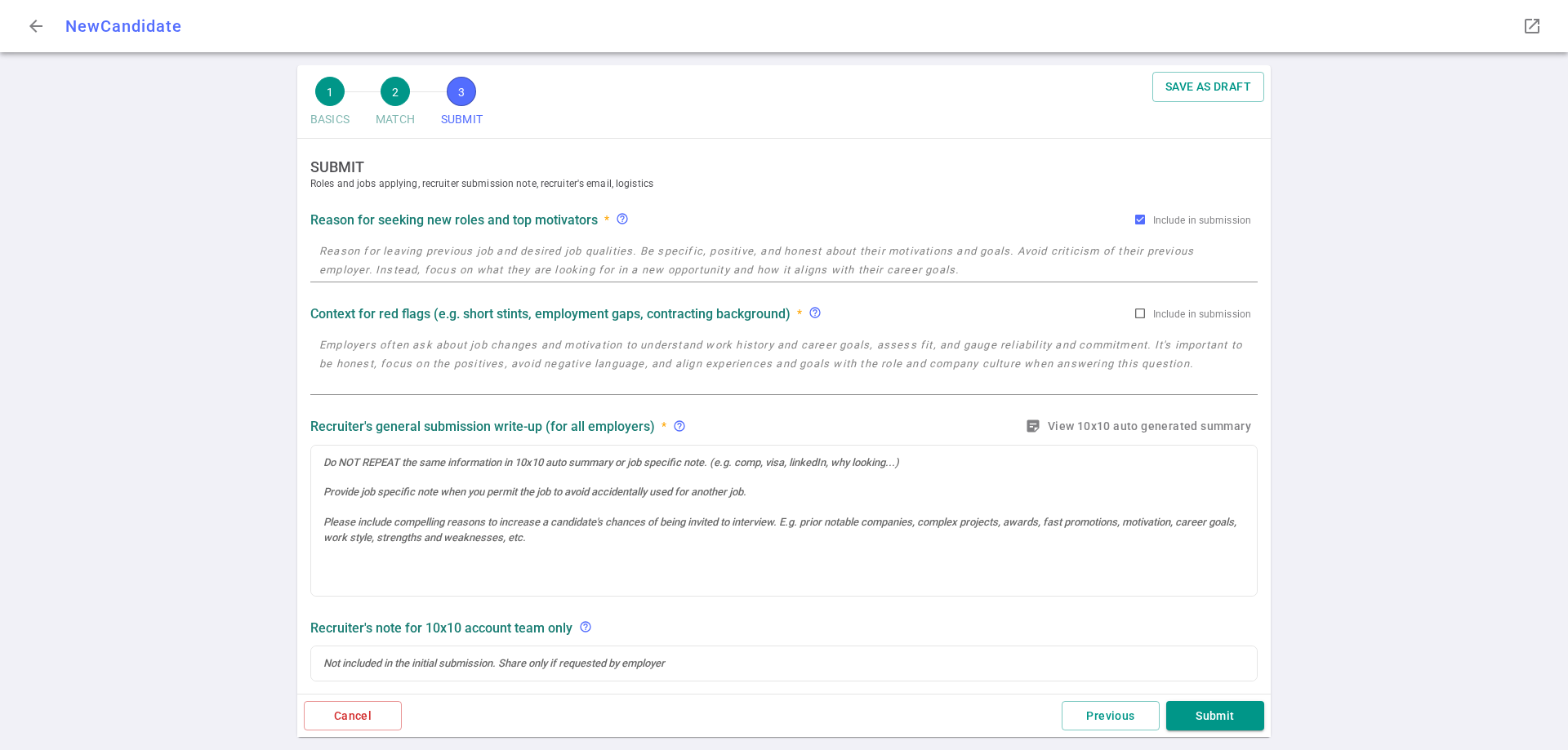
radio input "true"
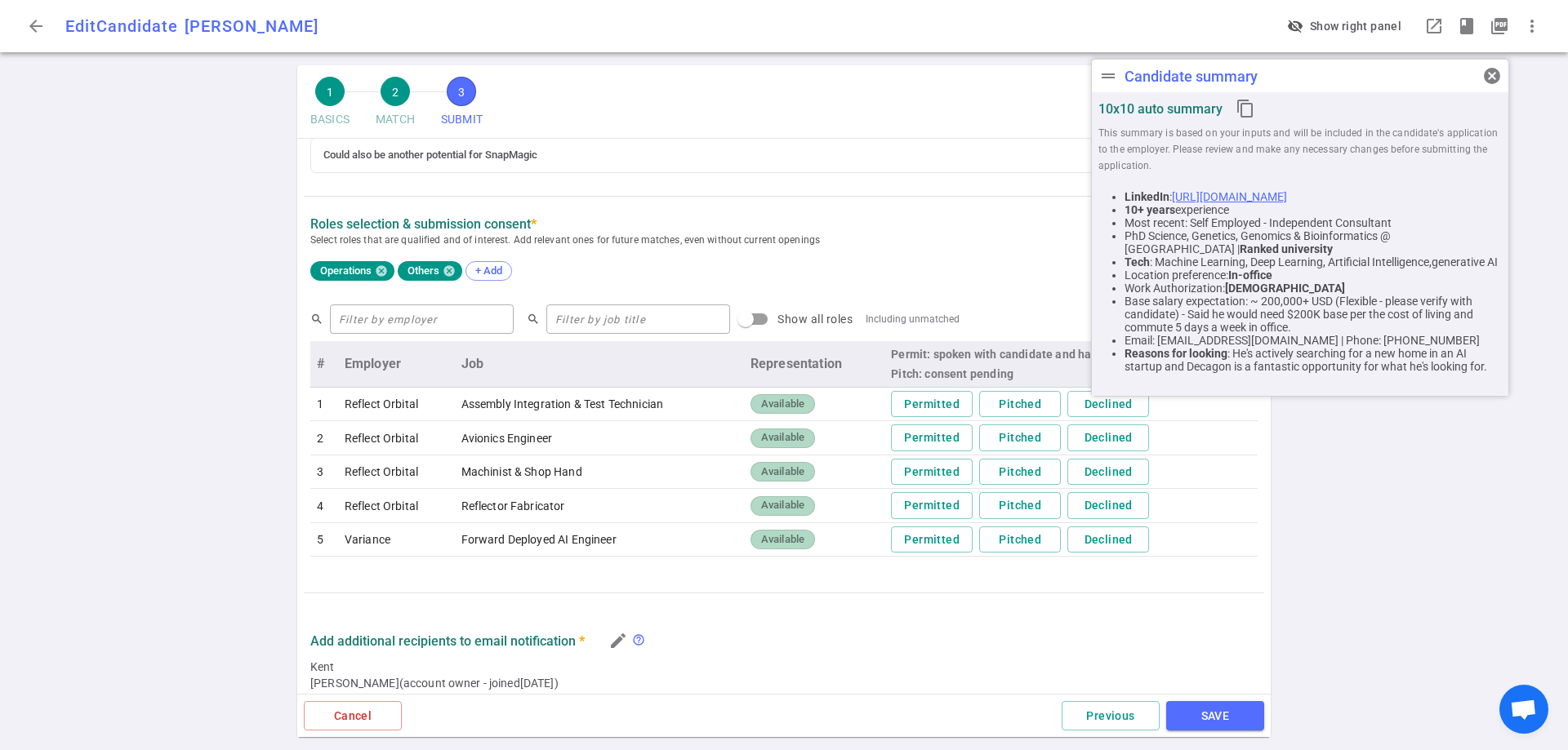
scroll to position [636, 0]
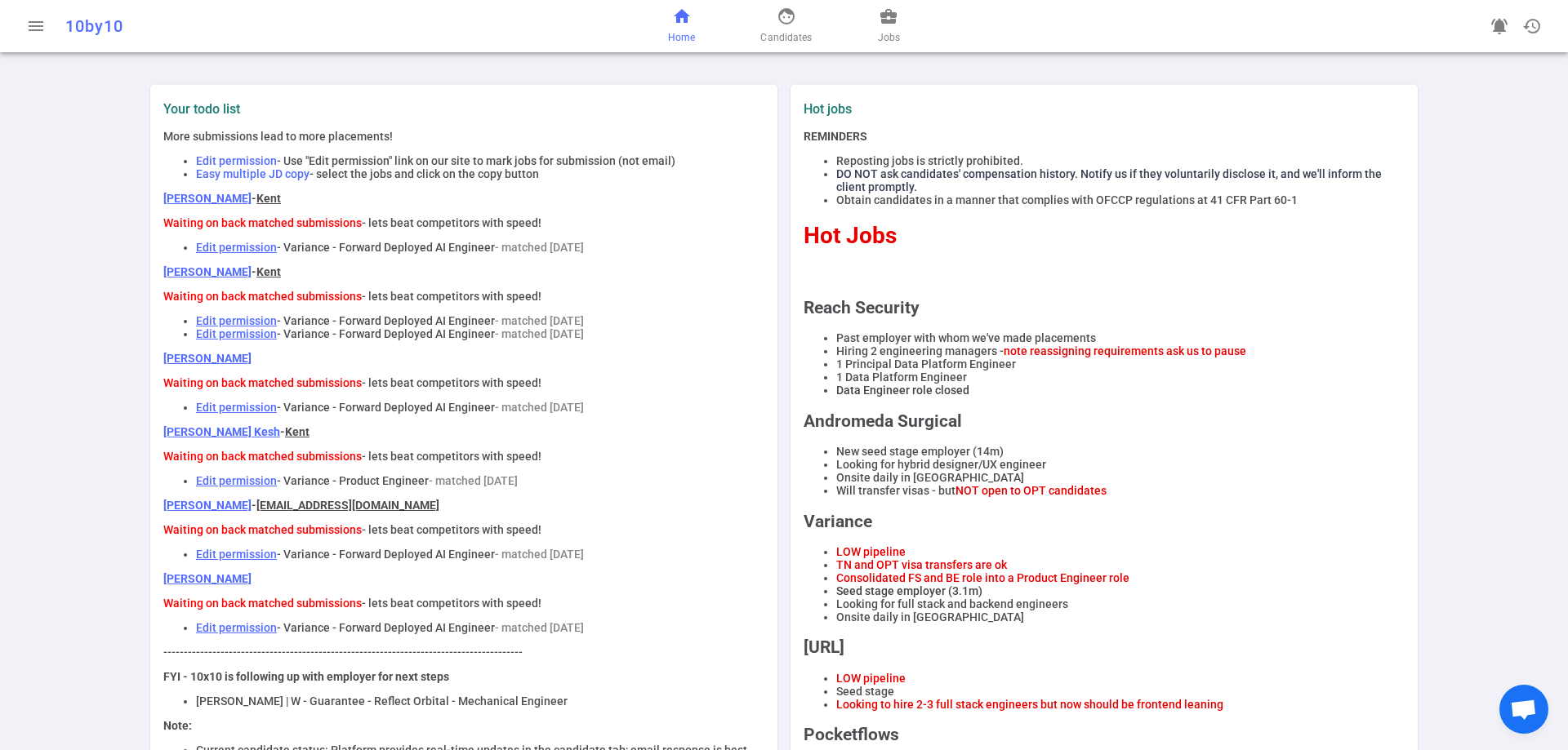
click at [185, 365] on link "[PERSON_NAME]" at bounding box center [207, 358] width 88 height 13
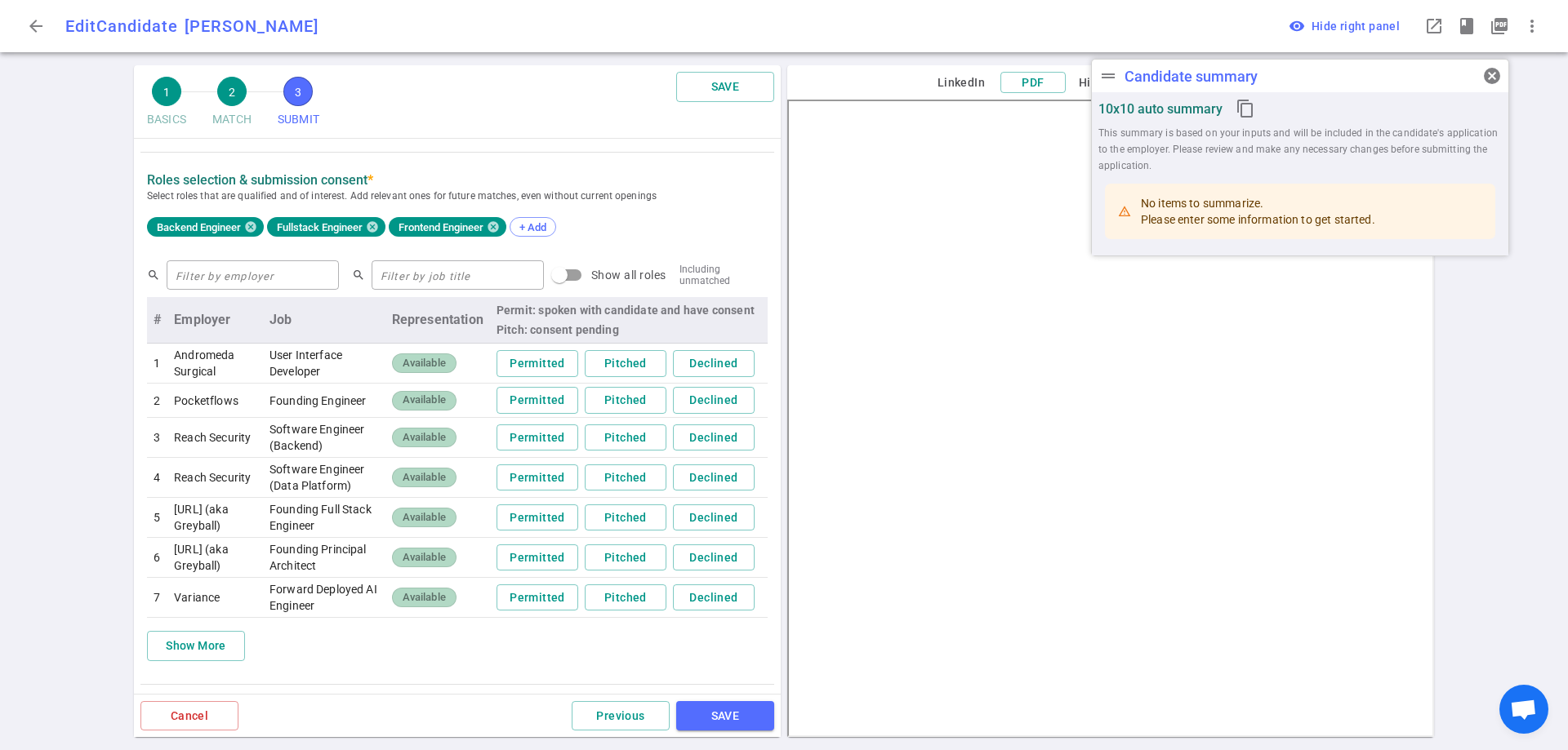
scroll to position [723, 0]
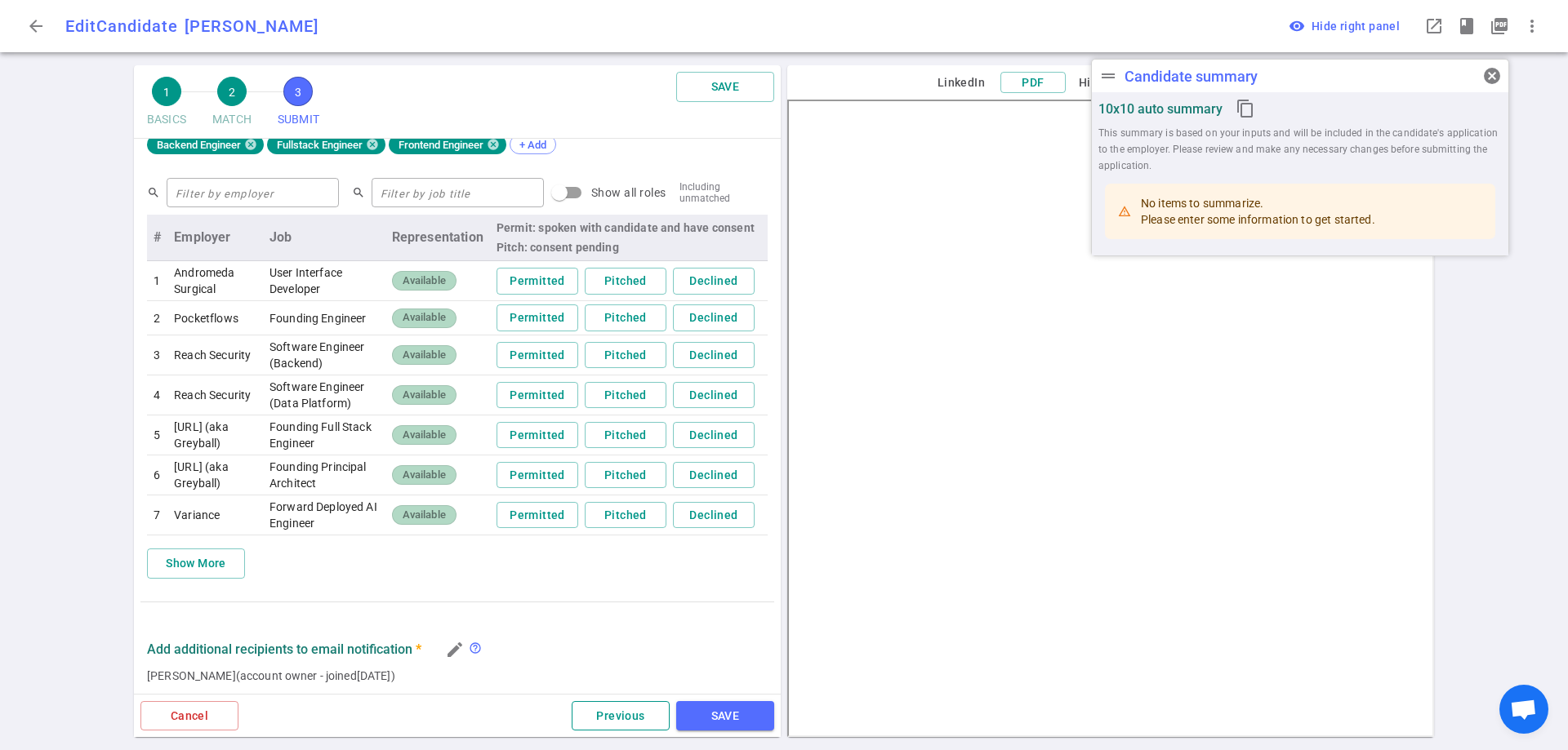
click at [633, 716] on button "Previous" at bounding box center [620, 716] width 98 height 30
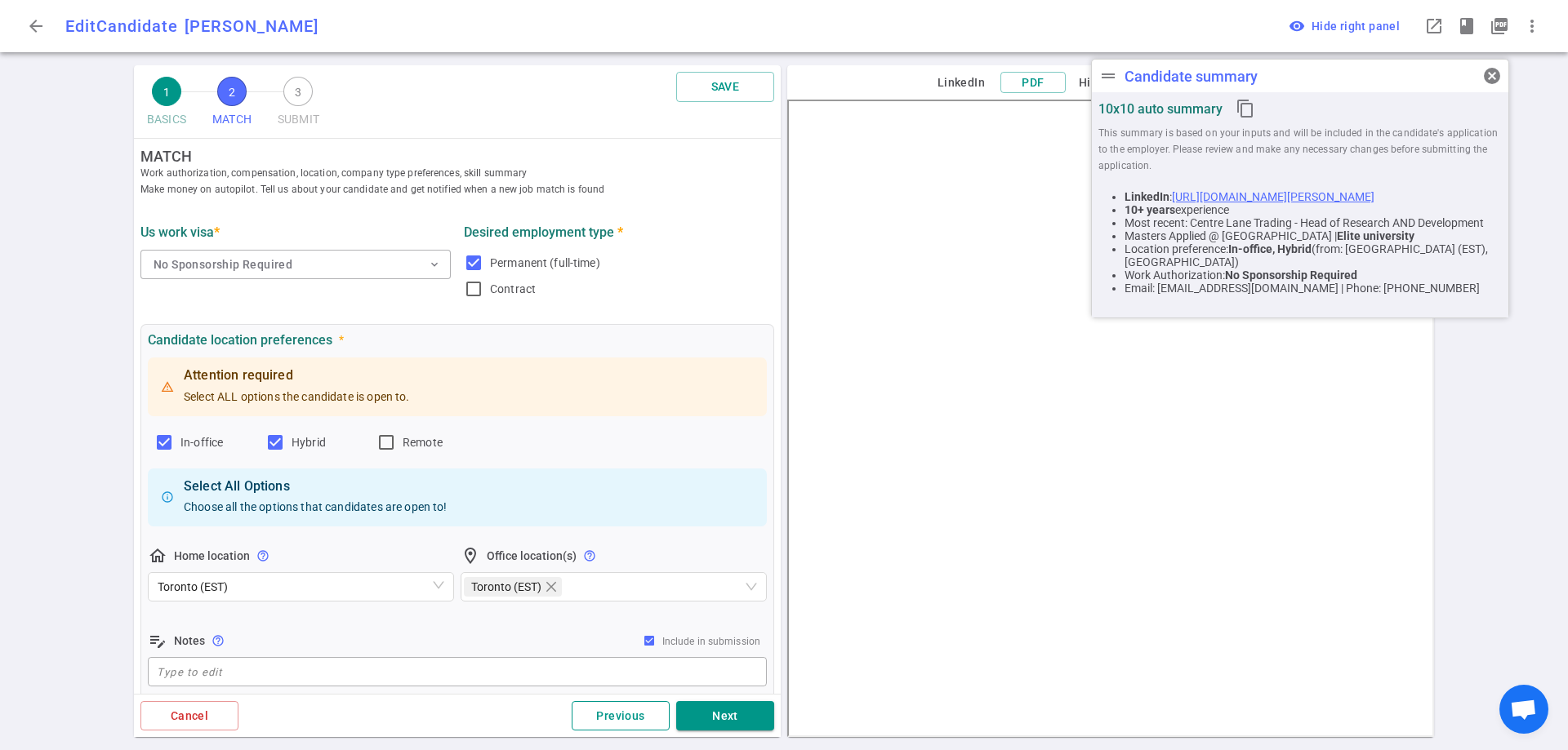
scroll to position [0, 0]
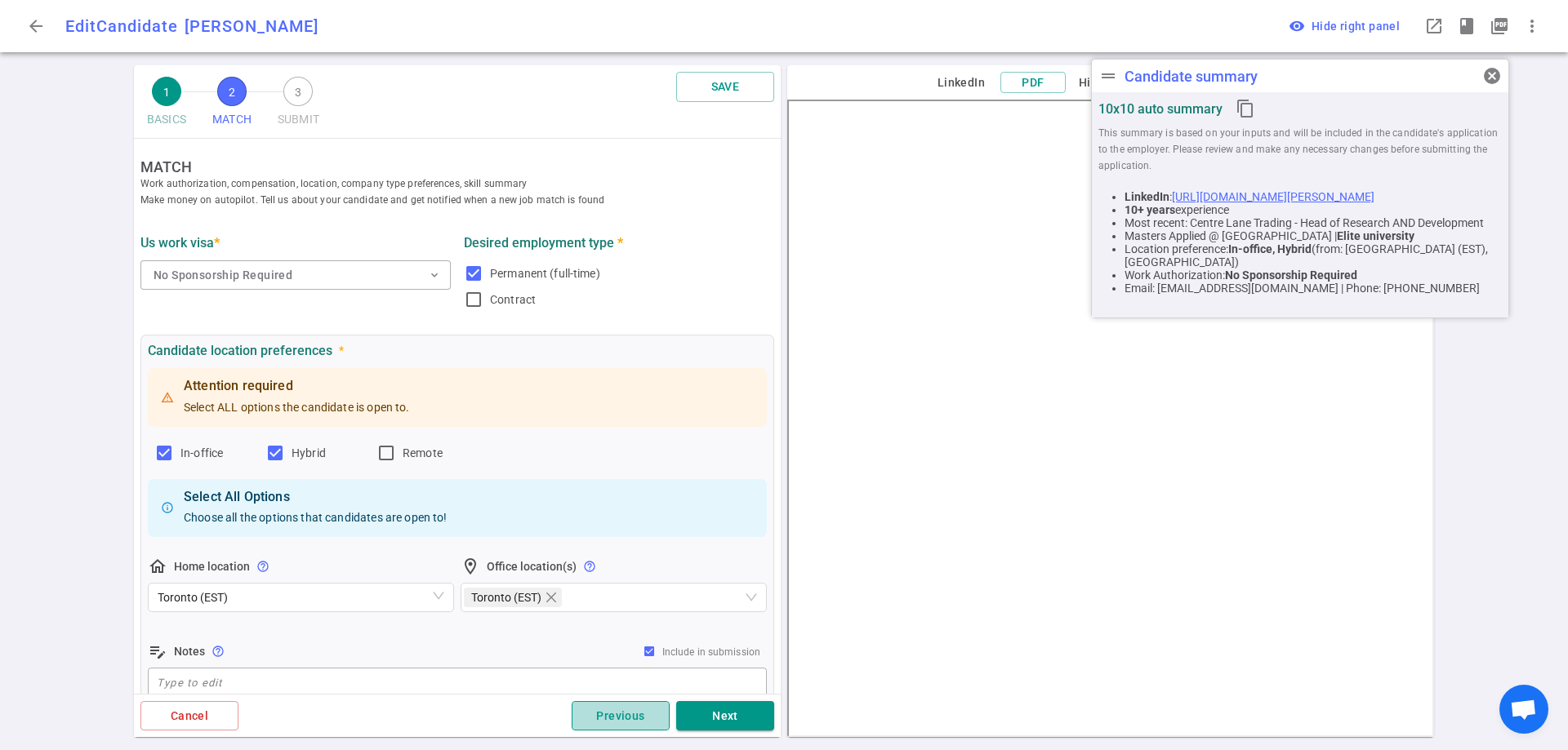
click at [633, 716] on button "Previous" at bounding box center [620, 716] width 98 height 30
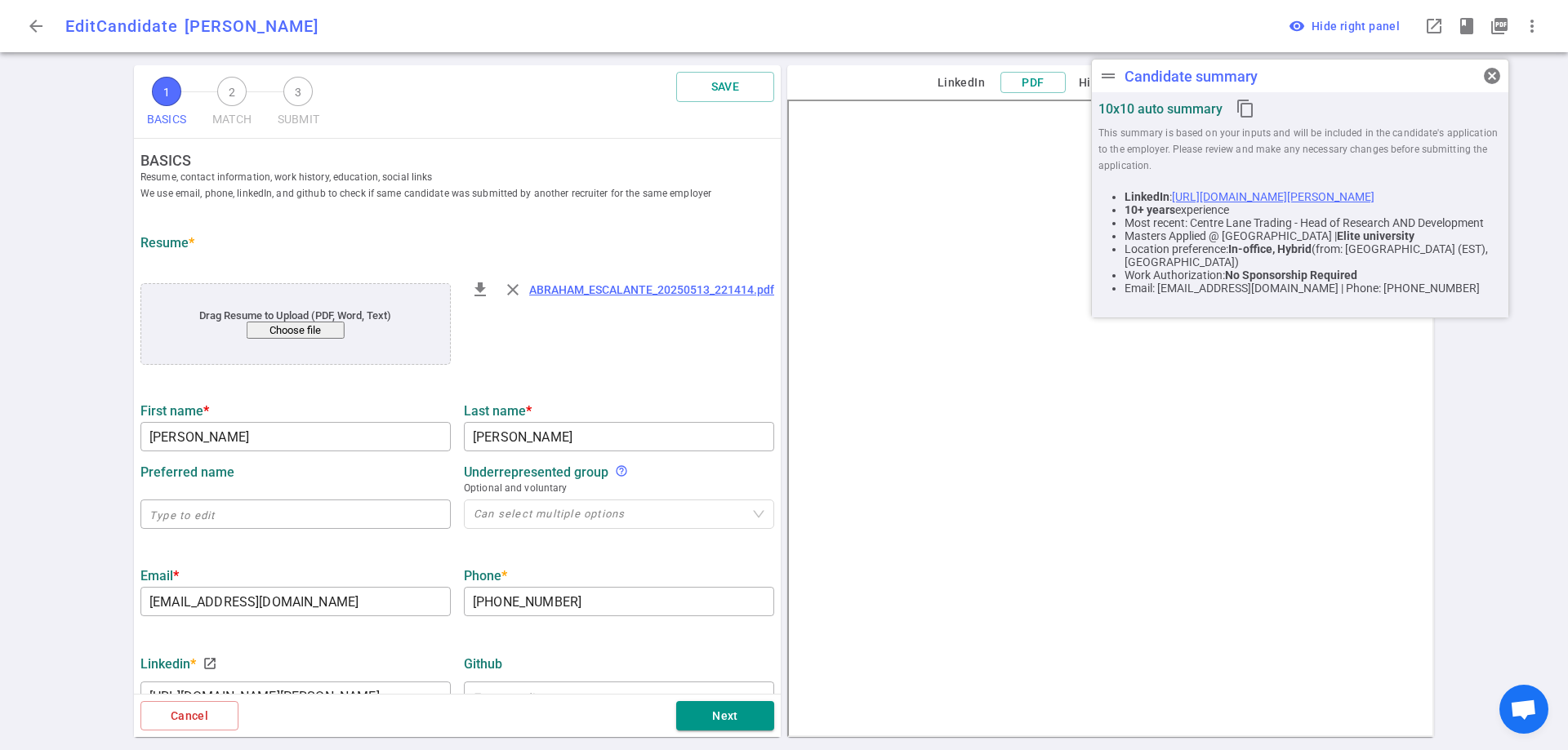
click at [633, 716] on div "Next" at bounding box center [506, 716] width 536 height 30
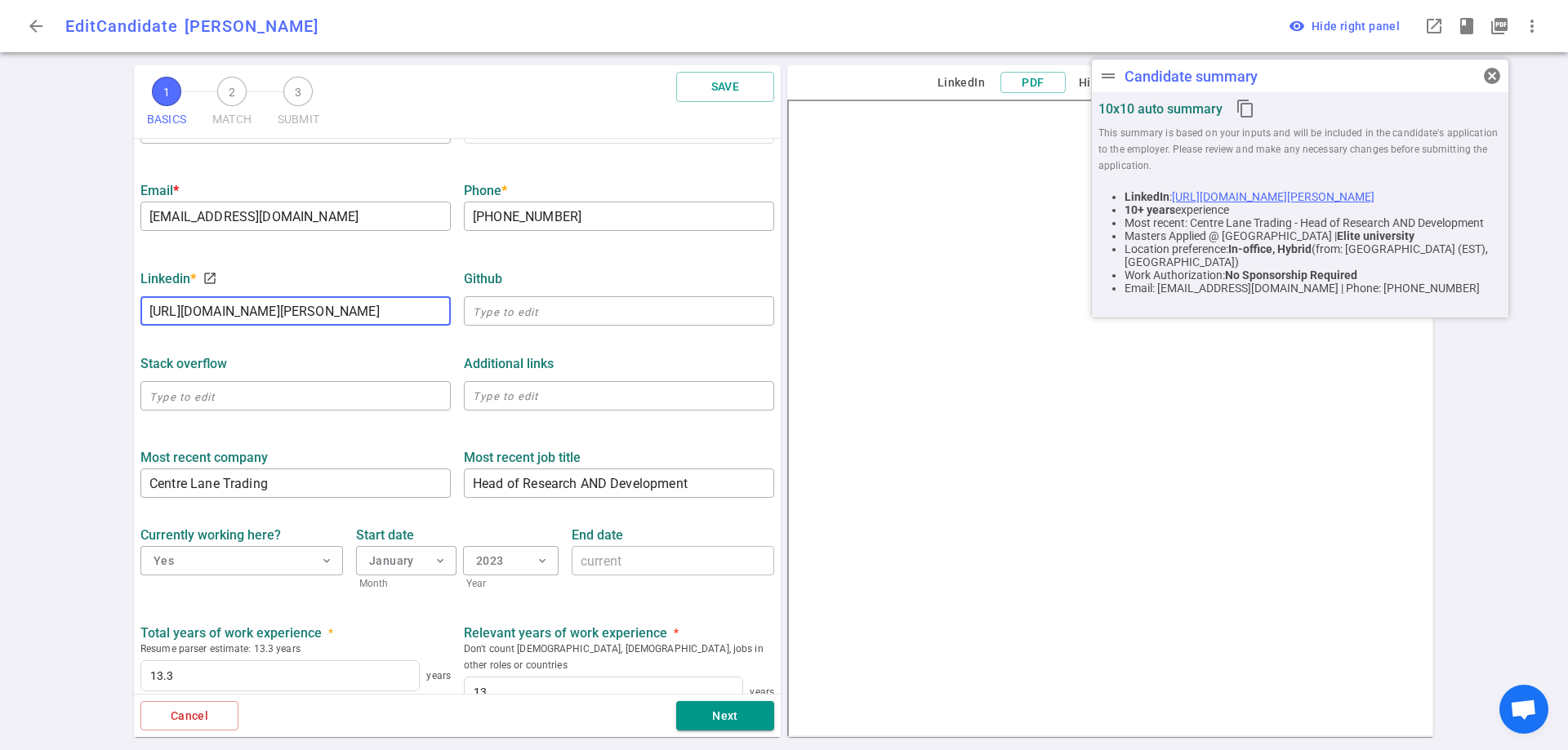
drag, startPoint x: 438, startPoint y: 312, endPoint x: 89, endPoint y: 316, distance: 349.0
click at [89, 316] on div "1 BASICS 2 MATCH 3 SUBMIT SAVE BASICS Resume, contact information, work history…" at bounding box center [784, 408] width 1568 height 685
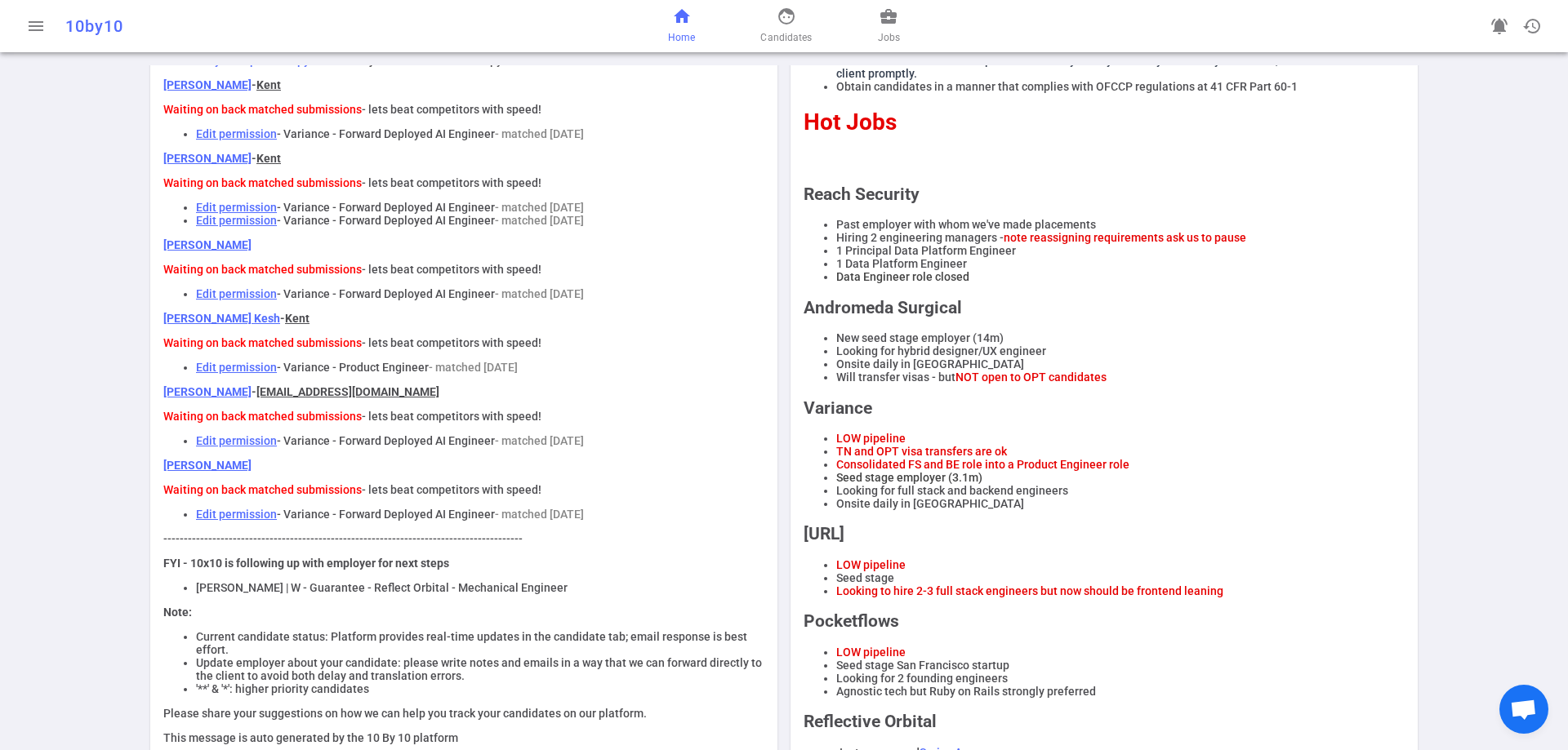
scroll to position [92, 0]
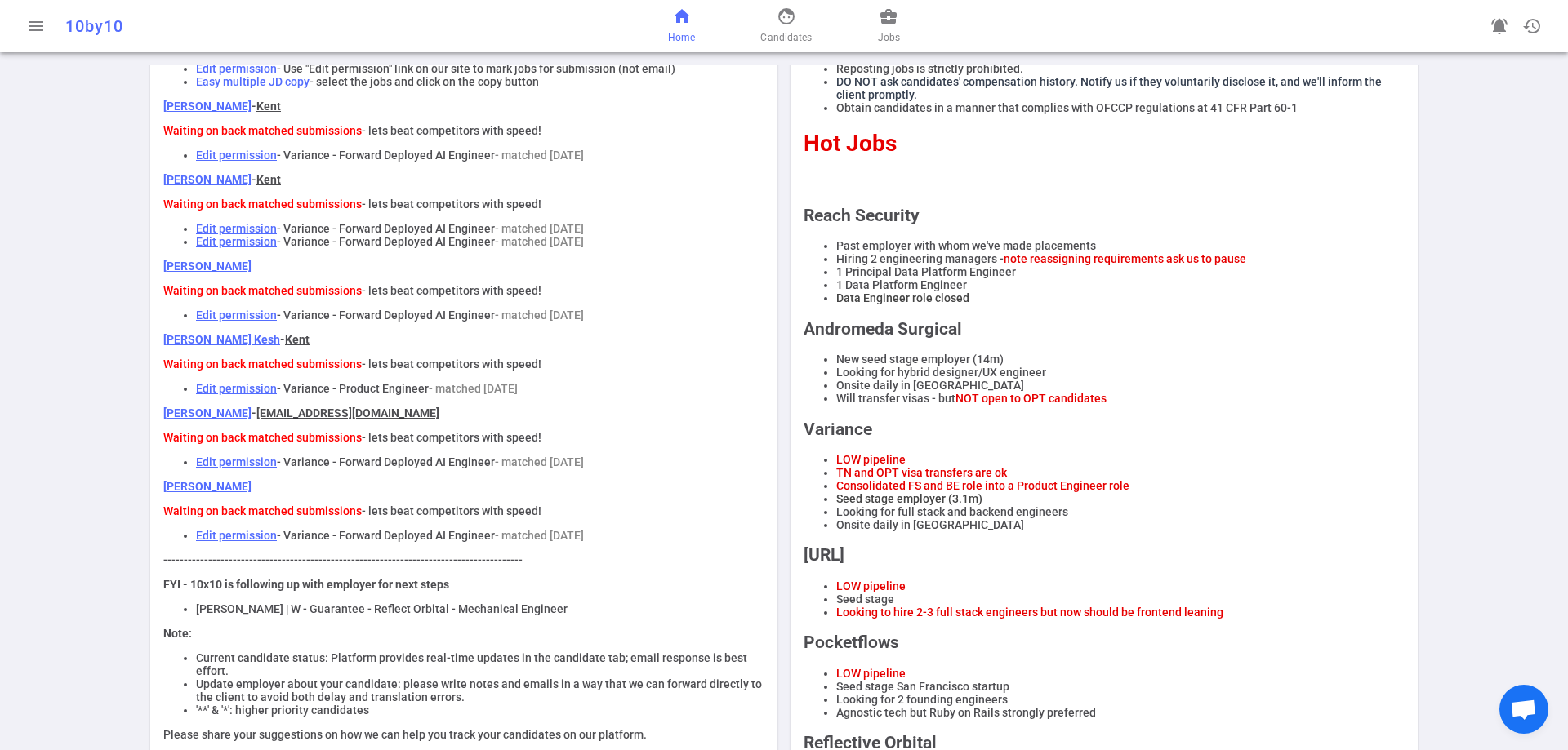
click at [218, 493] on link "[PERSON_NAME]" at bounding box center [207, 486] width 88 height 13
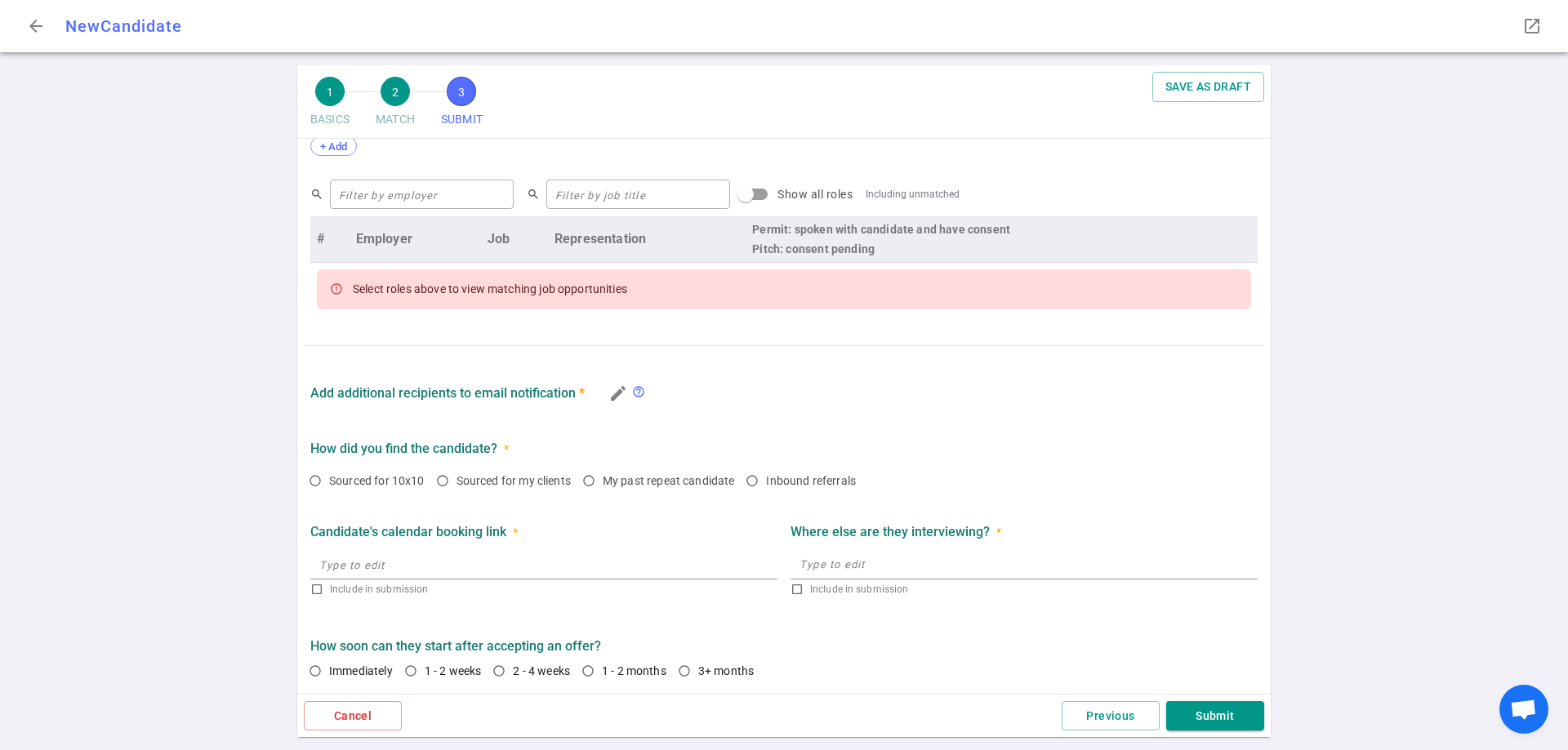
scroll to position [636, 0]
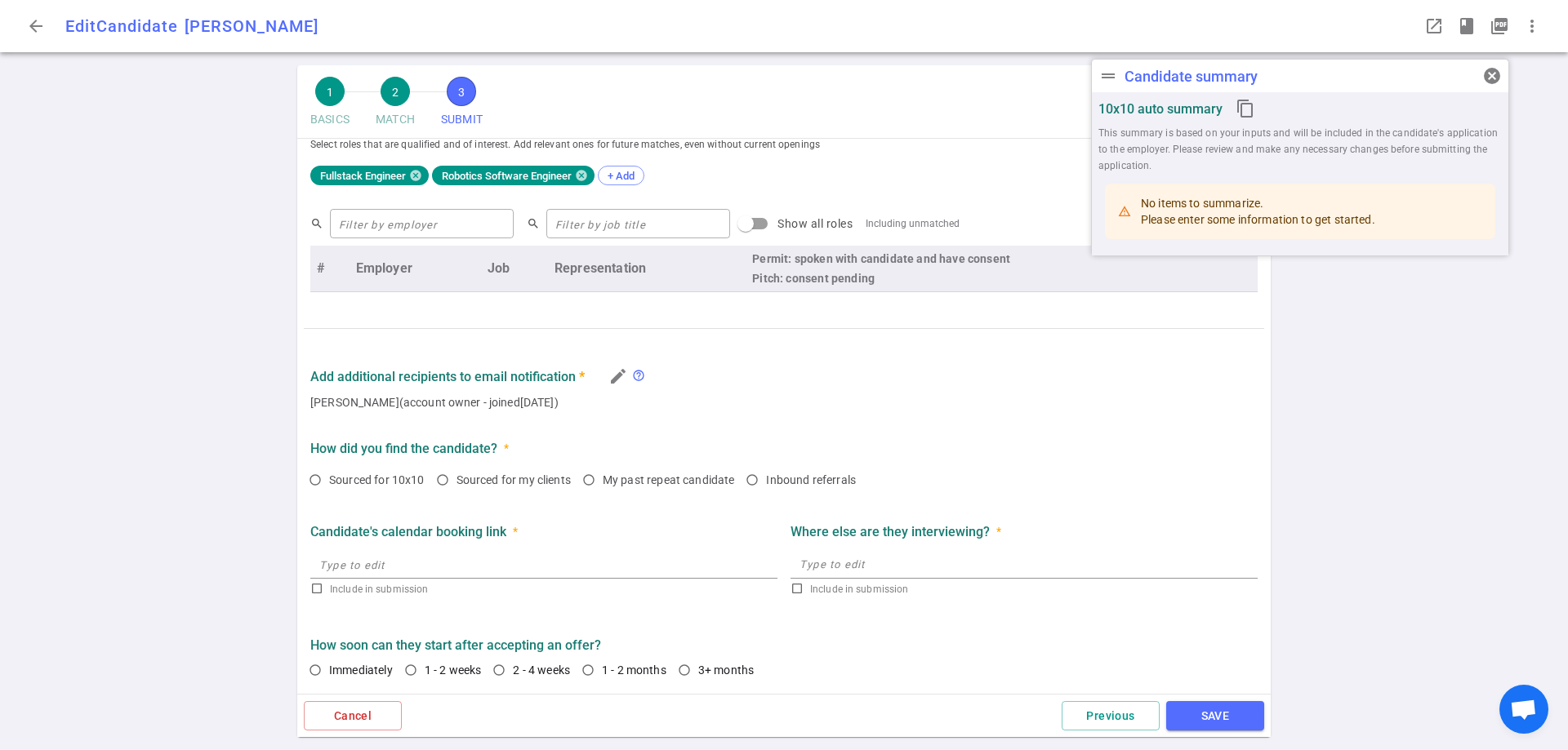
type textarea "Candidate [PERSON_NAME] is seeking a new opportunnity to join a team of SMEs li…"
type textarea "Candidate [PERSON_NAME] stints were the result of many start-ups and thier burn…"
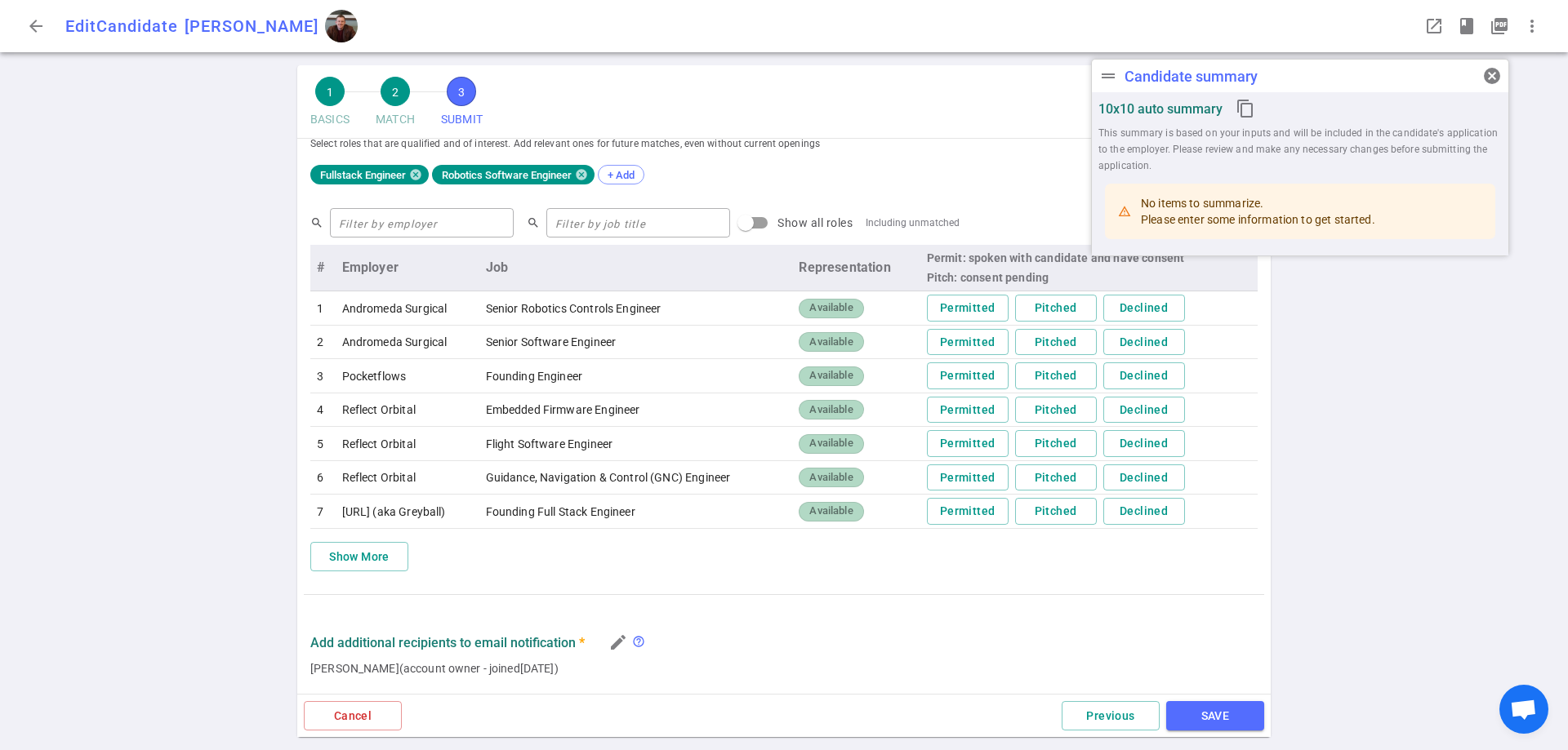
scroll to position [842, 0]
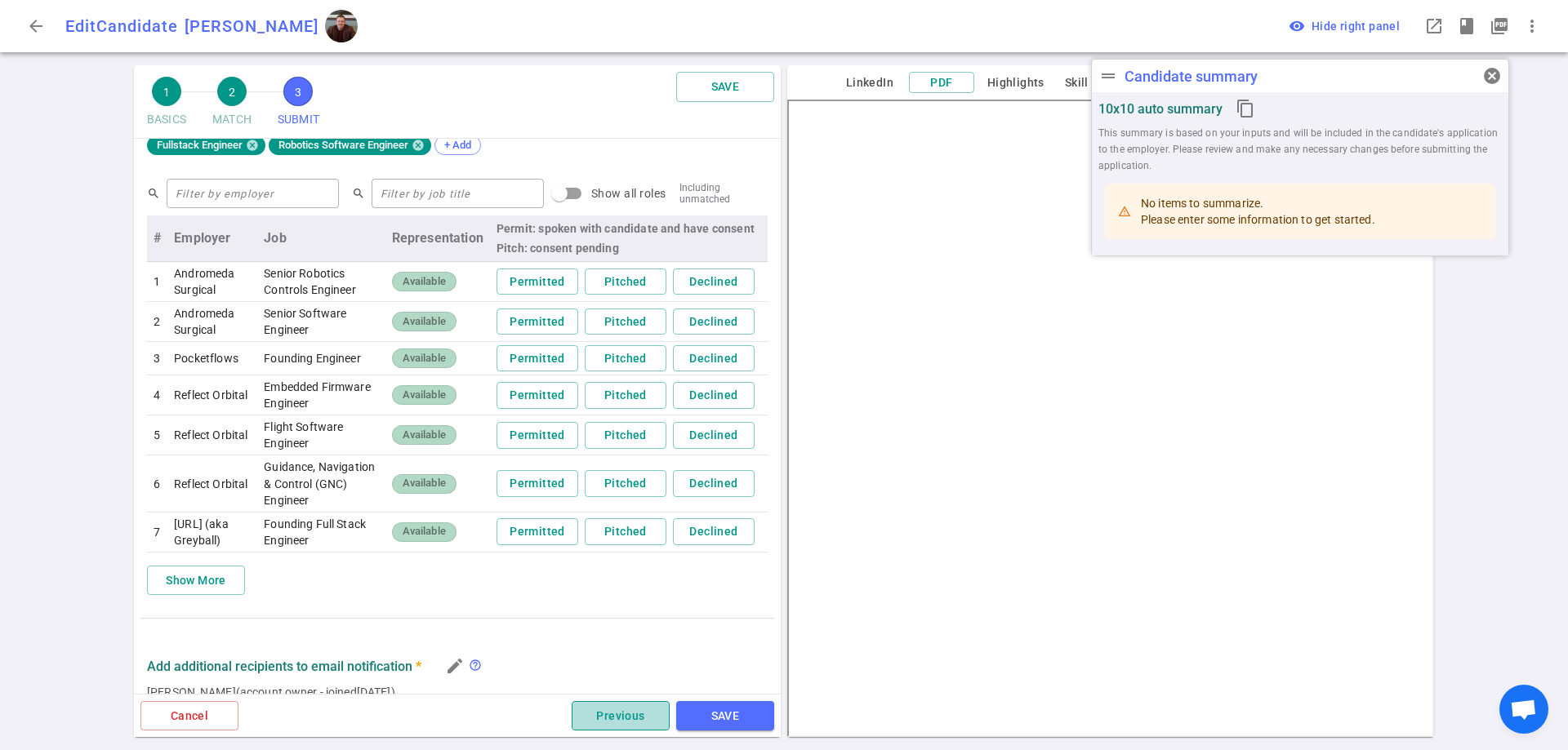
click at [601, 721] on button "Previous" at bounding box center [620, 716] width 98 height 30
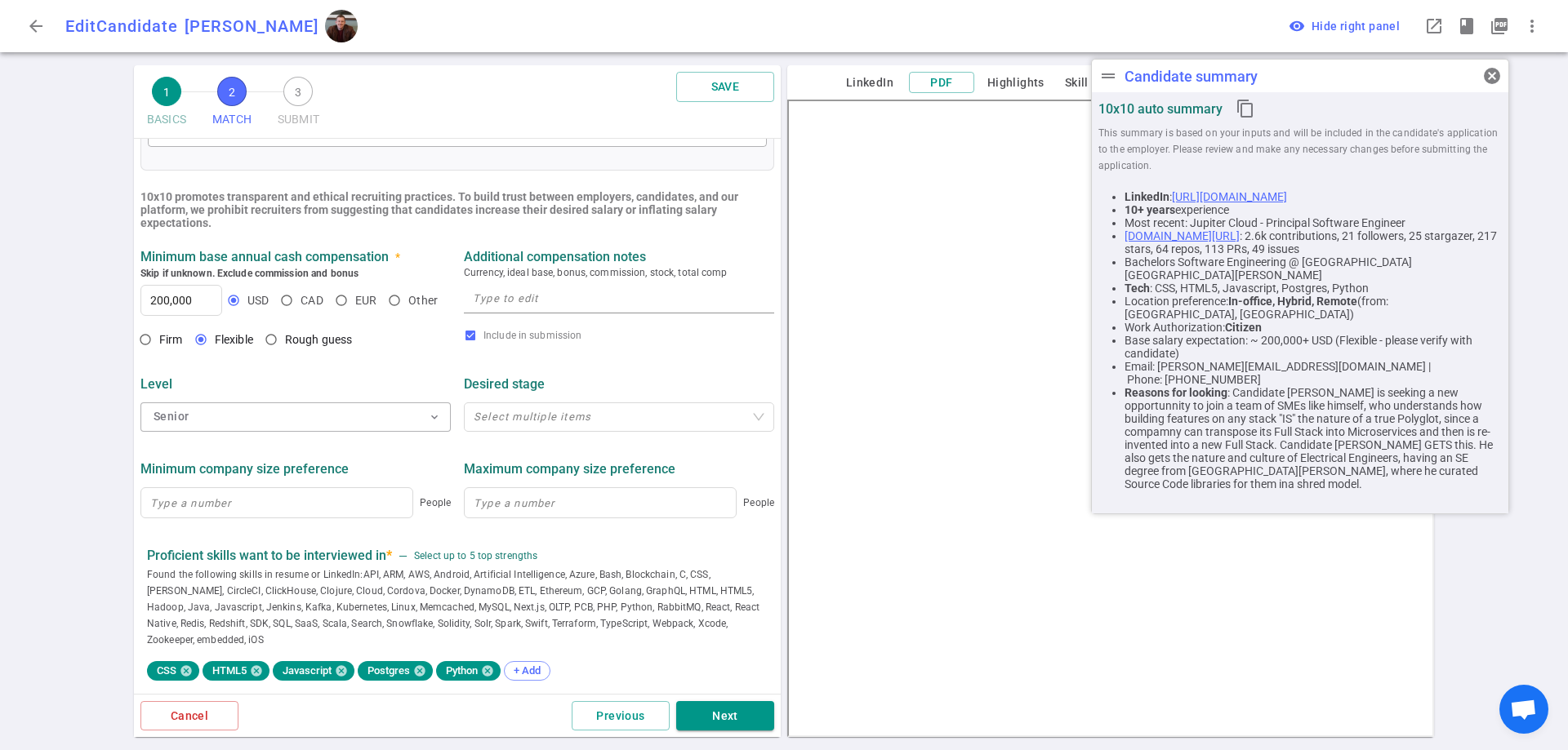
scroll to position [501, 0]
click at [643, 705] on button "Previous" at bounding box center [620, 716] width 98 height 30
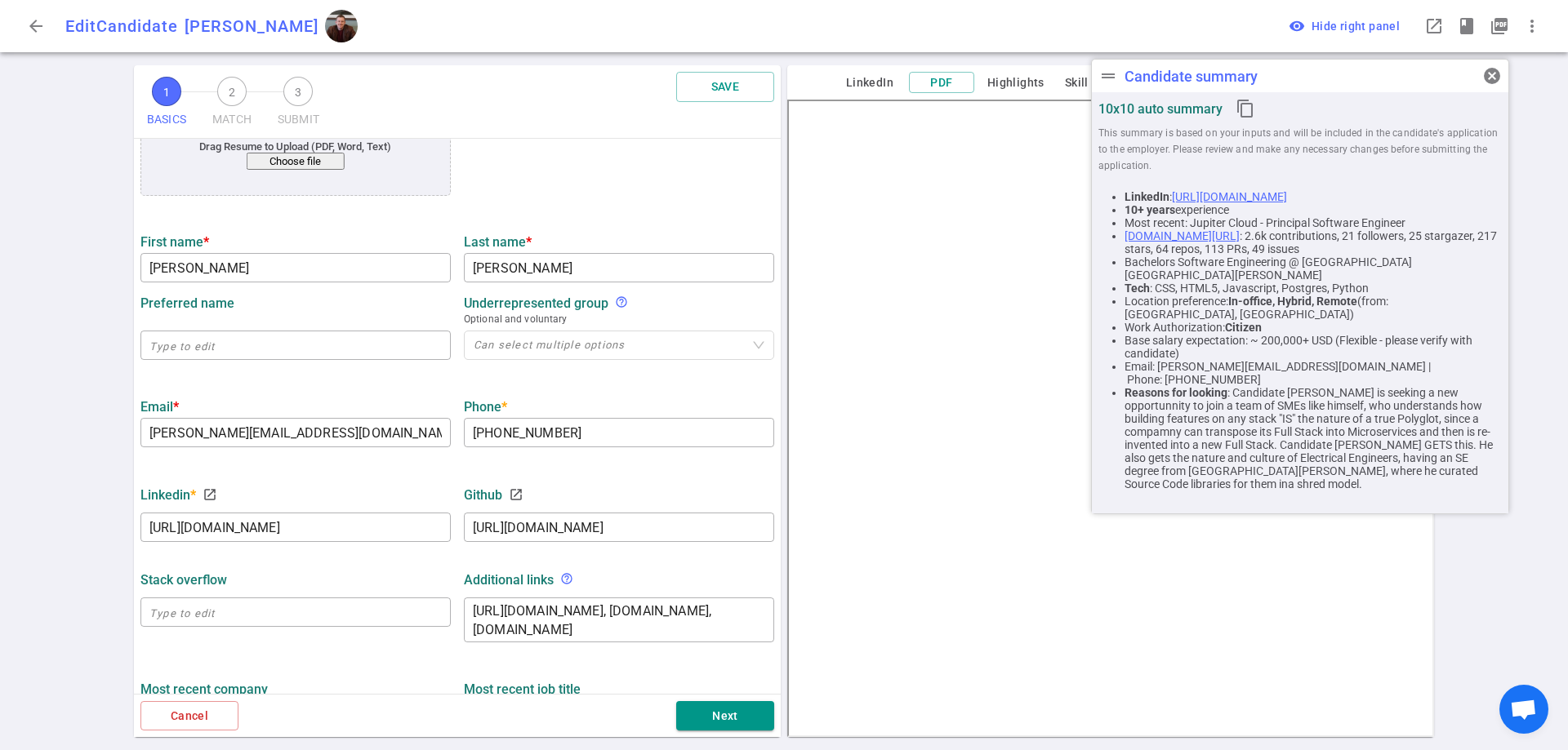
scroll to position [180, 0]
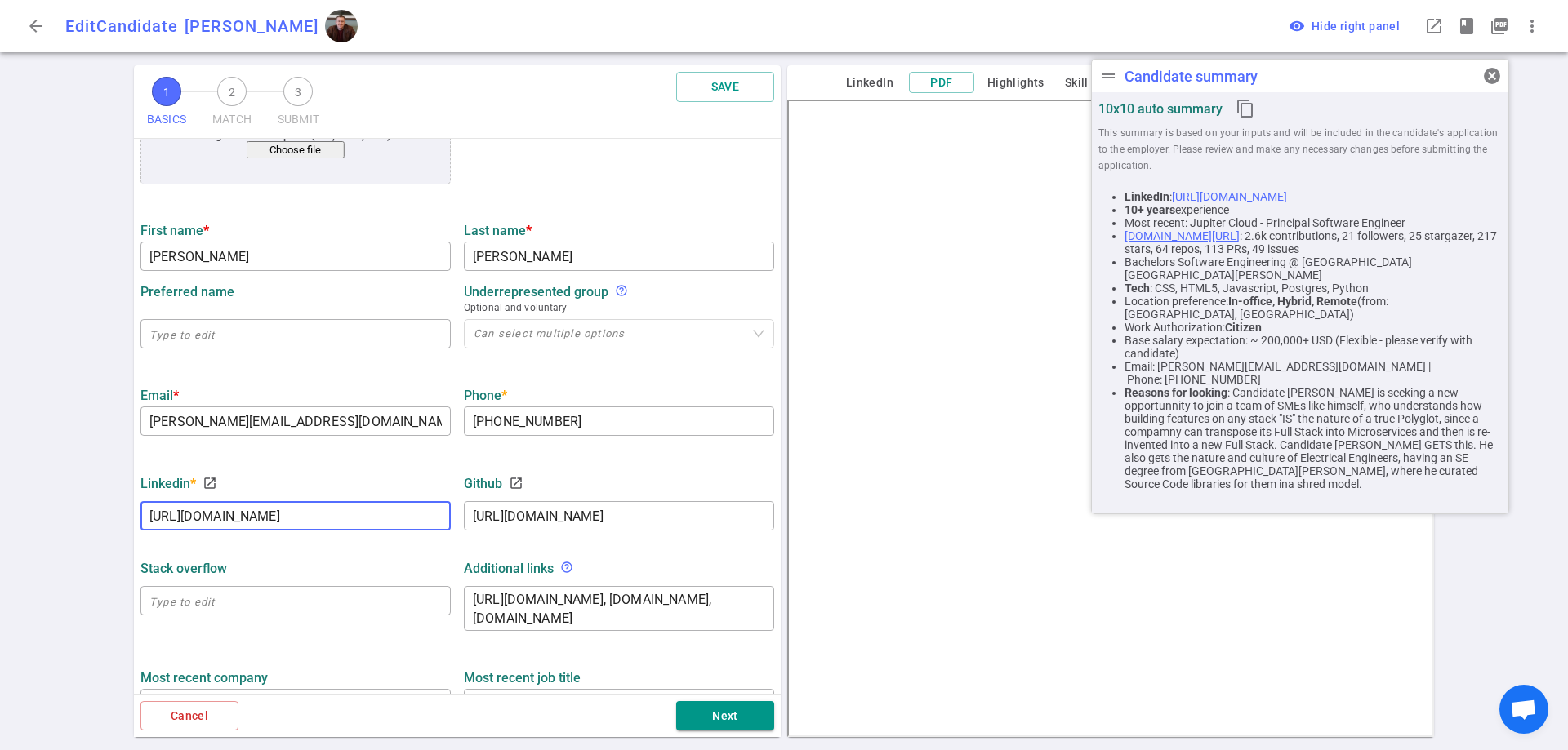
drag, startPoint x: 419, startPoint y: 516, endPoint x: 68, endPoint y: 517, distance: 351.0
click at [49, 523] on div "1 BASICS 2 MATCH 3 SUBMIT SAVE BASICS Resume, contact information, work history…" at bounding box center [784, 408] width 1568 height 685
click at [76, 418] on div "1 BASICS 2 MATCH 3 SUBMIT SAVE BASICS Resume, contact information, work history…" at bounding box center [784, 408] width 1568 height 685
click at [1491, 75] on span "cancel" at bounding box center [1491, 76] width 19 height 19
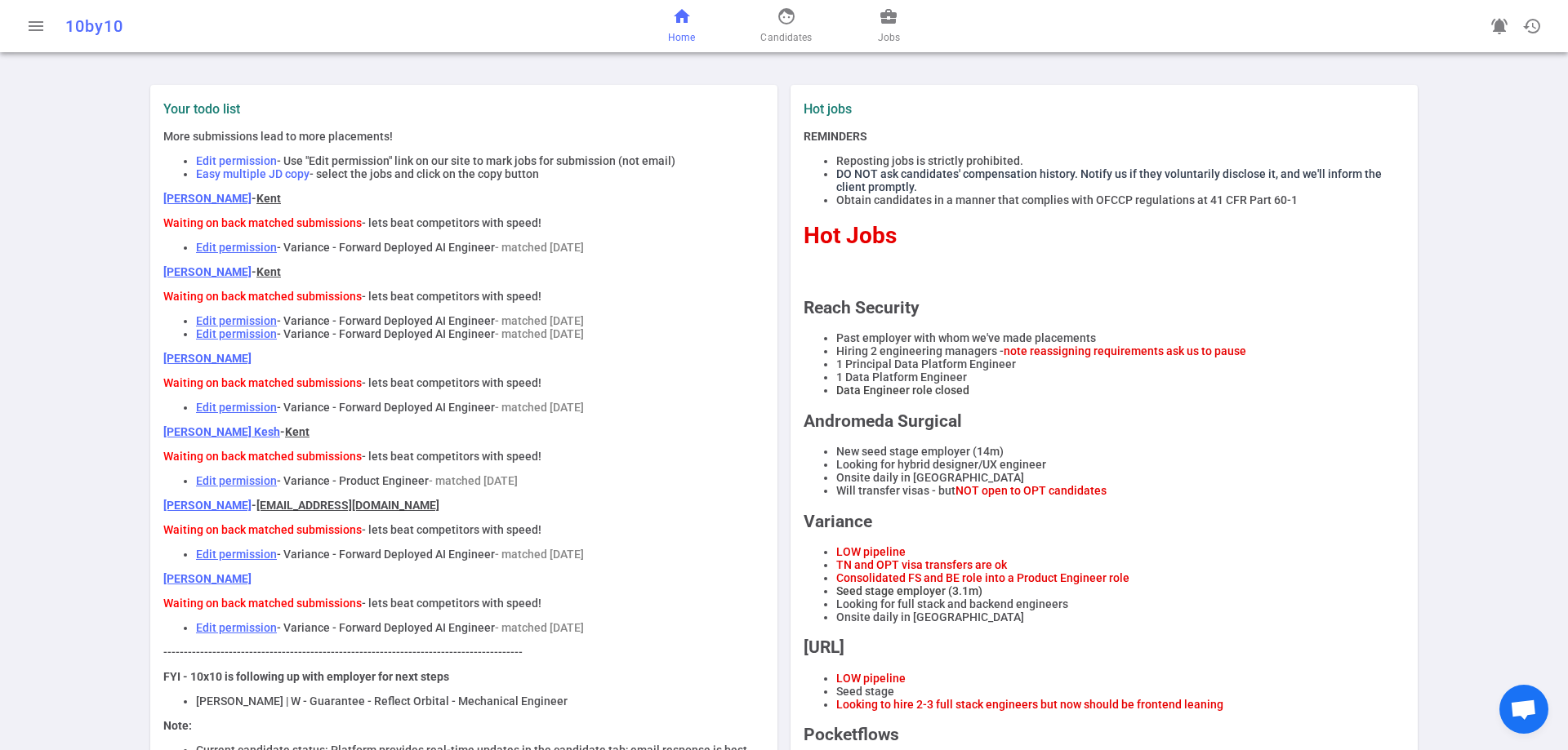
click at [198, 585] on link "[PERSON_NAME]" at bounding box center [207, 578] width 88 height 13
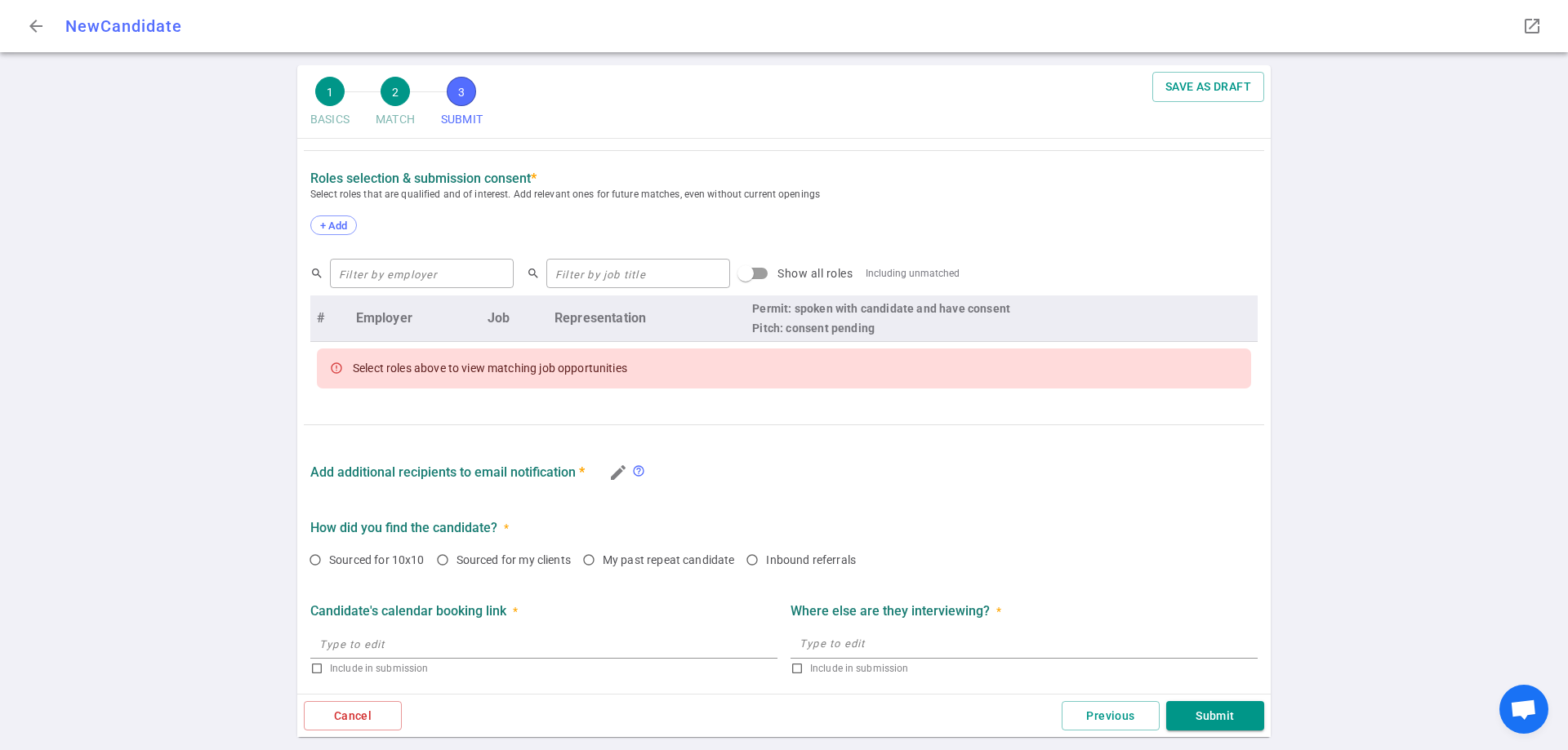
scroll to position [636, 0]
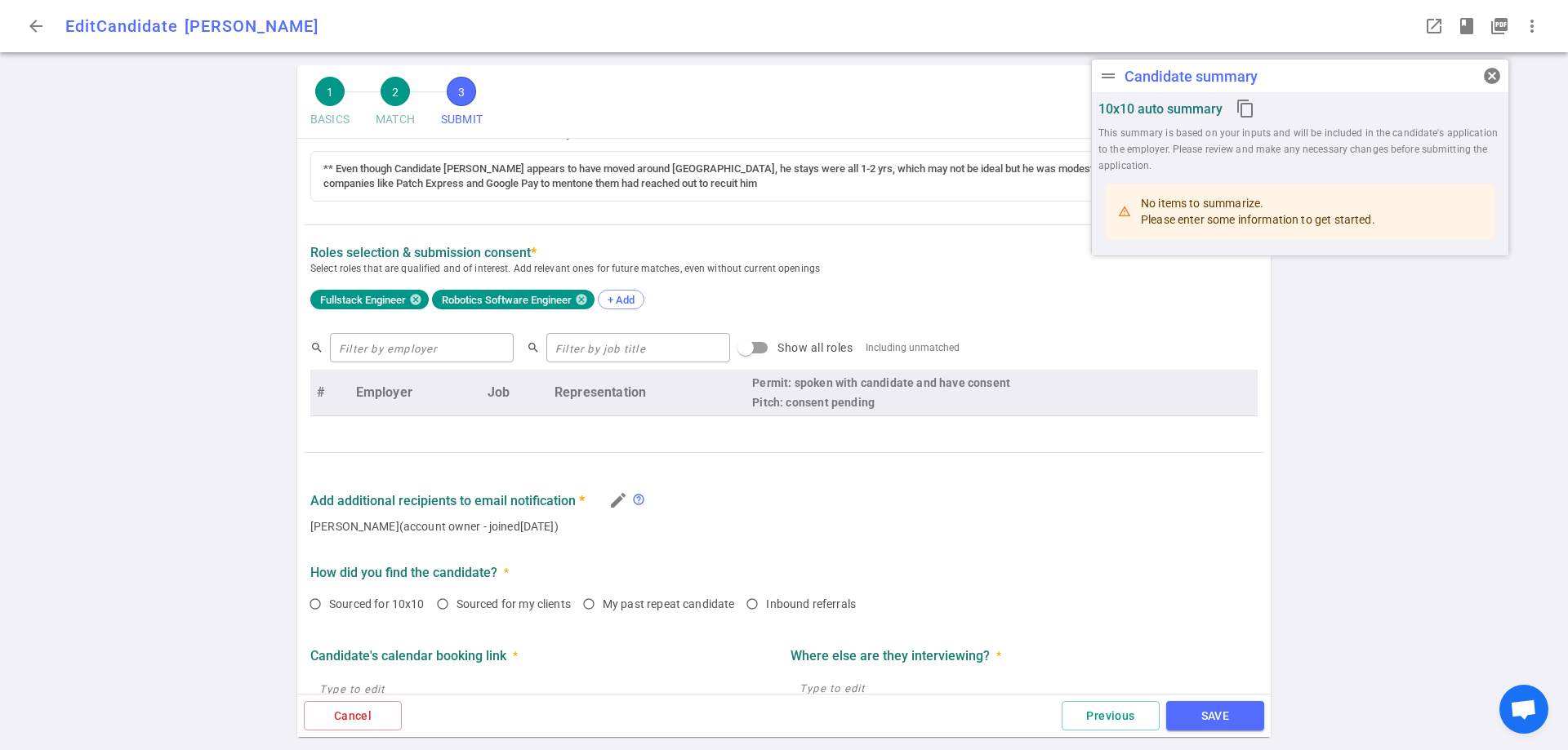
type textarea "Candidate [PERSON_NAME] is seeking a new opportunnity to join a team of SMEs li…"
type textarea "Candidate [PERSON_NAME] stints were the result of many start-ups and thier burn…"
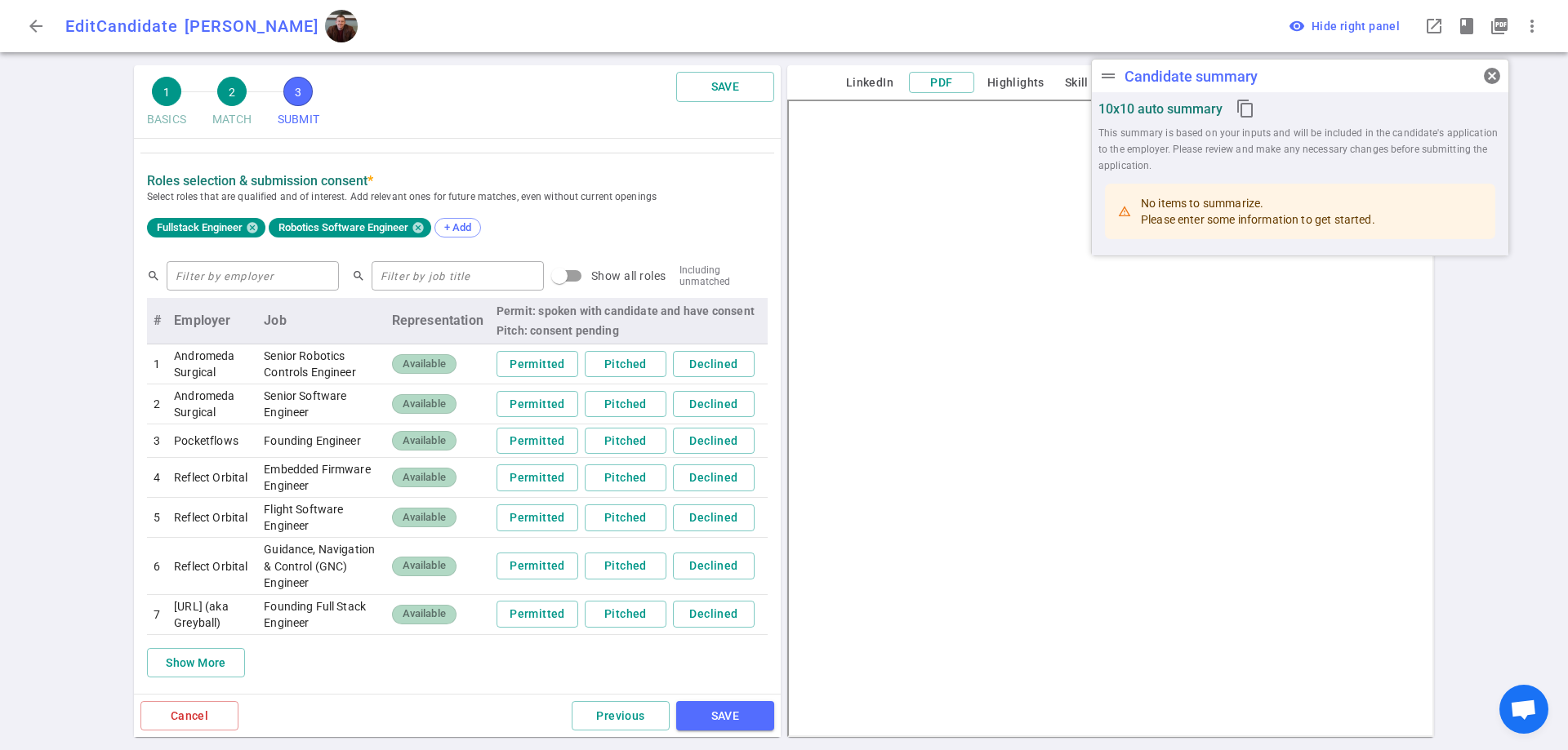
scroll to position [842, 0]
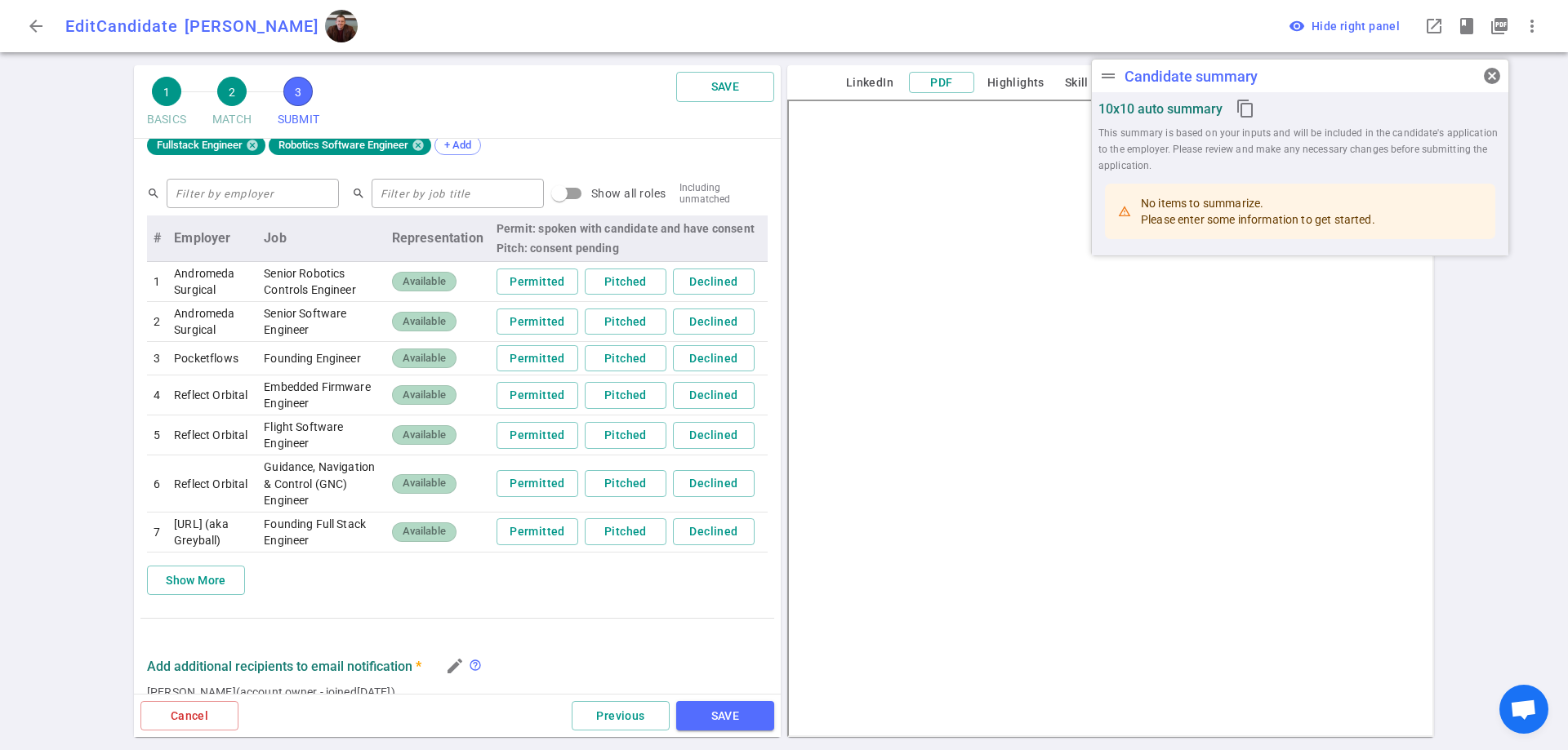
click at [1465, 343] on div "arrow_back Edit Candidate [PERSON_NAME] drag_handle Candidate summary cancel 10…" at bounding box center [784, 375] width 1568 height 750
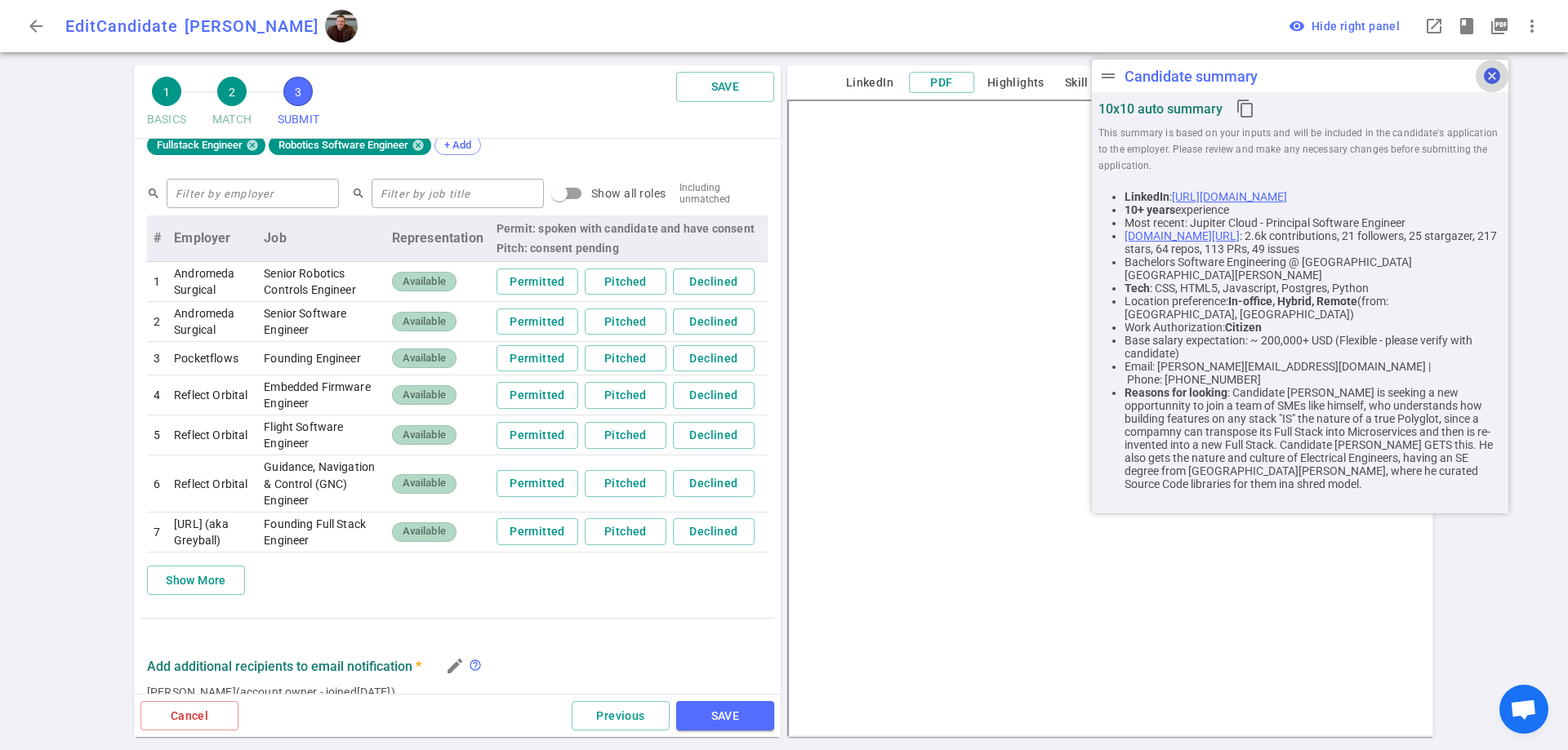
click at [1487, 75] on span "cancel" at bounding box center [1491, 76] width 19 height 19
